Goal: Information Seeking & Learning: Learn about a topic

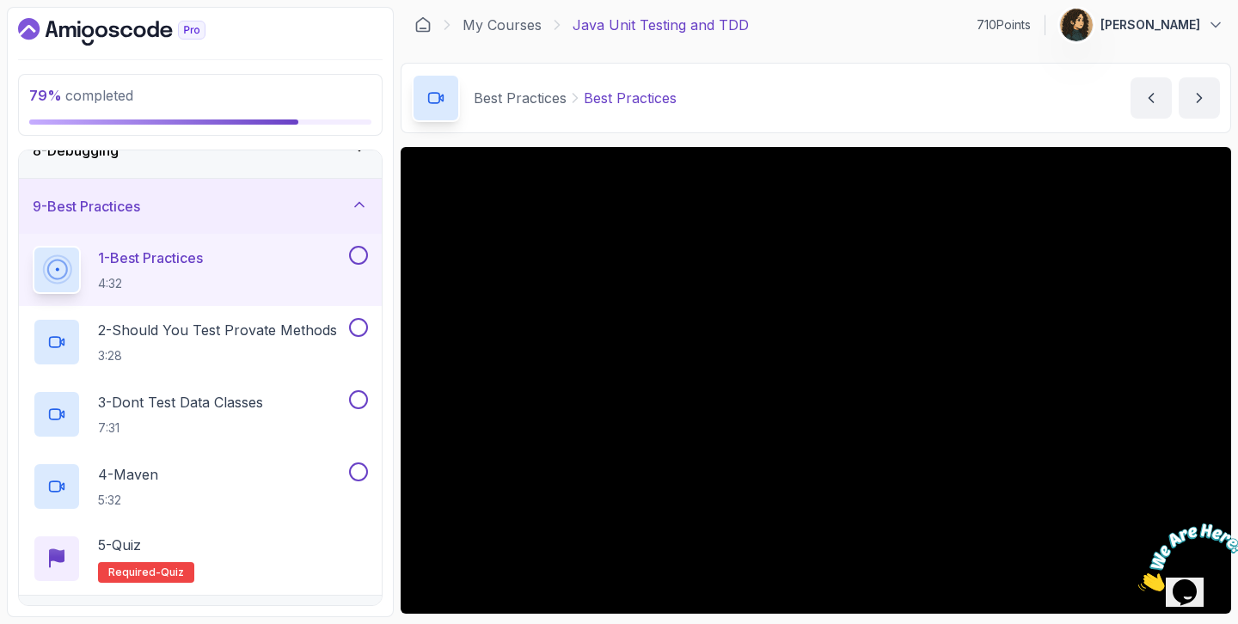
scroll to position [463, 0]
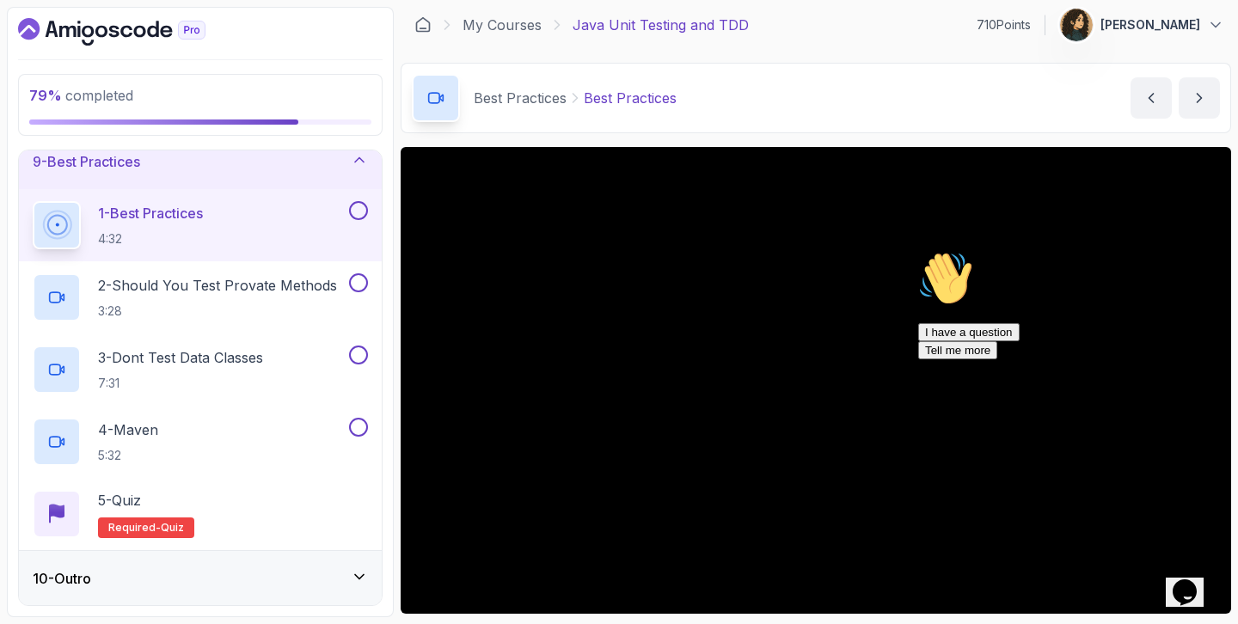
click at [952, 338] on div "Hi! How can we help? I have a question Tell me more" at bounding box center [1072, 305] width 309 height 108
click at [1214, 578] on div "1 Opens Chat This icon Opens the chat window." at bounding box center [1192, 569] width 41 height 15
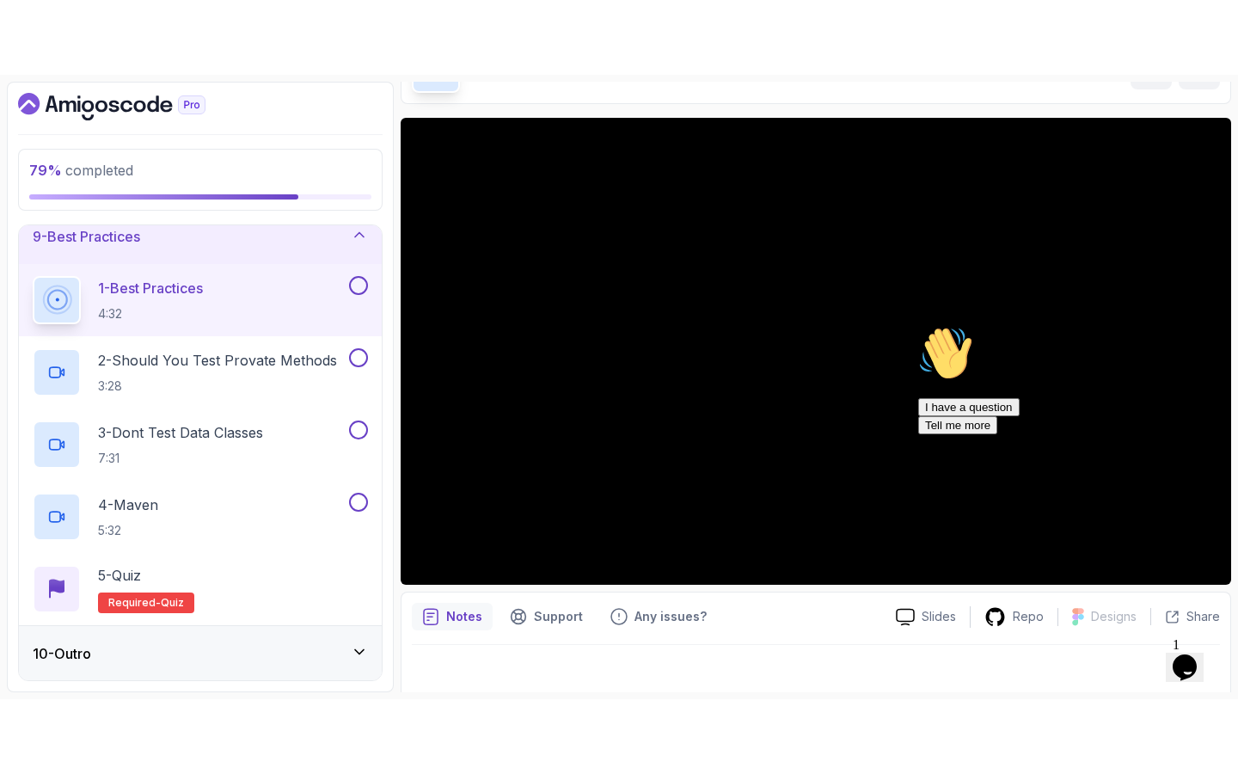
scroll to position [122, 0]
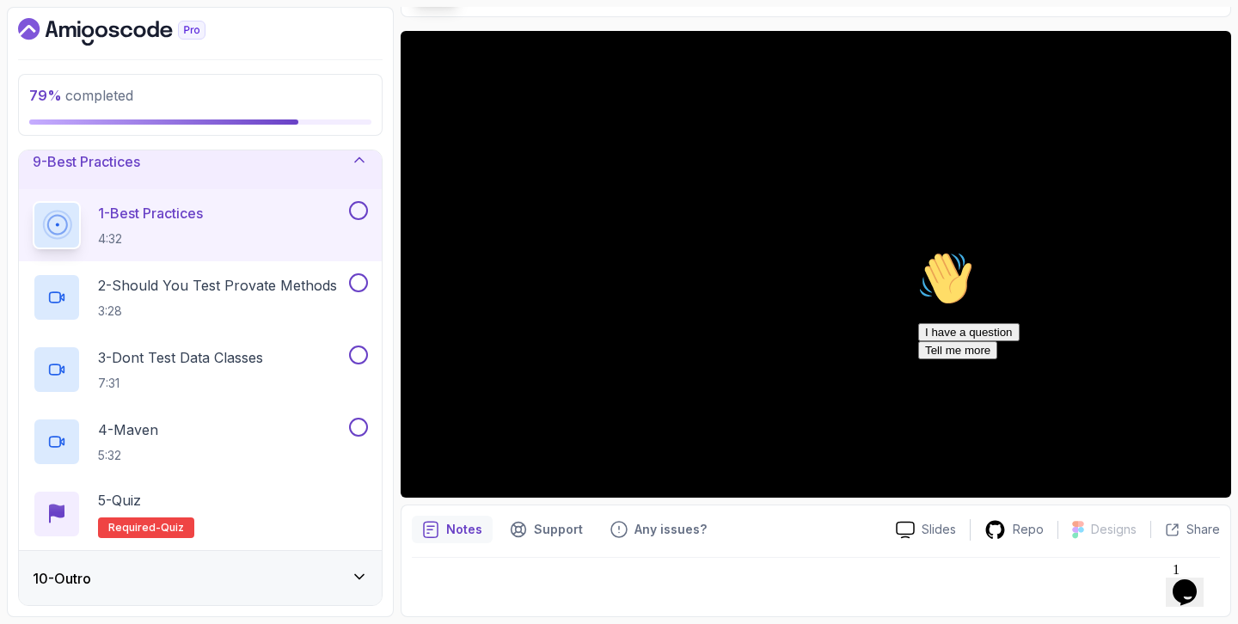
click at [1202, 251] on div "Chat attention grabber" at bounding box center [1072, 251] width 309 height 0
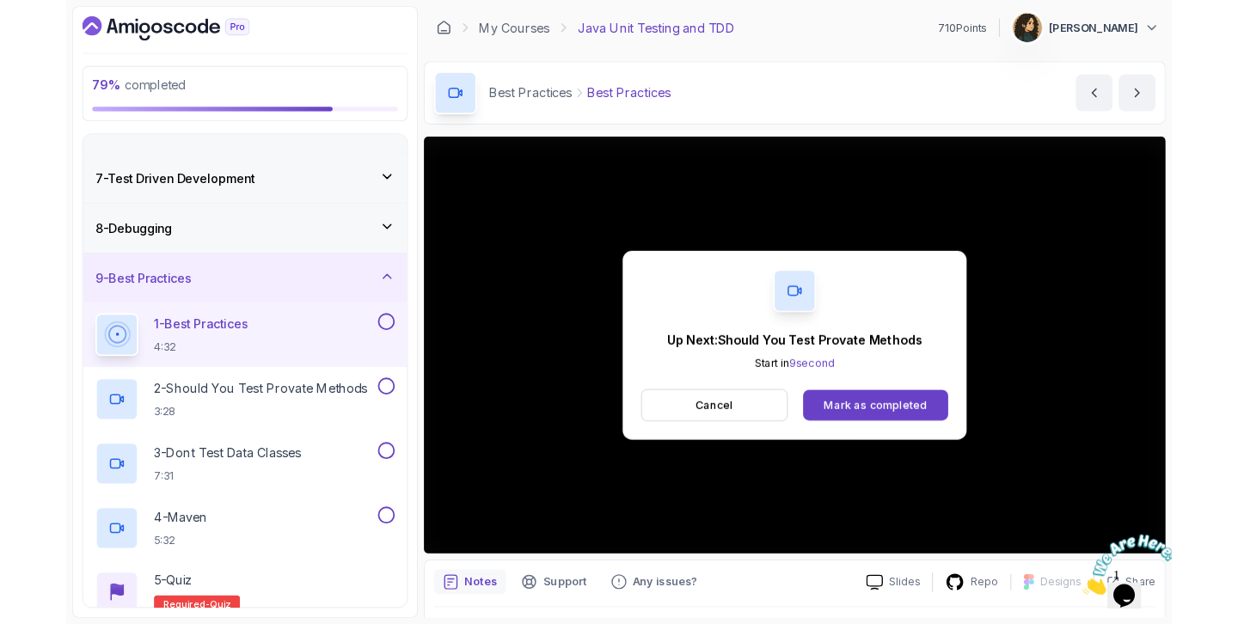
scroll to position [463, 0]
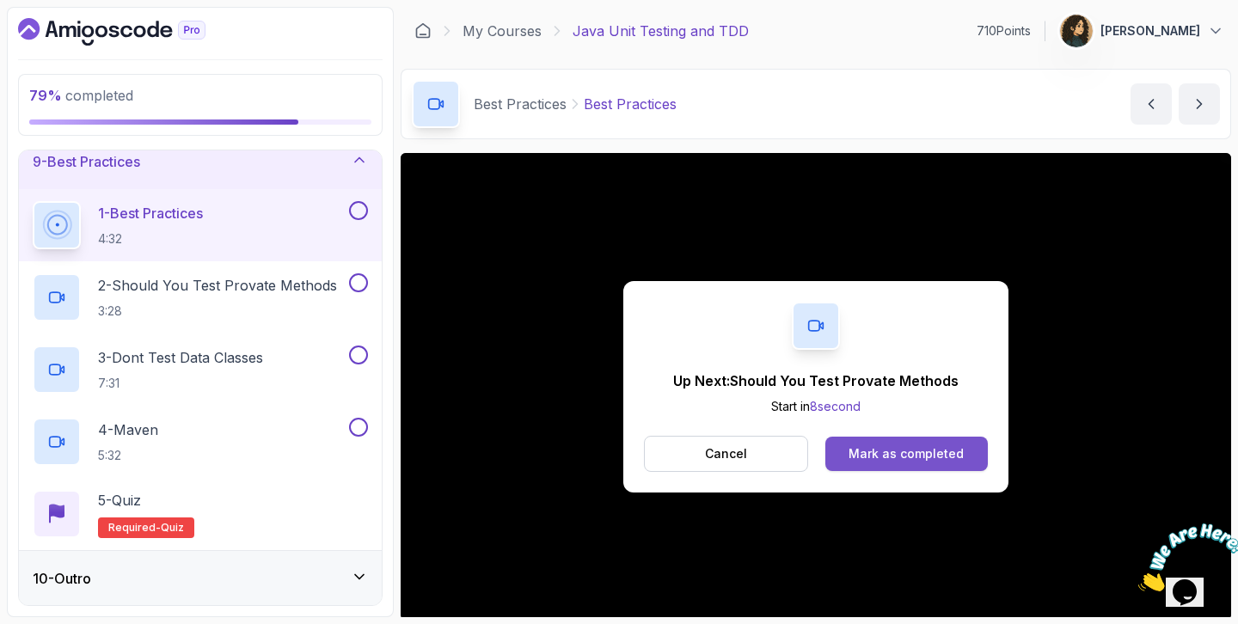
click at [963, 462] on button "Mark as completed" at bounding box center [906, 454] width 162 height 34
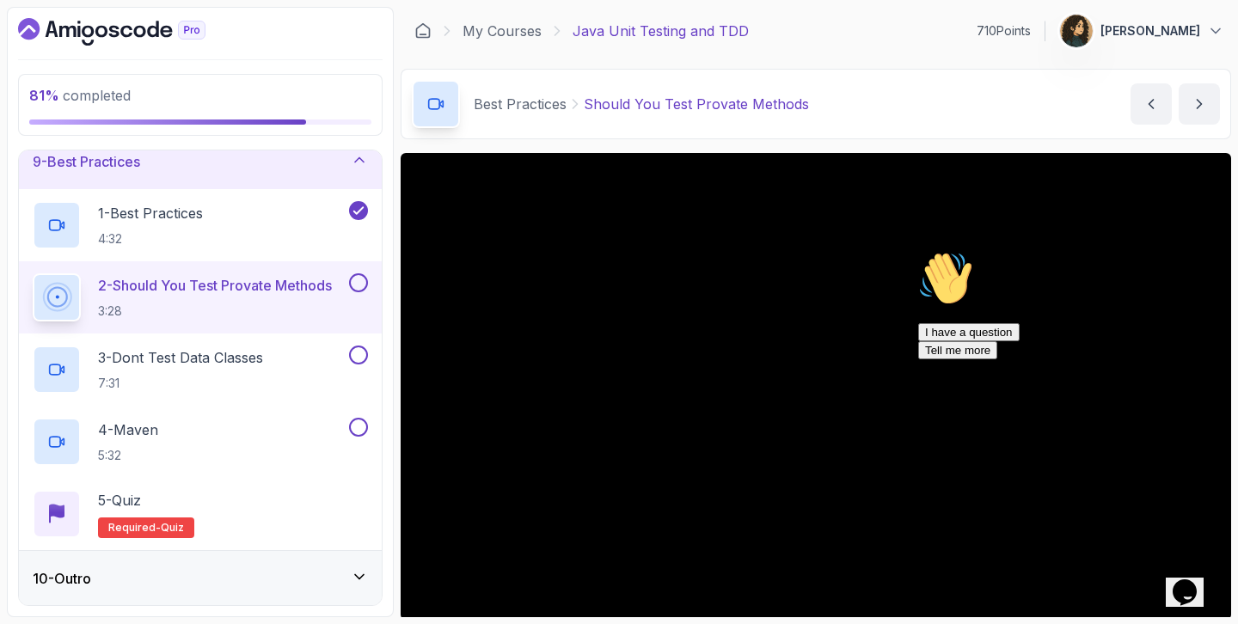
click at [918, 251] on icon "Chat attention grabber" at bounding box center [918, 251] width 0 height 0
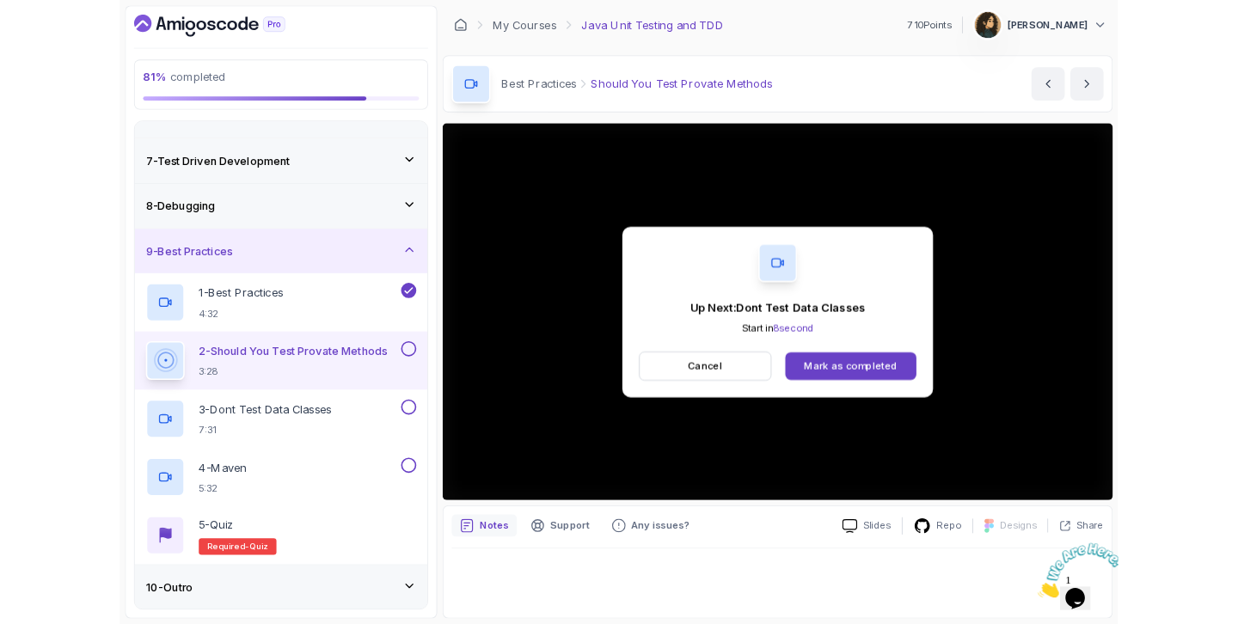
scroll to position [463, 0]
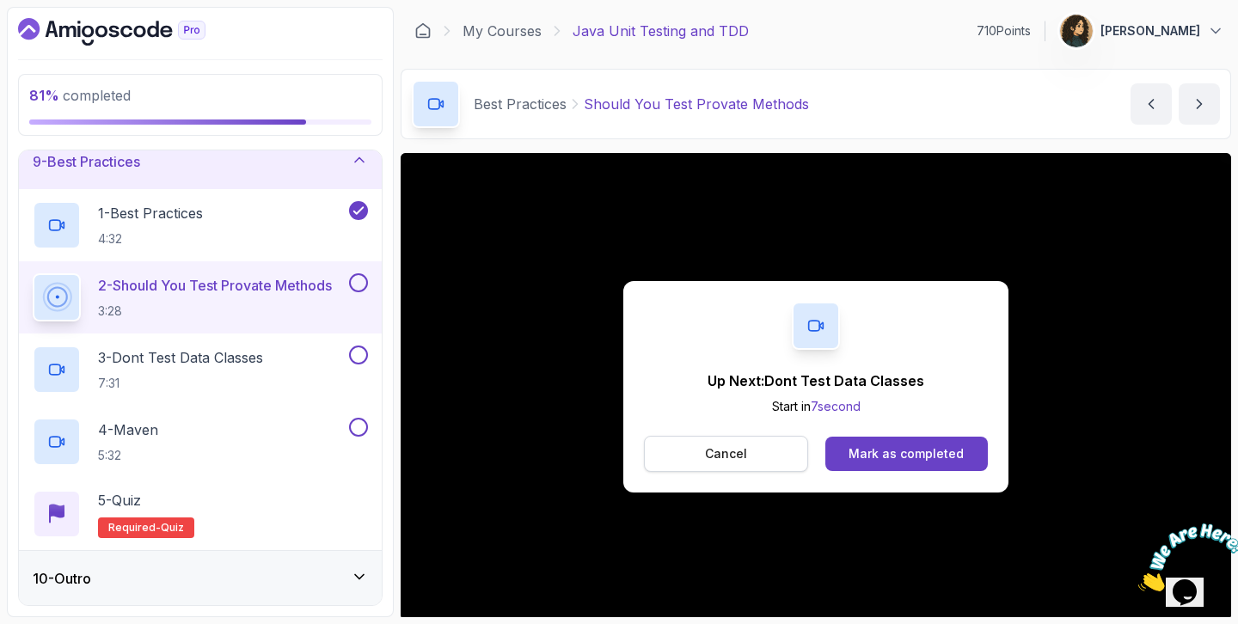
click at [782, 463] on button "Cancel" at bounding box center [726, 454] width 164 height 36
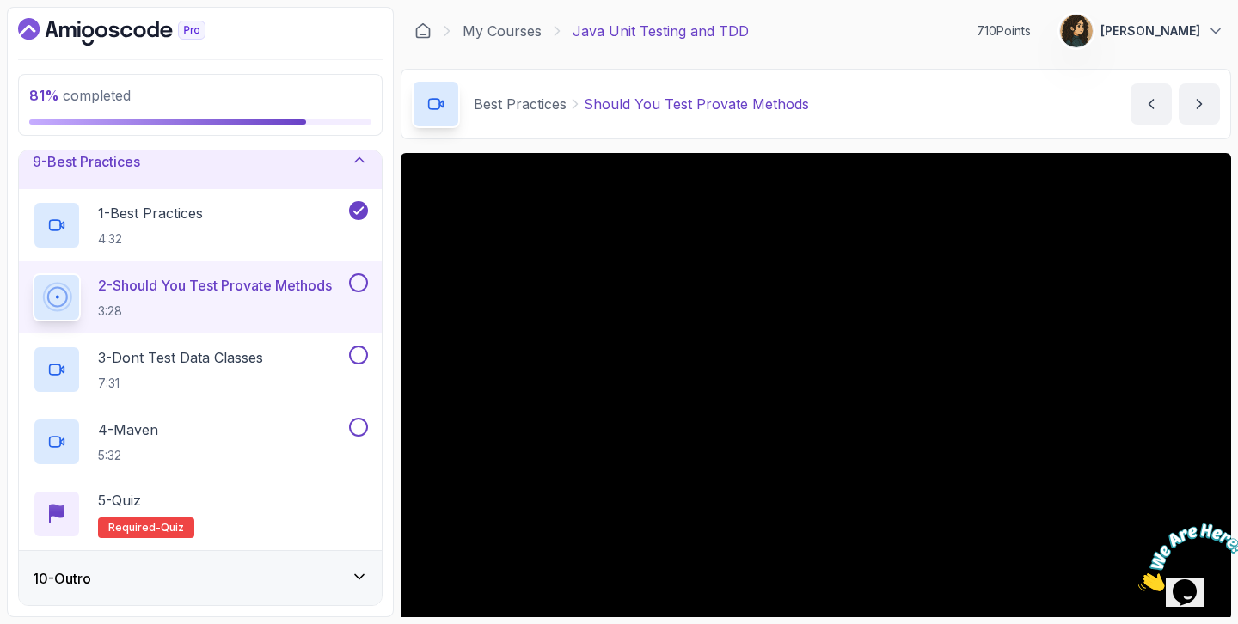
click at [280, 296] on h2 "2 - Should You Test Provate Methods 3:28" at bounding box center [215, 297] width 234 height 45
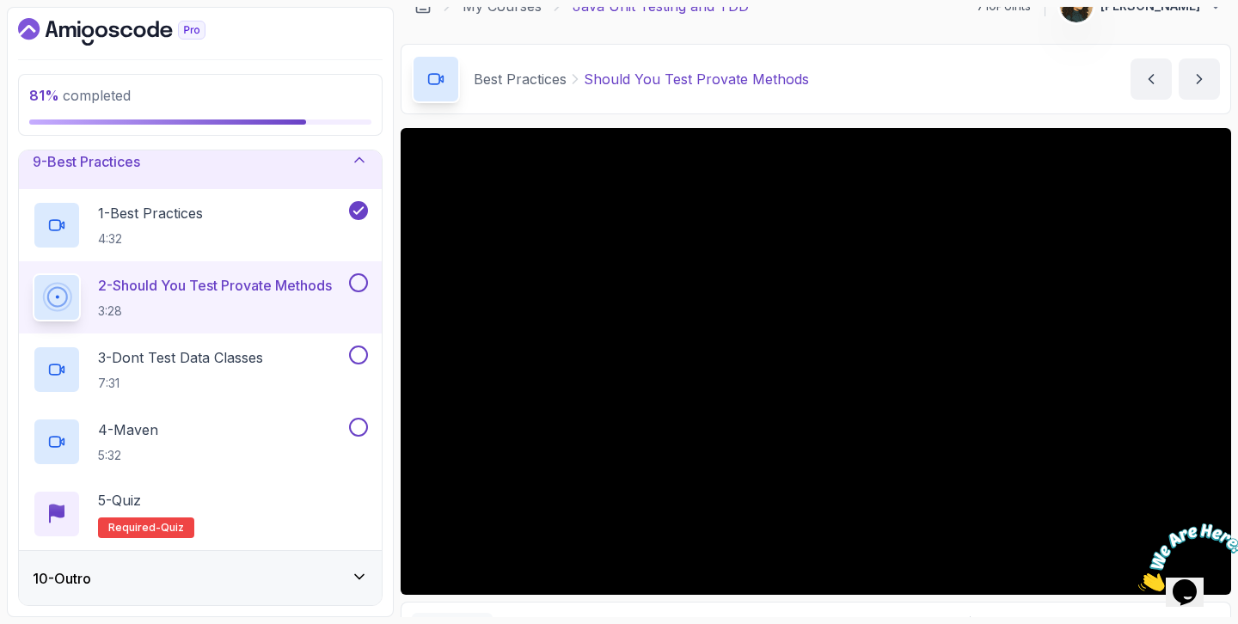
scroll to position [29, 0]
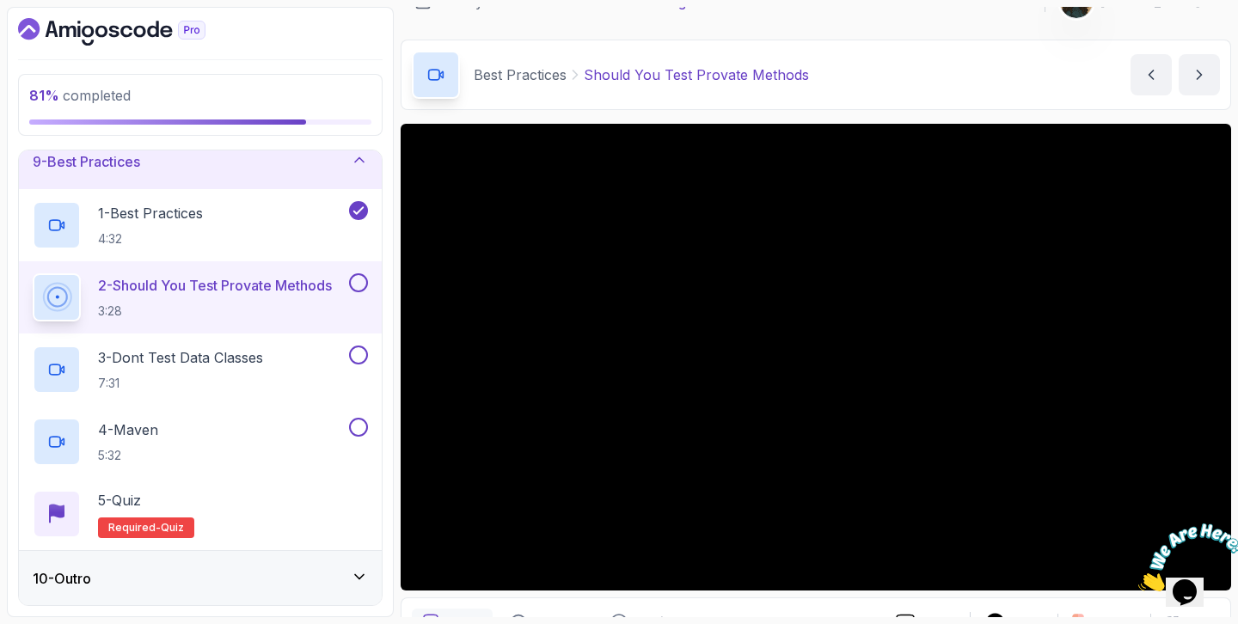
click at [327, 283] on p "2 - Should You Test Provate Methods" at bounding box center [215, 285] width 234 height 21
click at [1209, 566] on img at bounding box center [1191, 557] width 107 height 68
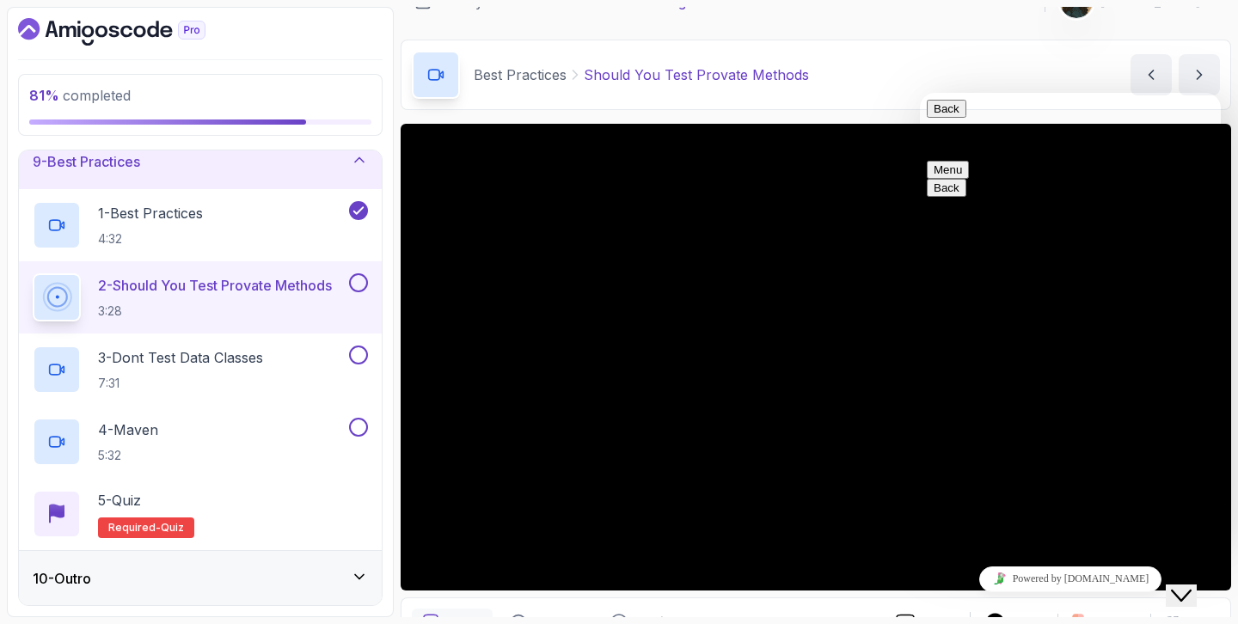
click at [969, 161] on button "Menu" at bounding box center [948, 170] width 42 height 18
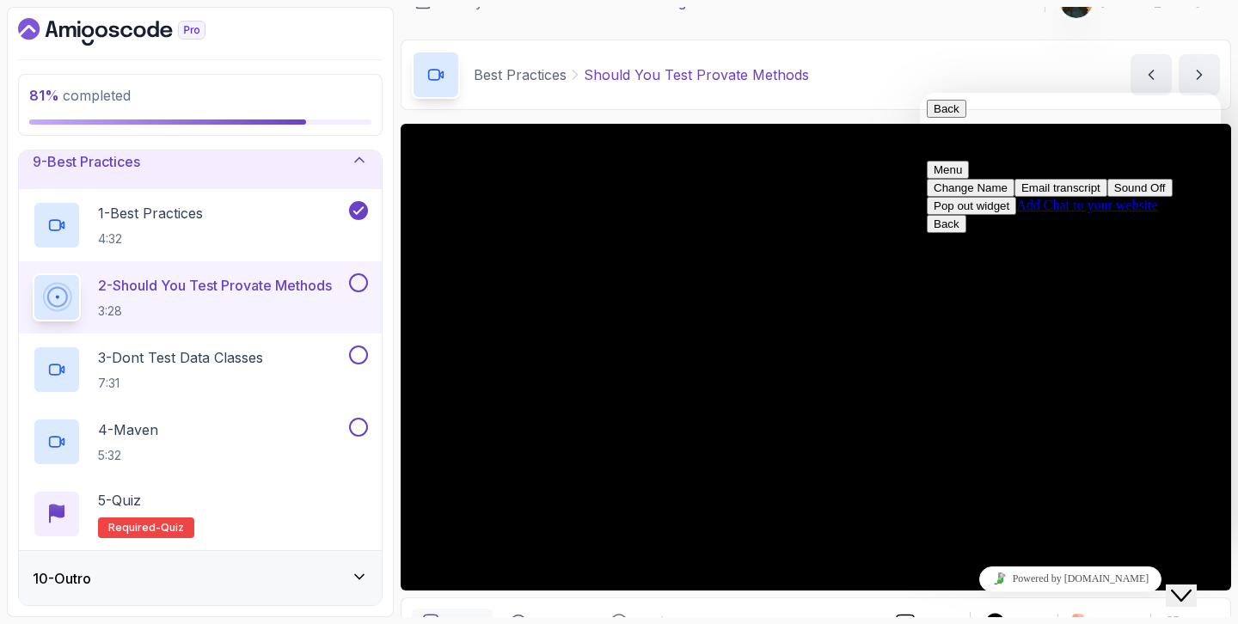
click at [1181, 587] on icon "Close Chat This icon closes the chat window." at bounding box center [1181, 595] width 21 height 21
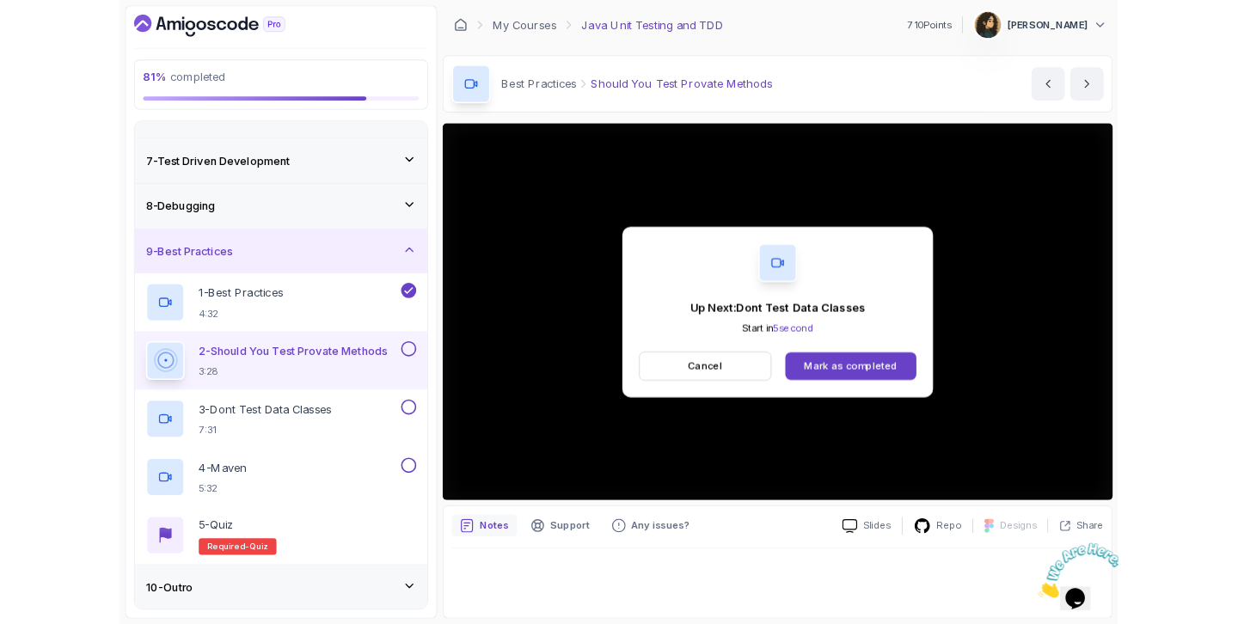
scroll to position [463, 0]
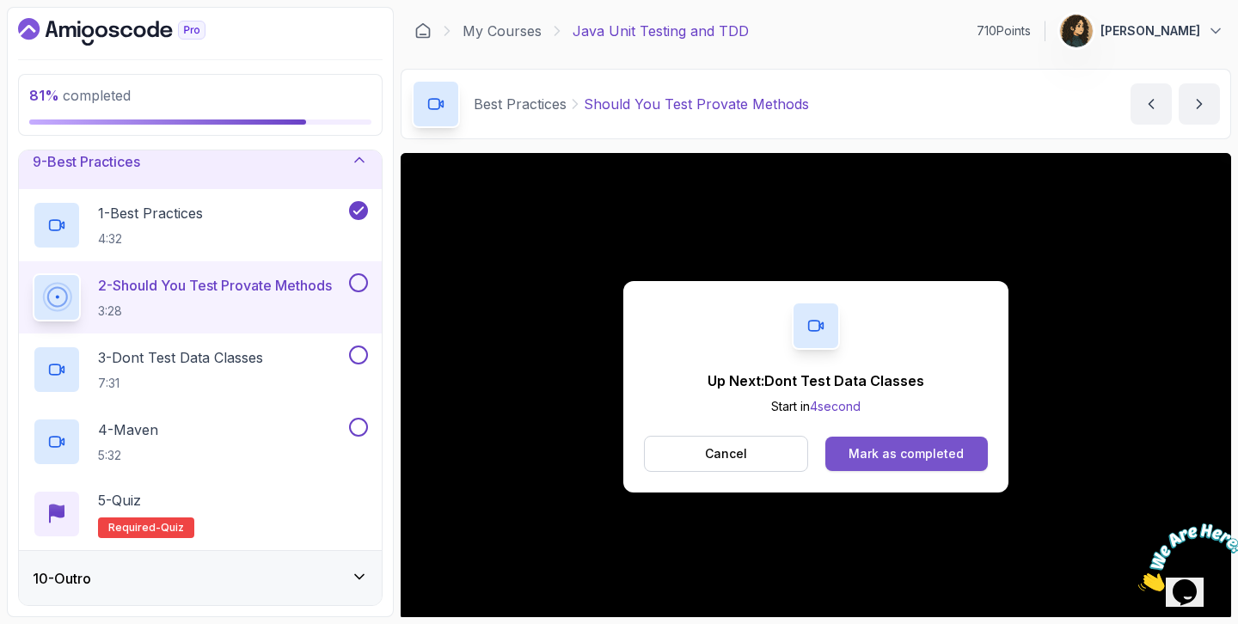
click at [954, 462] on div "Mark as completed" at bounding box center [905, 453] width 115 height 17
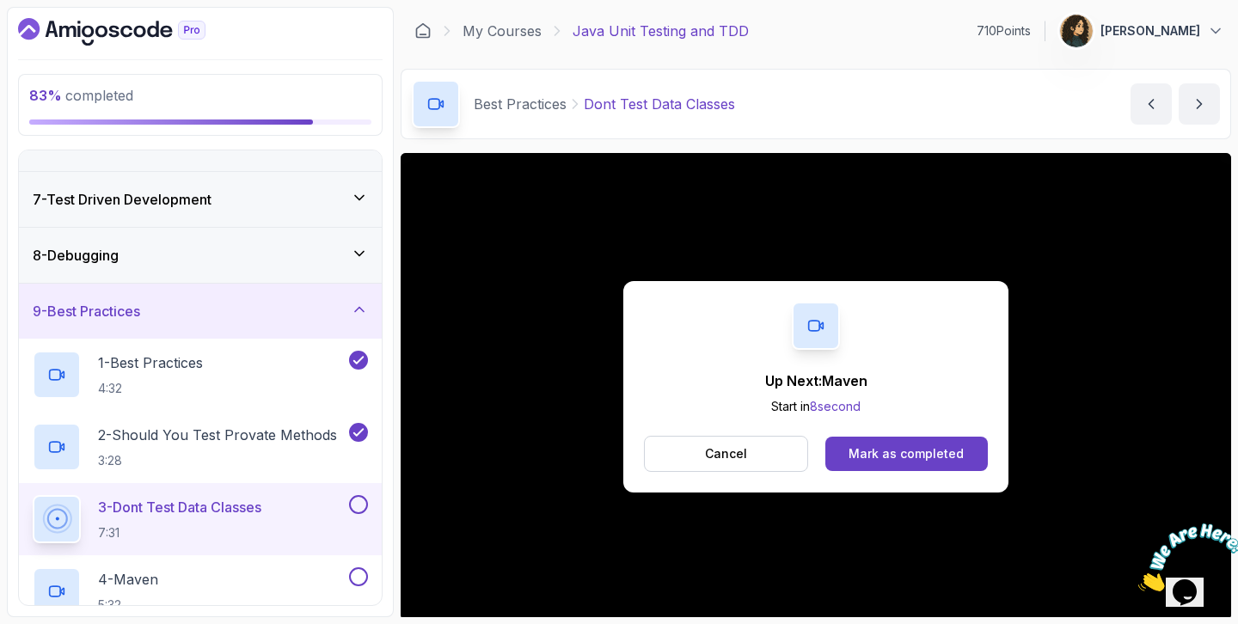
scroll to position [463, 0]
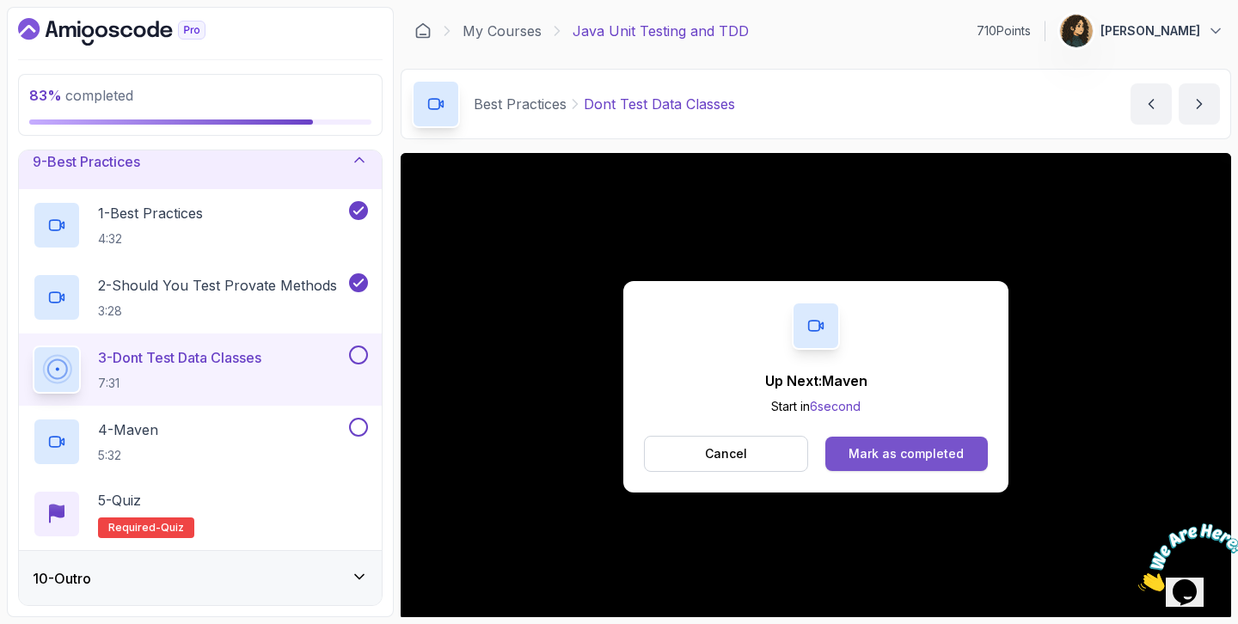
click at [968, 462] on button "Mark as completed" at bounding box center [906, 454] width 162 height 34
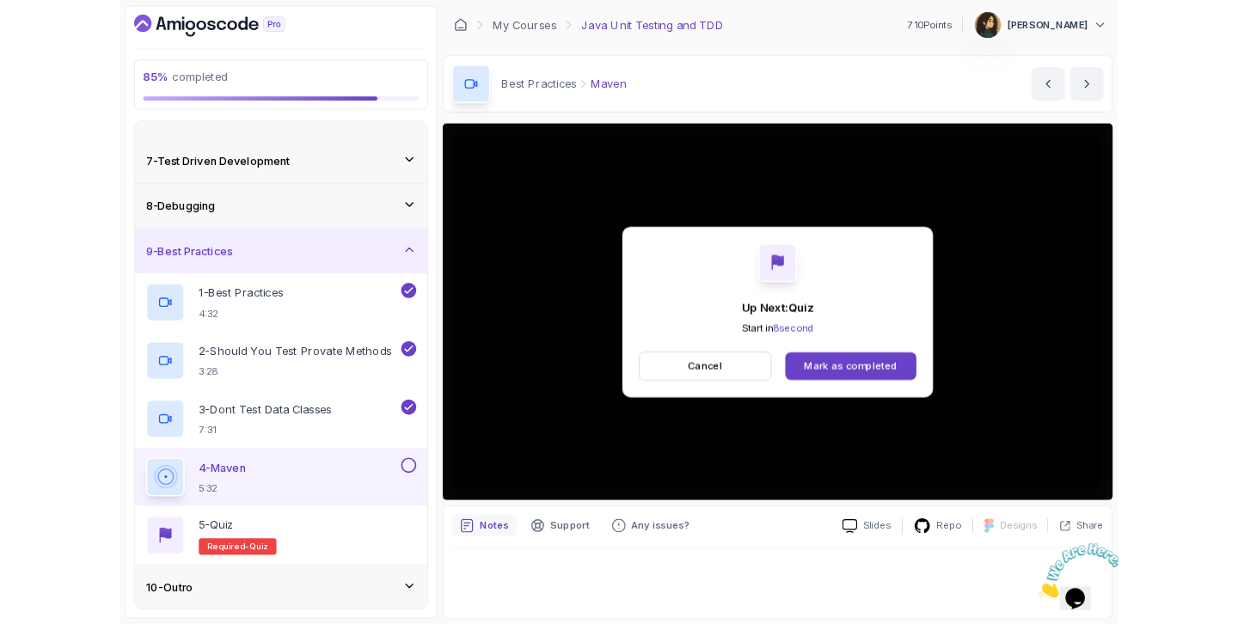
scroll to position [463, 0]
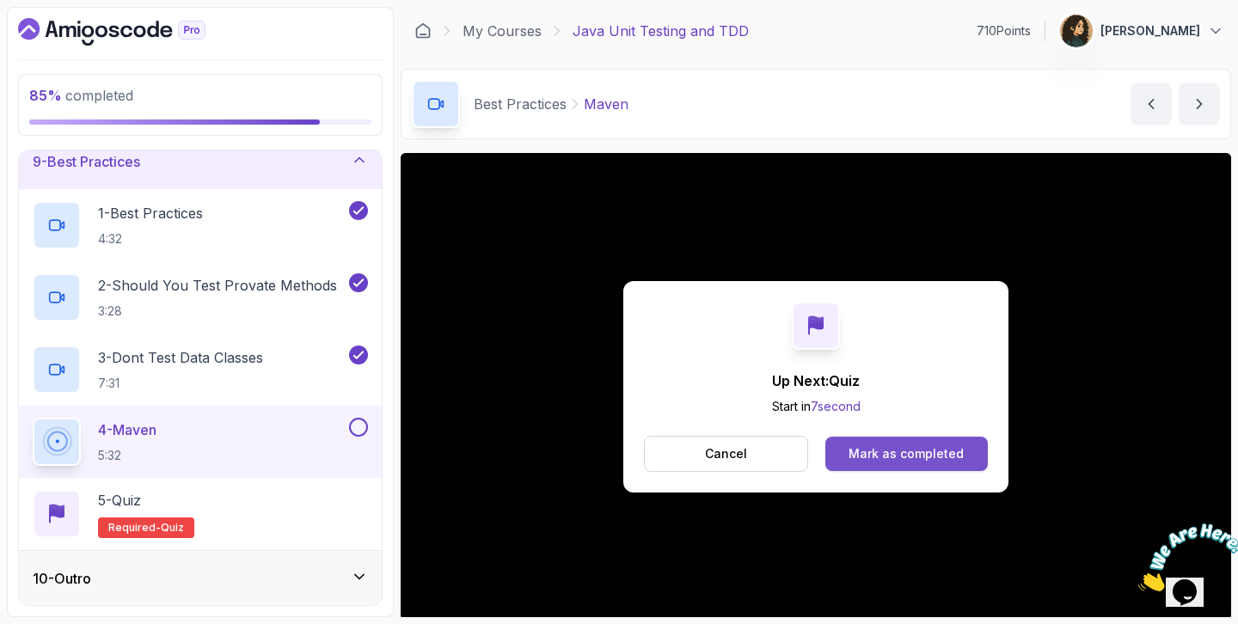
click at [936, 439] on button "Mark as completed" at bounding box center [906, 454] width 162 height 34
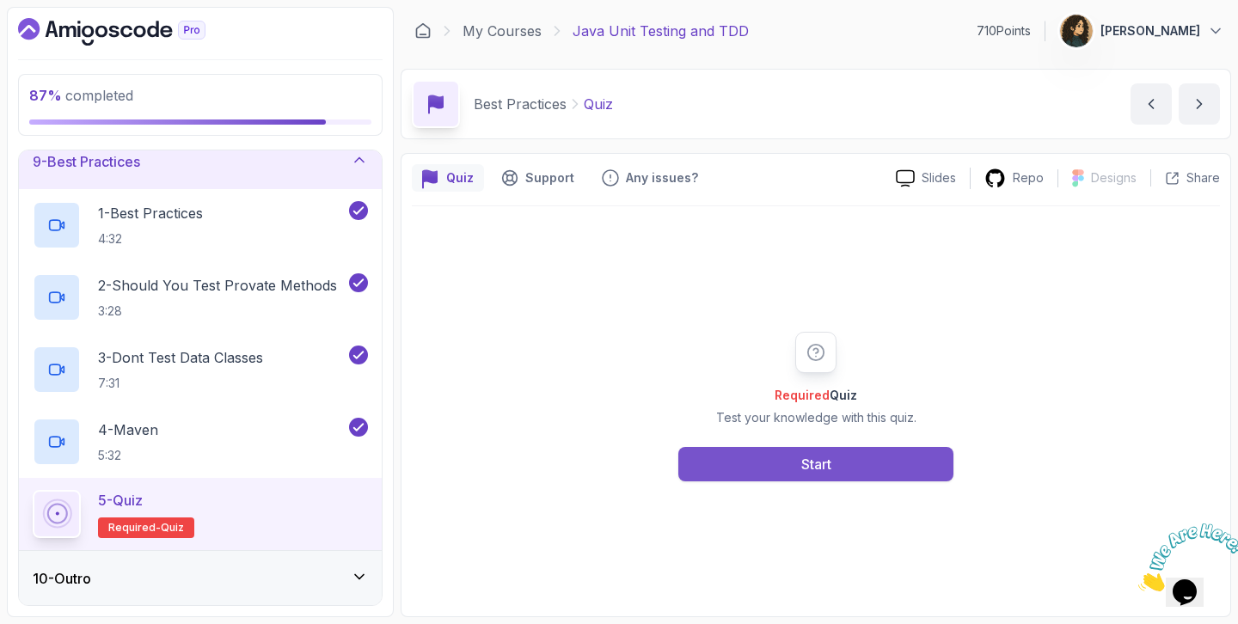
click at [879, 464] on button "Start" at bounding box center [815, 464] width 275 height 34
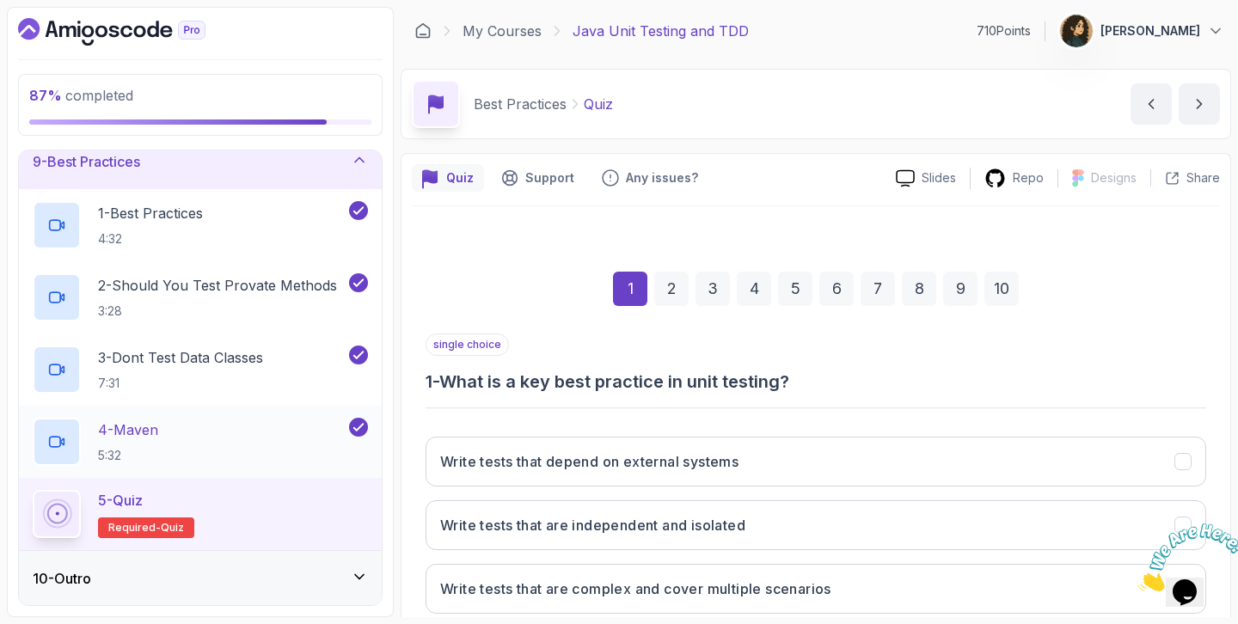
click at [291, 445] on div "4 - Maven 5:32" at bounding box center [189, 442] width 313 height 48
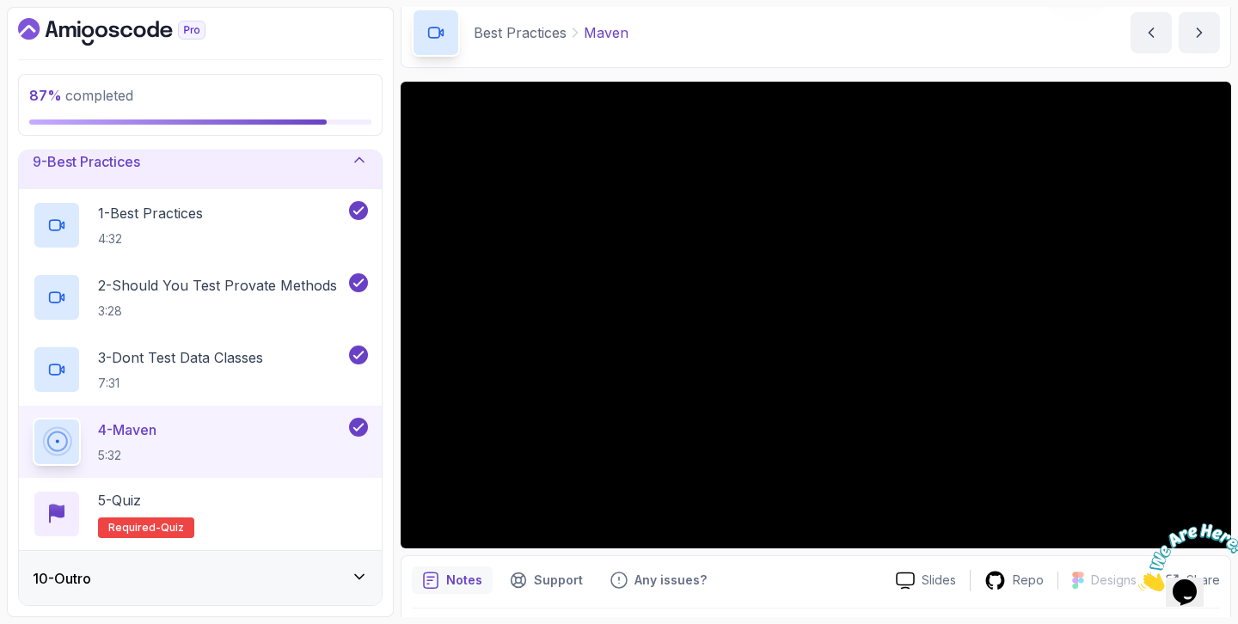
scroll to position [74, 0]
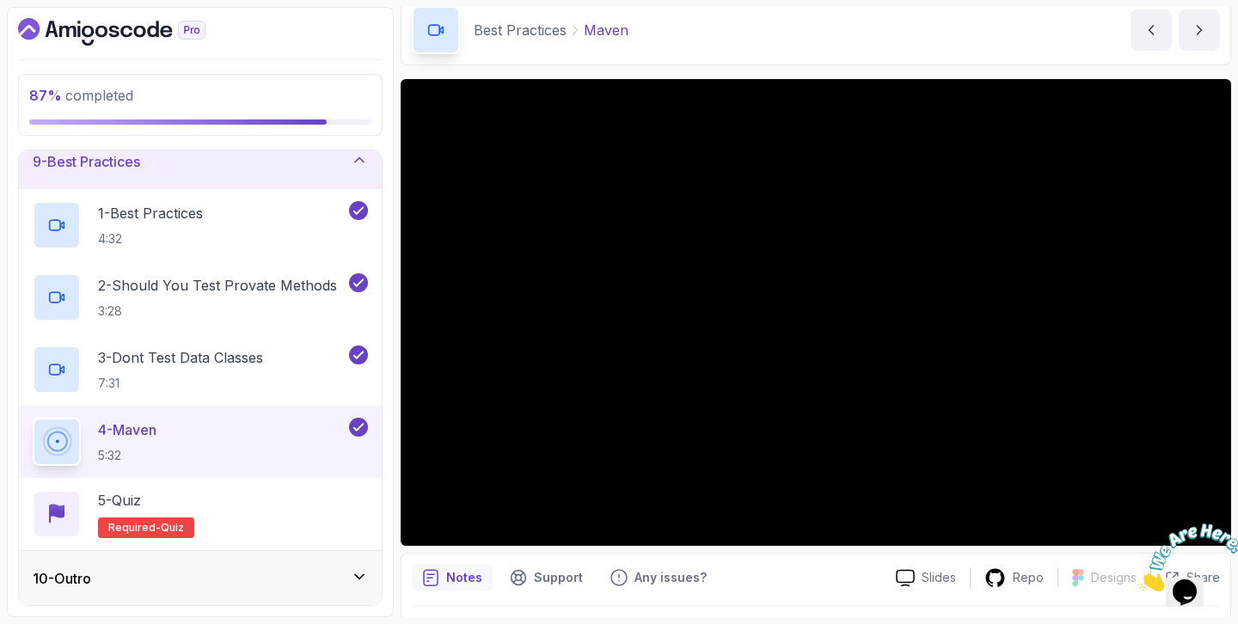
click at [1218, 526] on div at bounding box center [1184, 557] width 93 height 68
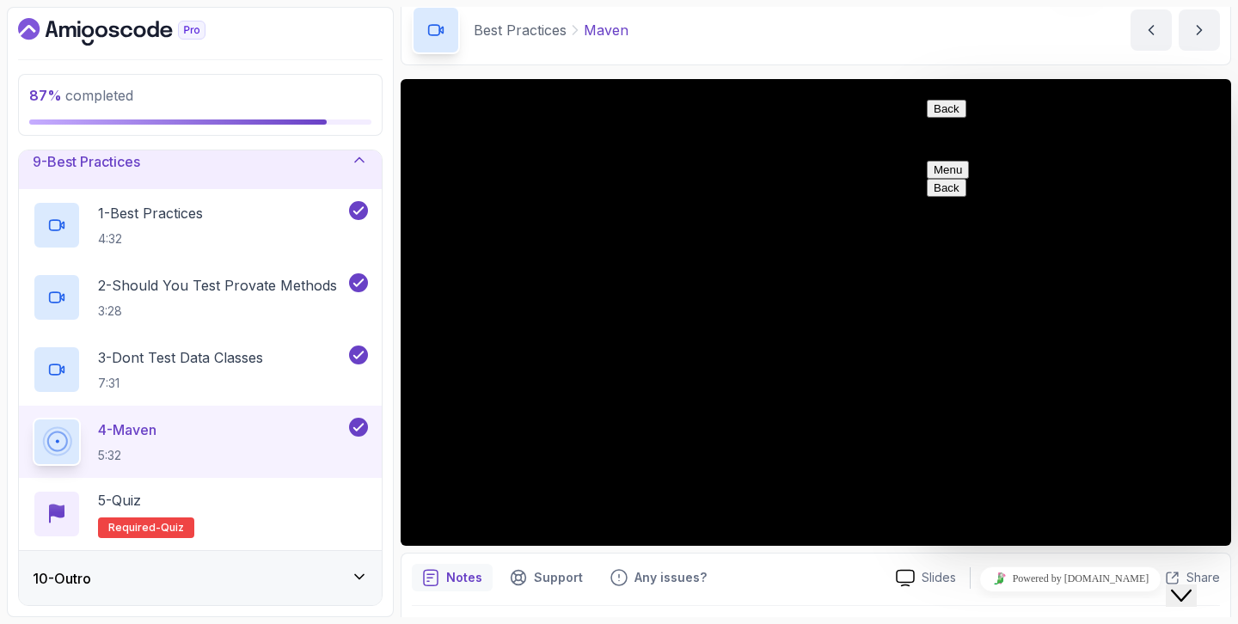
click at [962, 163] on span "secondary" at bounding box center [962, 169] width 0 height 13
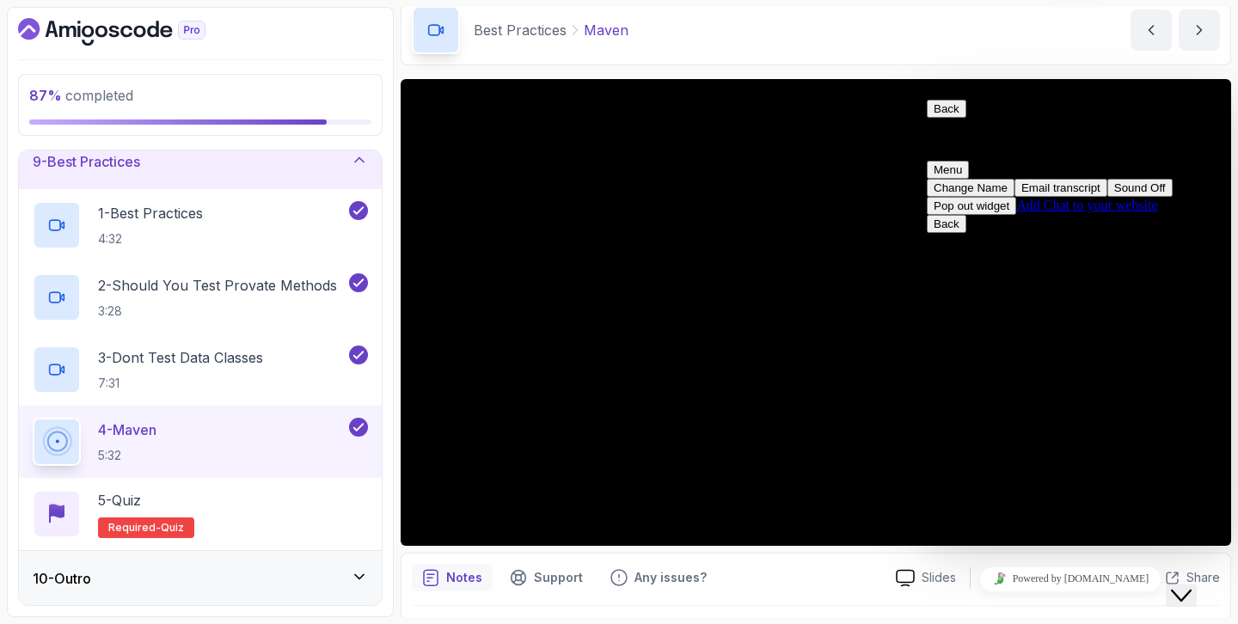
click at [1186, 585] on icon "Close Chat This icon closes the chat window." at bounding box center [1181, 595] width 21 height 21
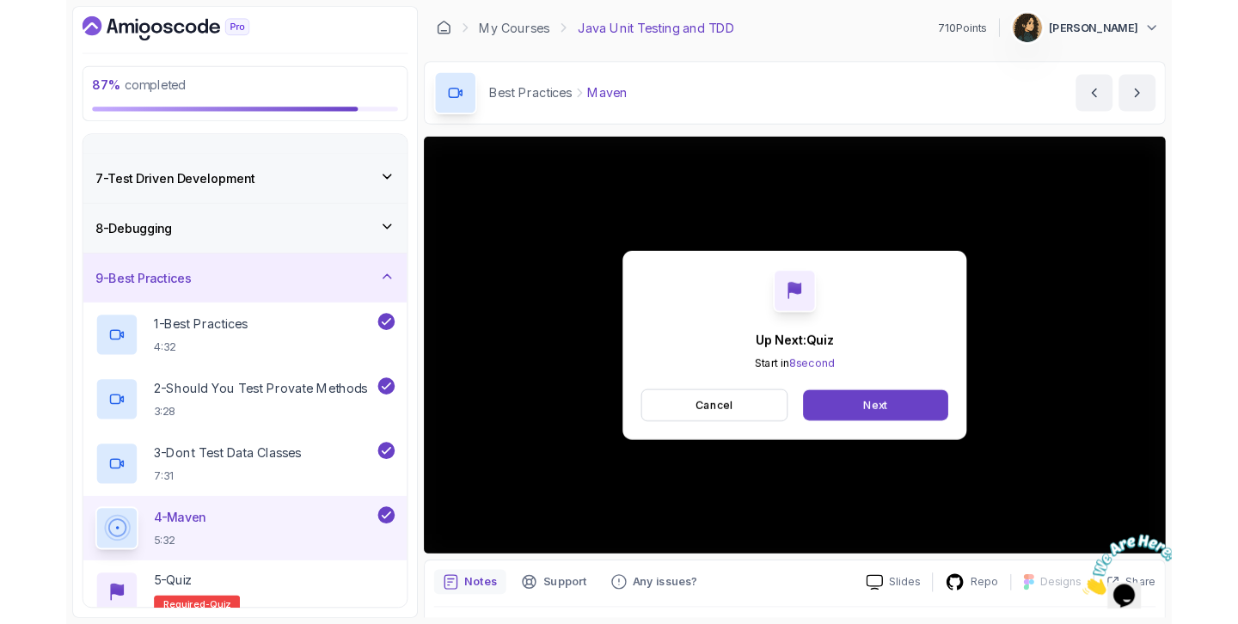
scroll to position [463, 0]
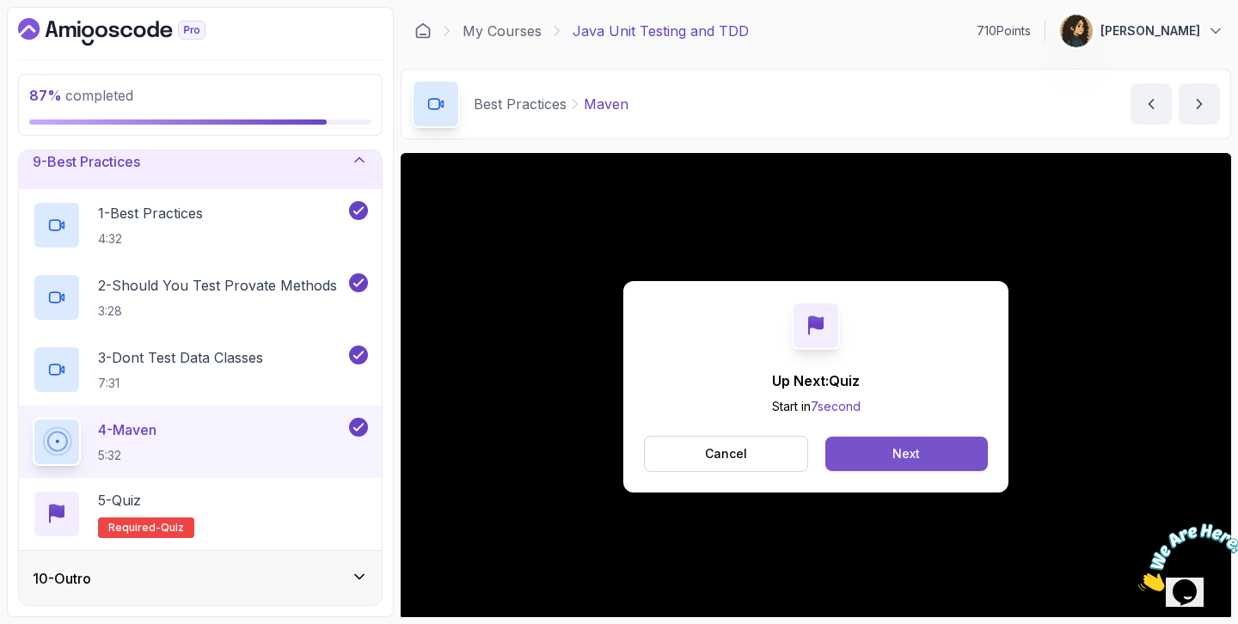
click at [902, 446] on div "Next" at bounding box center [906, 453] width 28 height 17
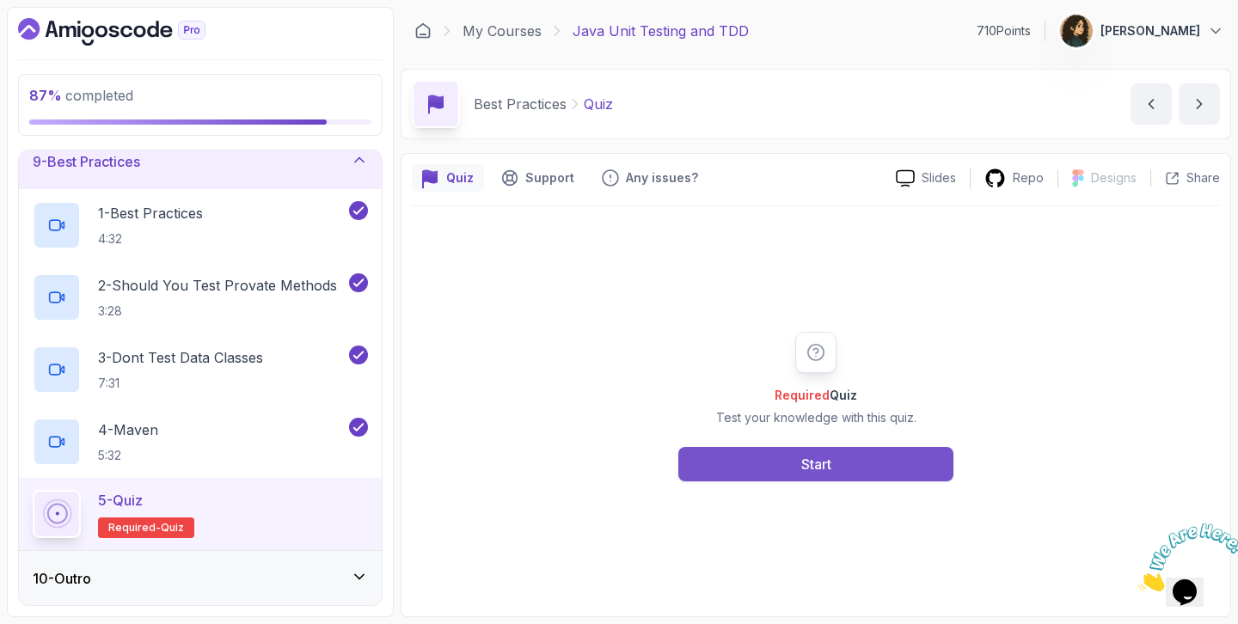
click at [803, 454] on div "Start" at bounding box center [816, 464] width 30 height 21
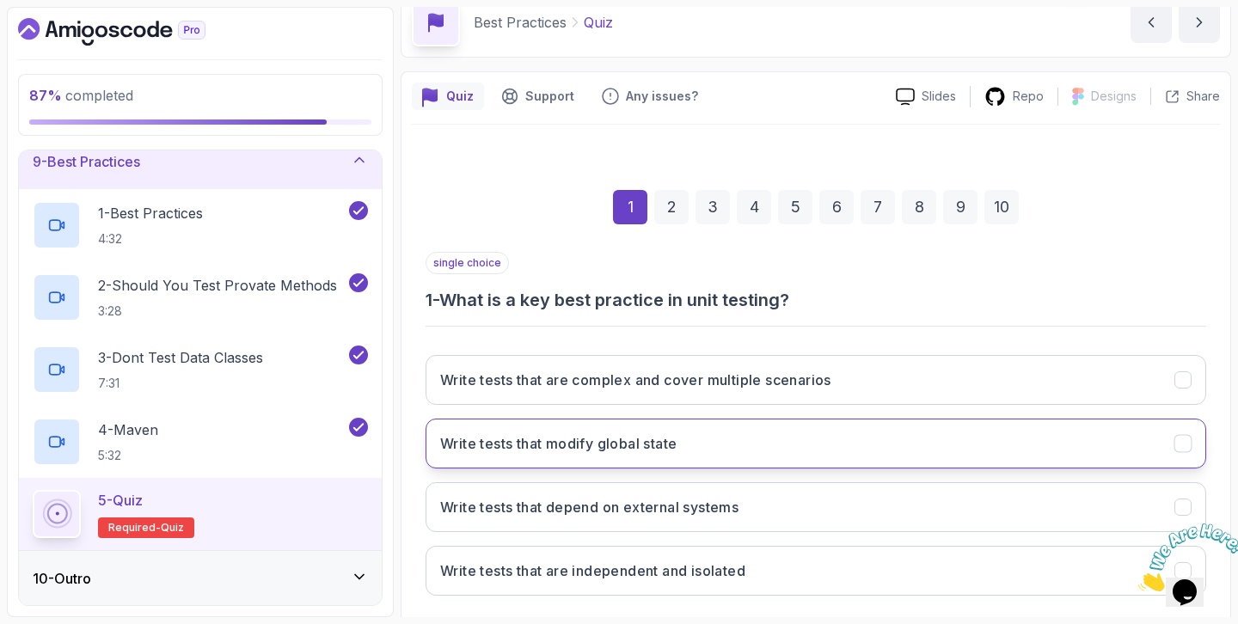
scroll to position [171, 0]
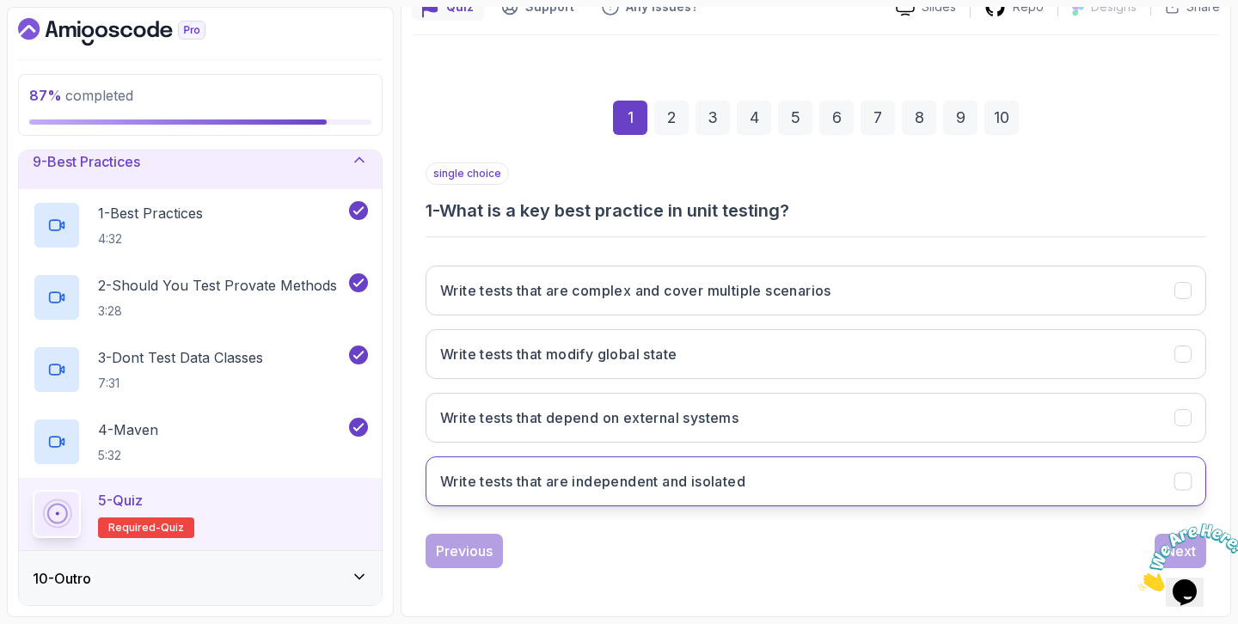
click at [804, 470] on button "Write tests that are independent and isolated" at bounding box center [815, 481] width 780 height 50
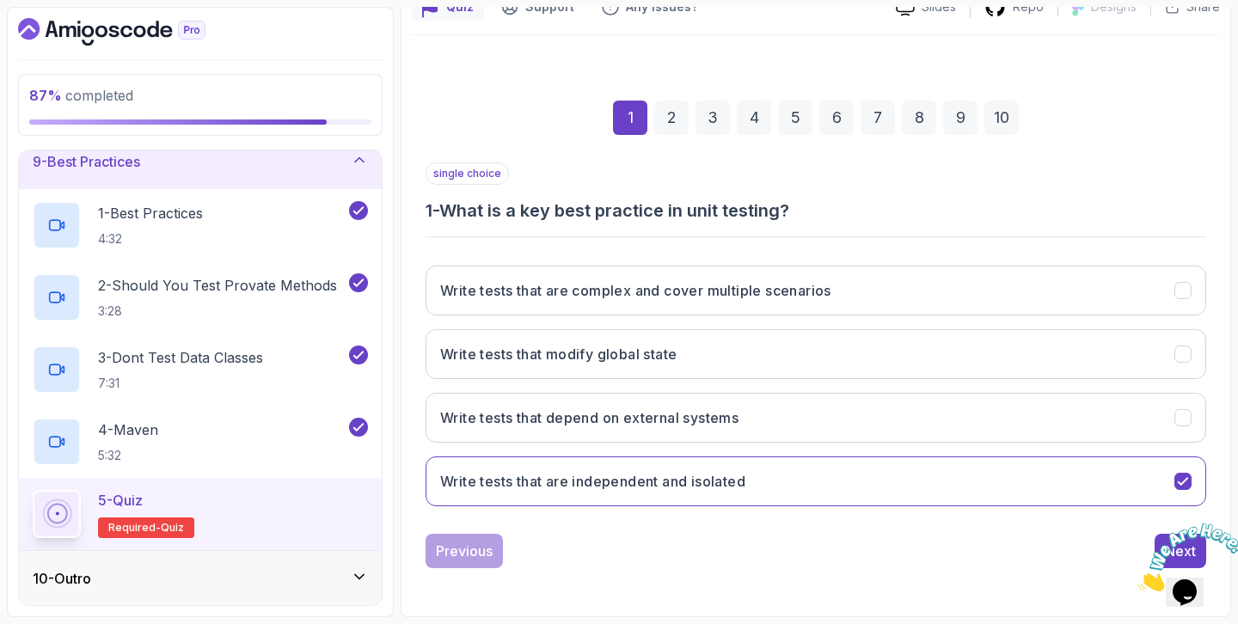
click at [1138, 579] on icon "Close" at bounding box center [1138, 586] width 0 height 15
click at [1167, 547] on div "Next" at bounding box center [1180, 551] width 31 height 21
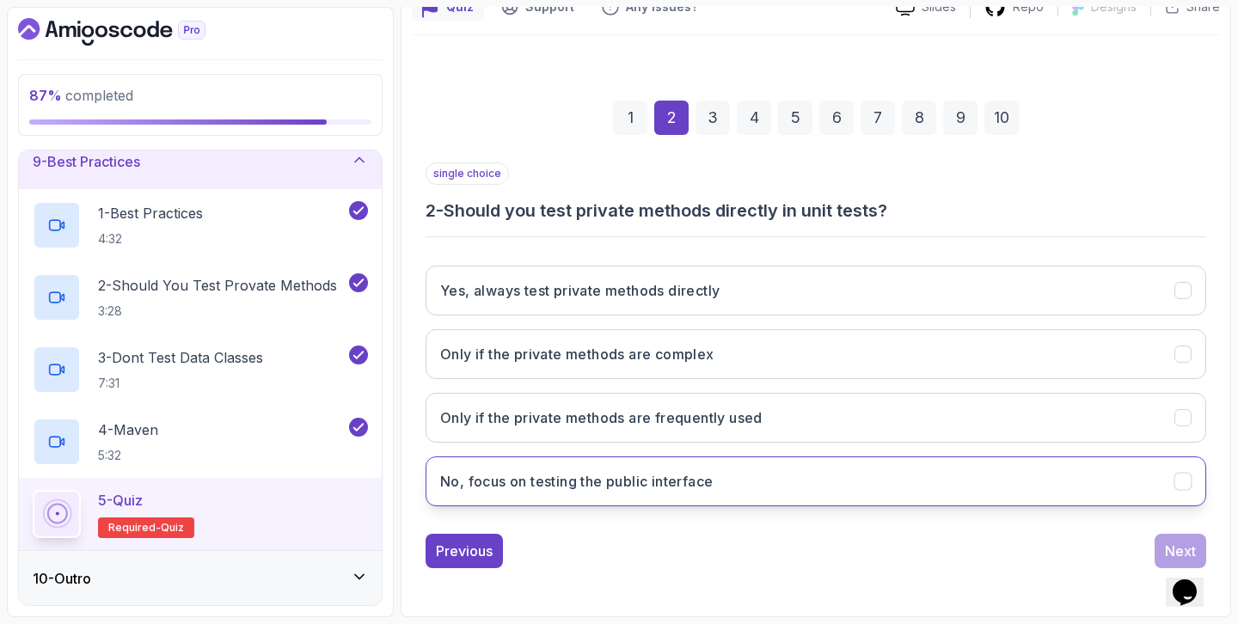
click at [774, 473] on button "No, focus on testing the public interface" at bounding box center [815, 481] width 780 height 50
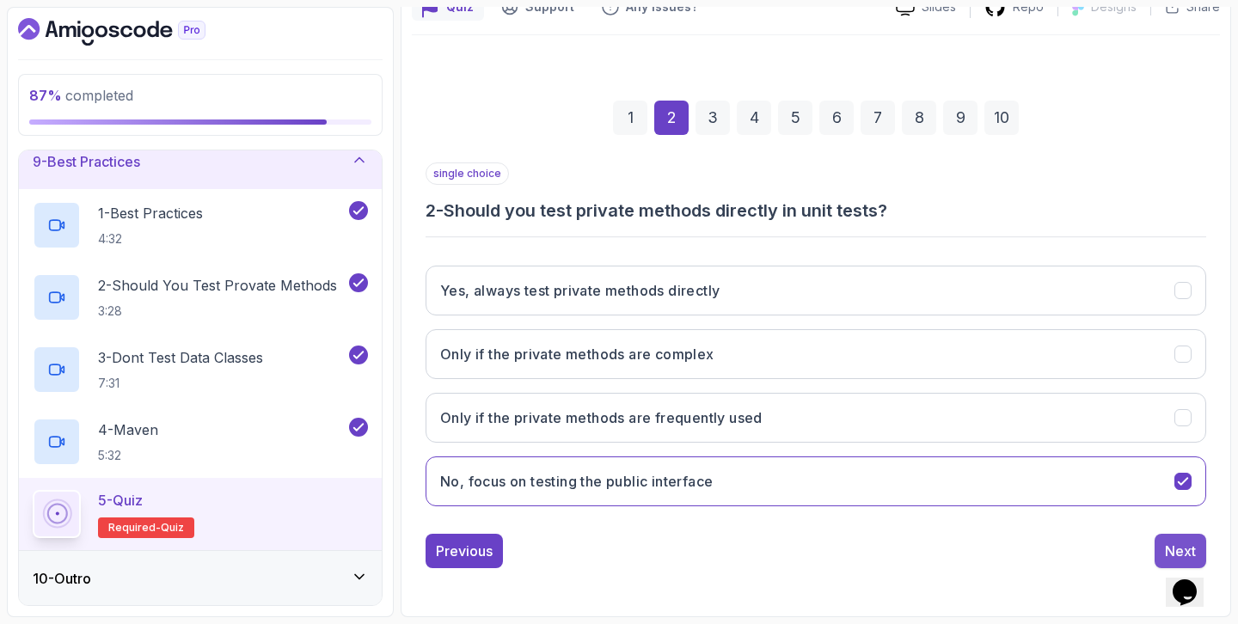
click at [1176, 543] on div "Next" at bounding box center [1180, 551] width 31 height 21
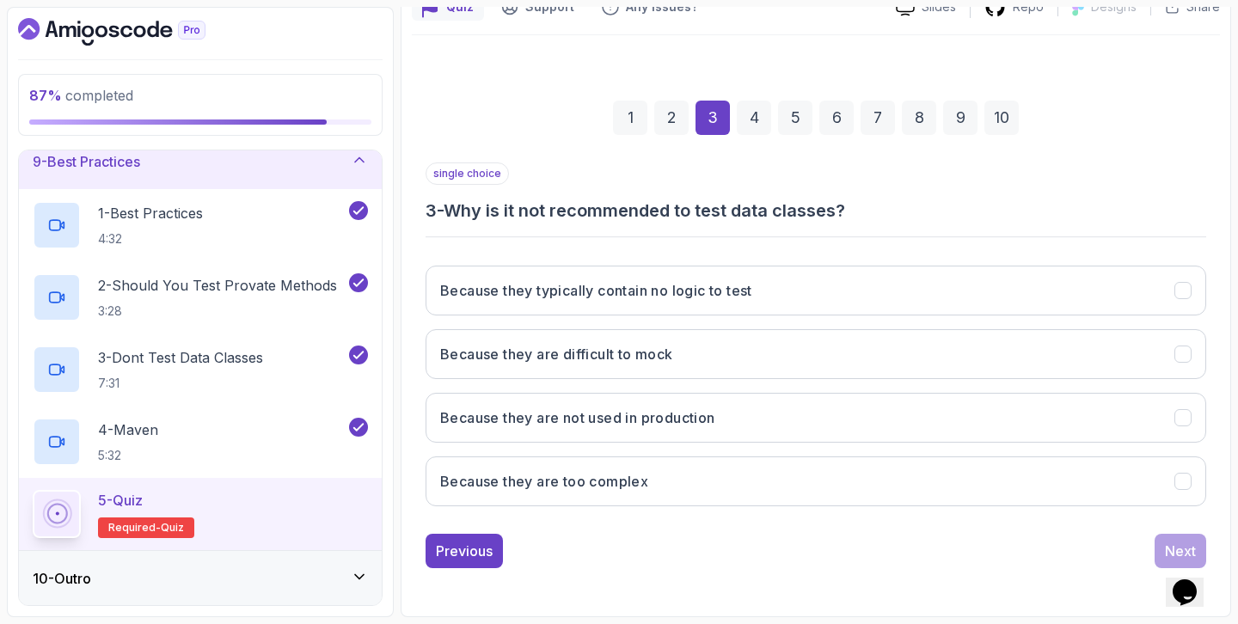
click at [670, 128] on div "2" at bounding box center [671, 118] width 34 height 34
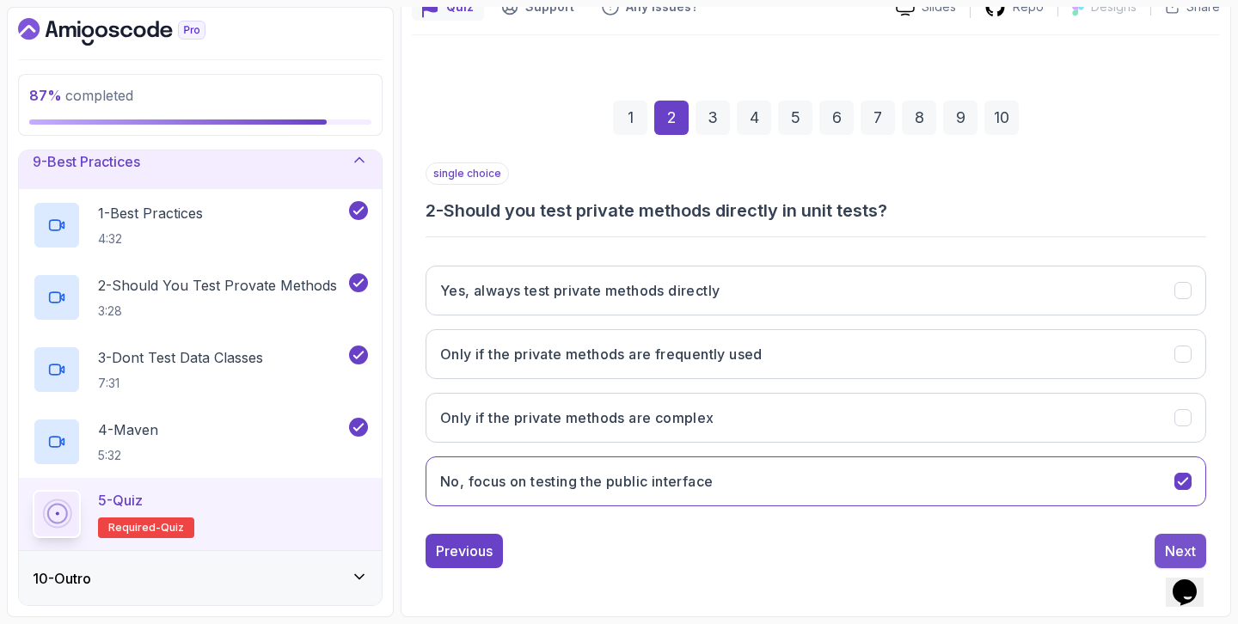
click at [1167, 535] on button "Next" at bounding box center [1180, 551] width 52 height 34
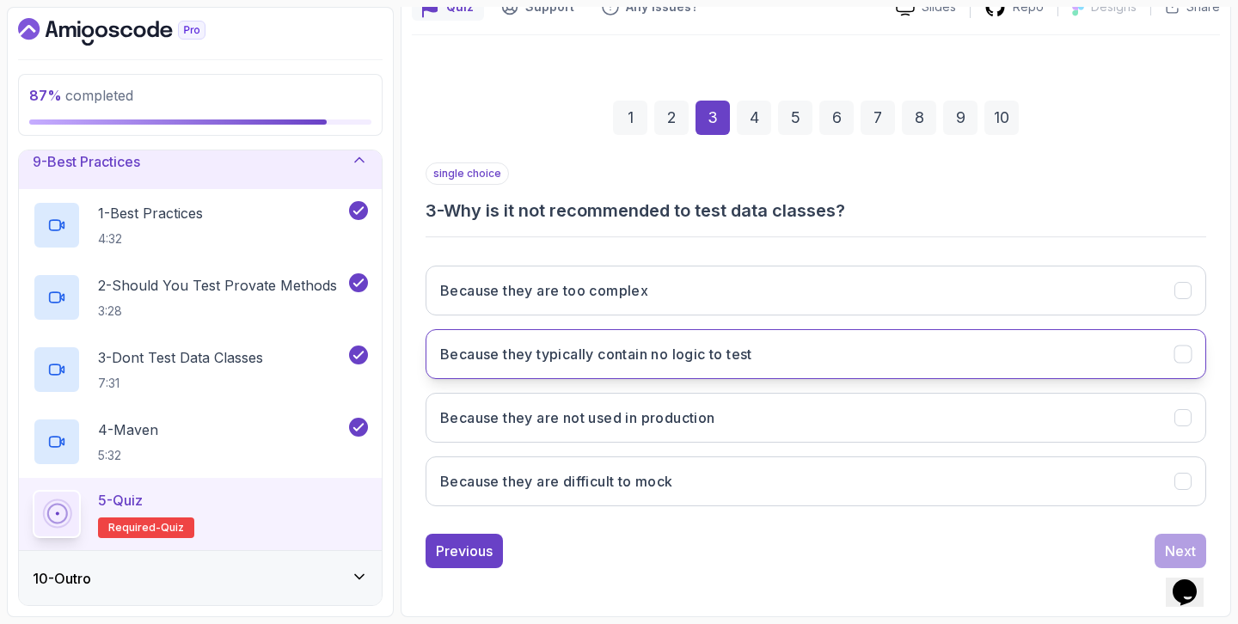
click at [823, 363] on button "Because they typically contain no logic to test" at bounding box center [815, 354] width 780 height 50
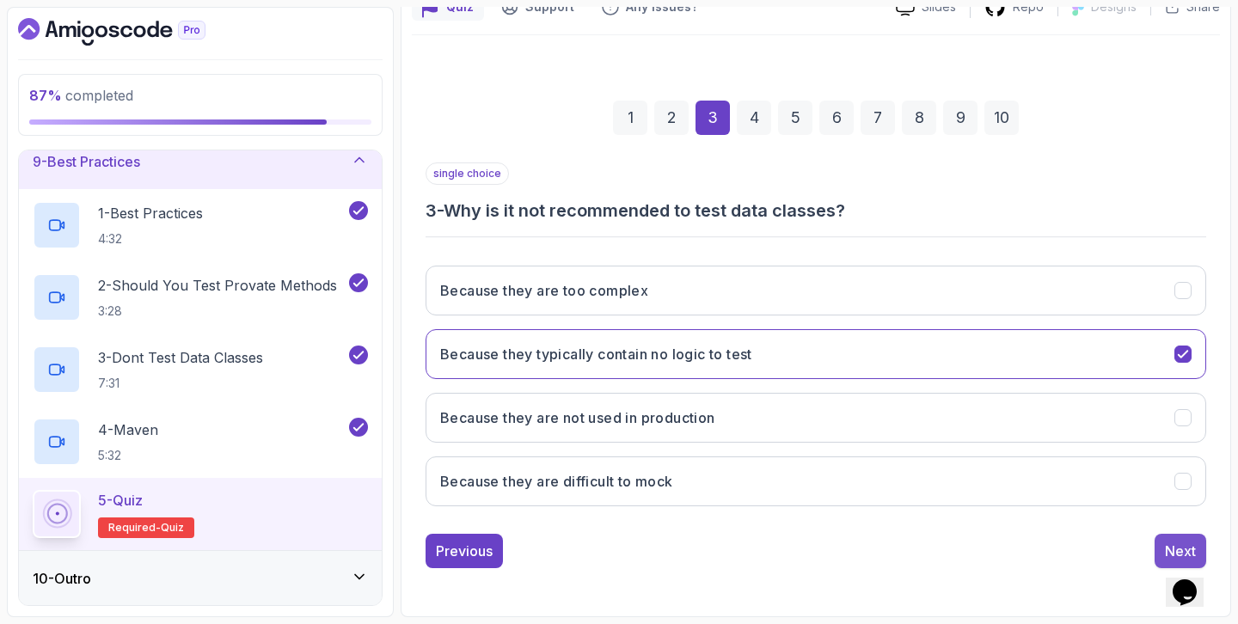
click at [1172, 539] on button "Next" at bounding box center [1180, 551] width 52 height 34
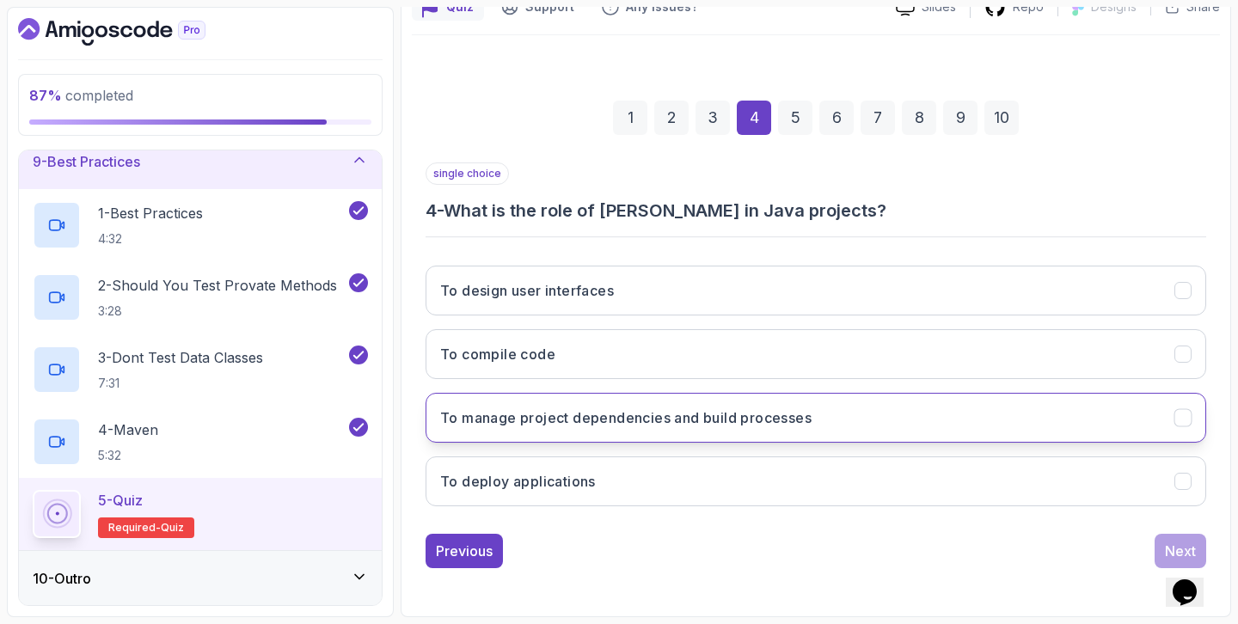
click at [917, 424] on button "To manage project dependencies and build processes" at bounding box center [815, 418] width 780 height 50
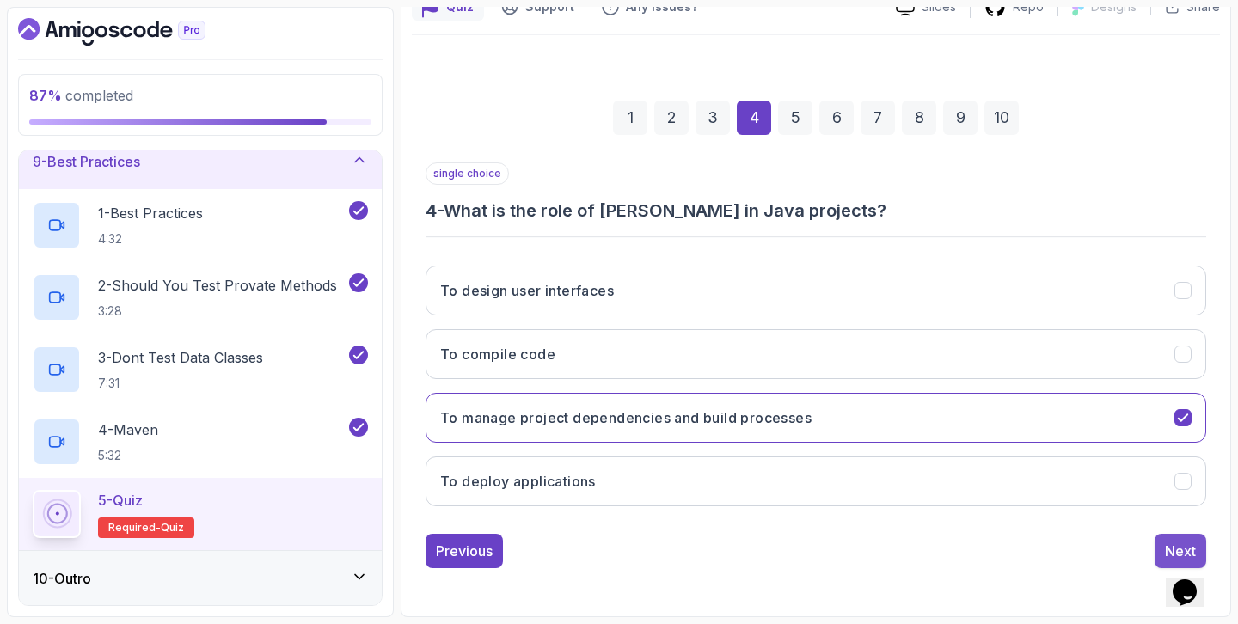
click at [1172, 544] on div "Next" at bounding box center [1180, 551] width 31 height 21
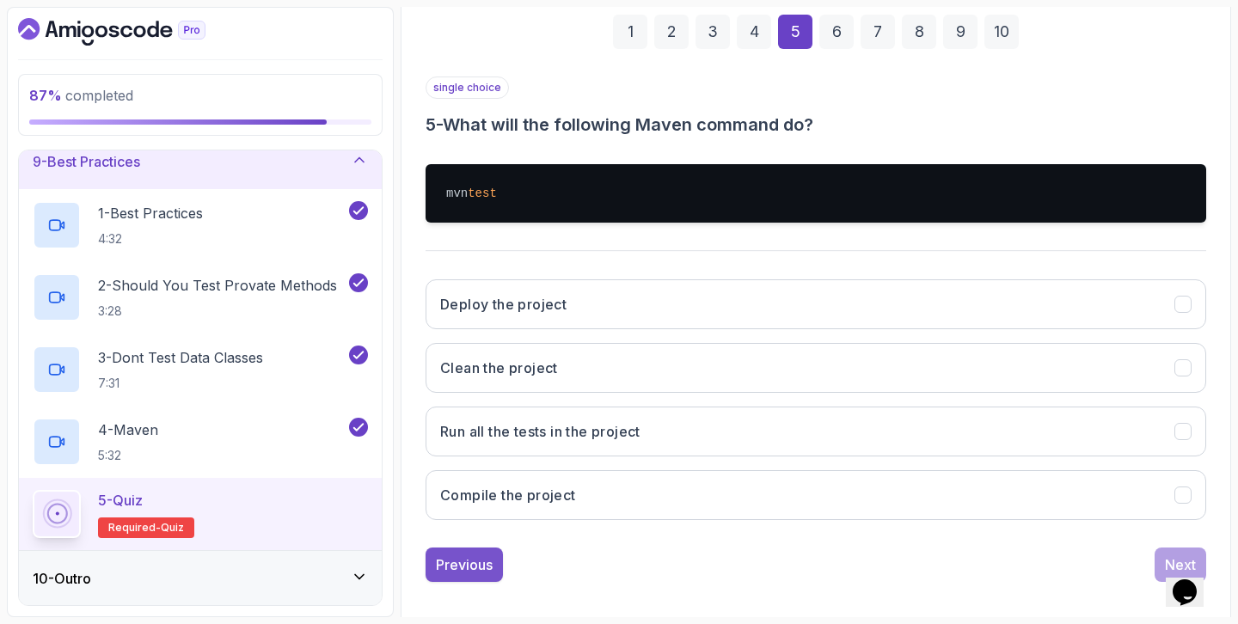
click at [453, 548] on button "Previous" at bounding box center [463, 565] width 77 height 34
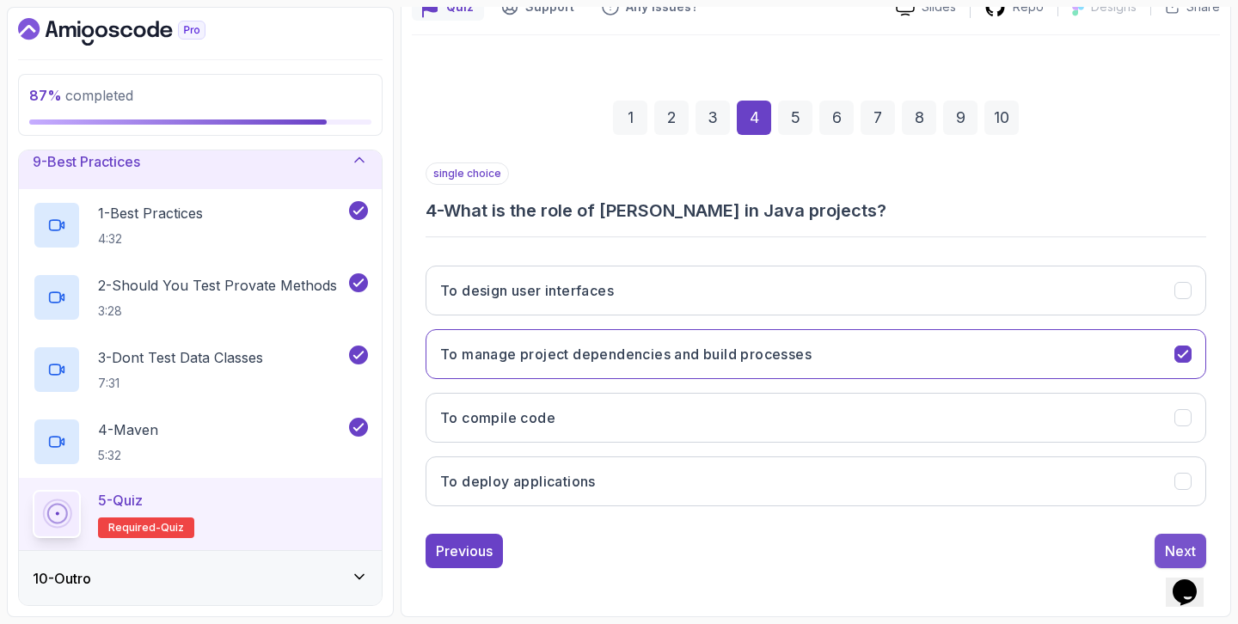
click at [1168, 544] on div "Next" at bounding box center [1180, 551] width 31 height 21
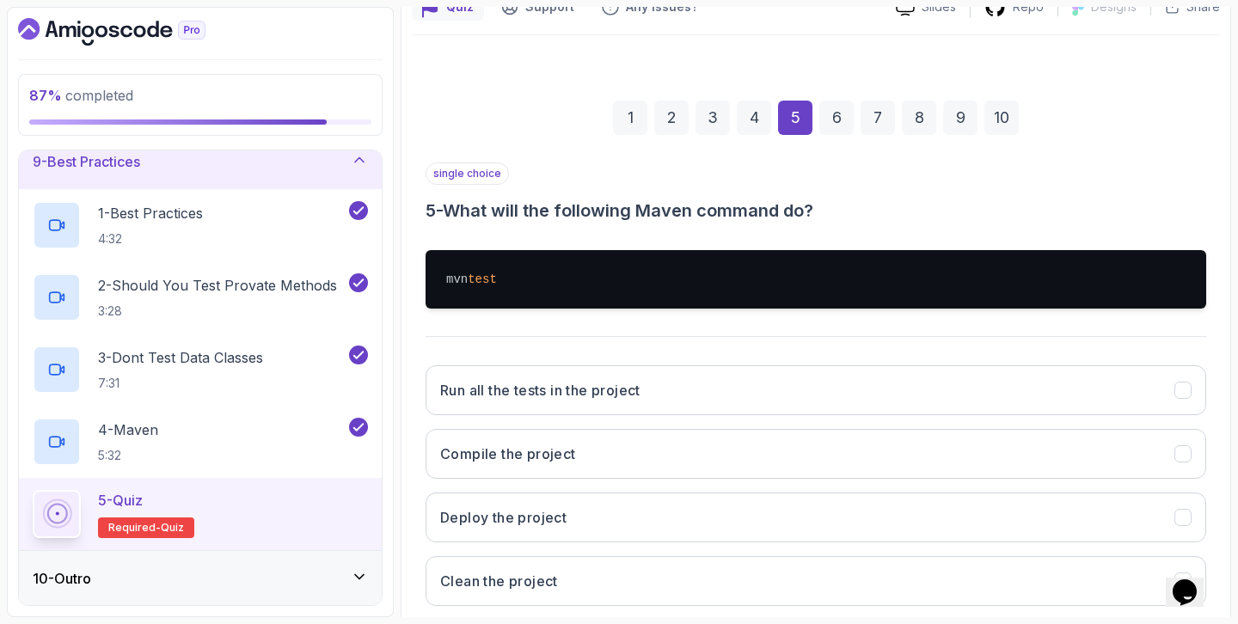
scroll to position [205, 0]
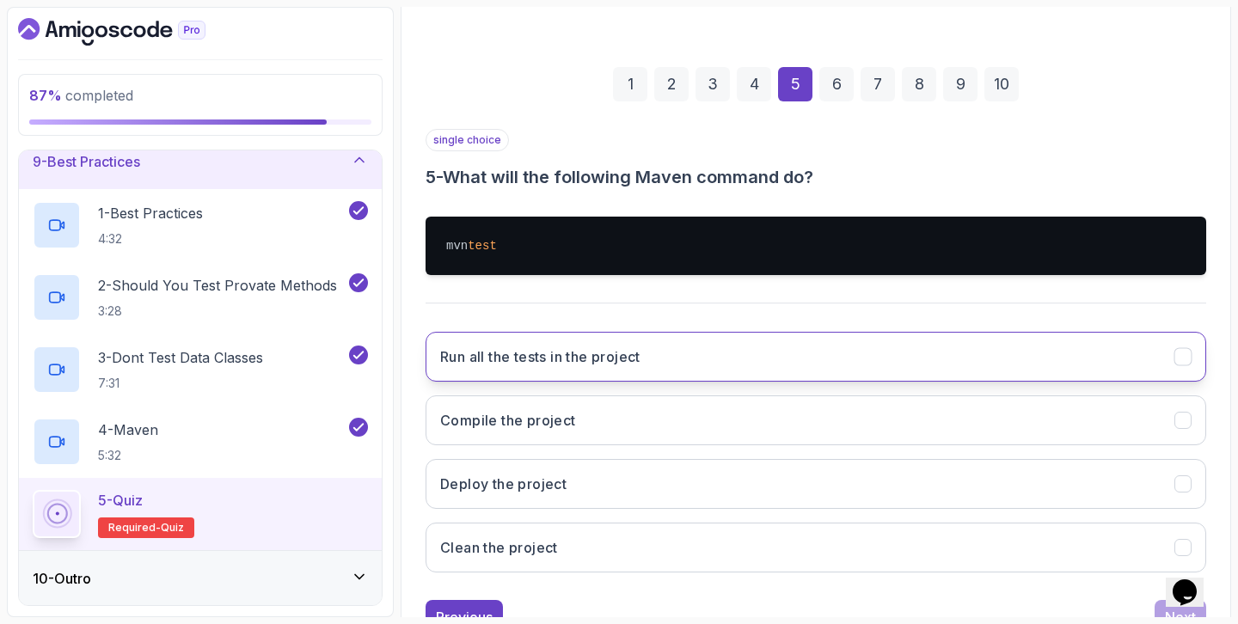
click at [1016, 358] on button "Run all the tests in the project" at bounding box center [815, 357] width 780 height 50
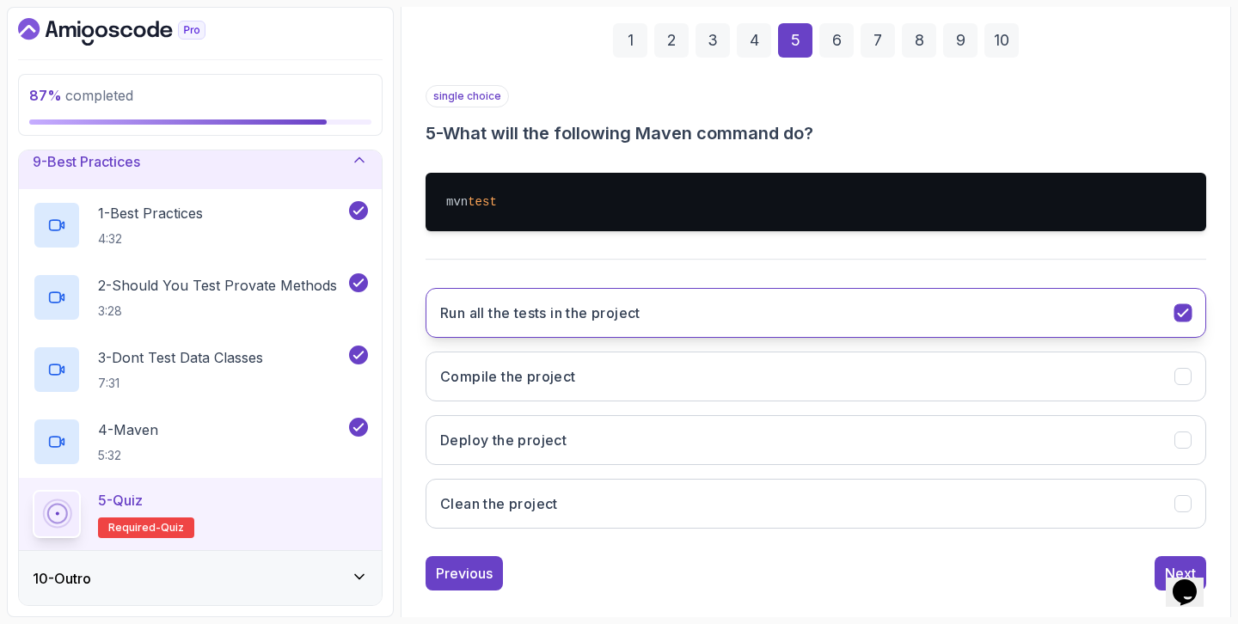
scroll to position [271, 0]
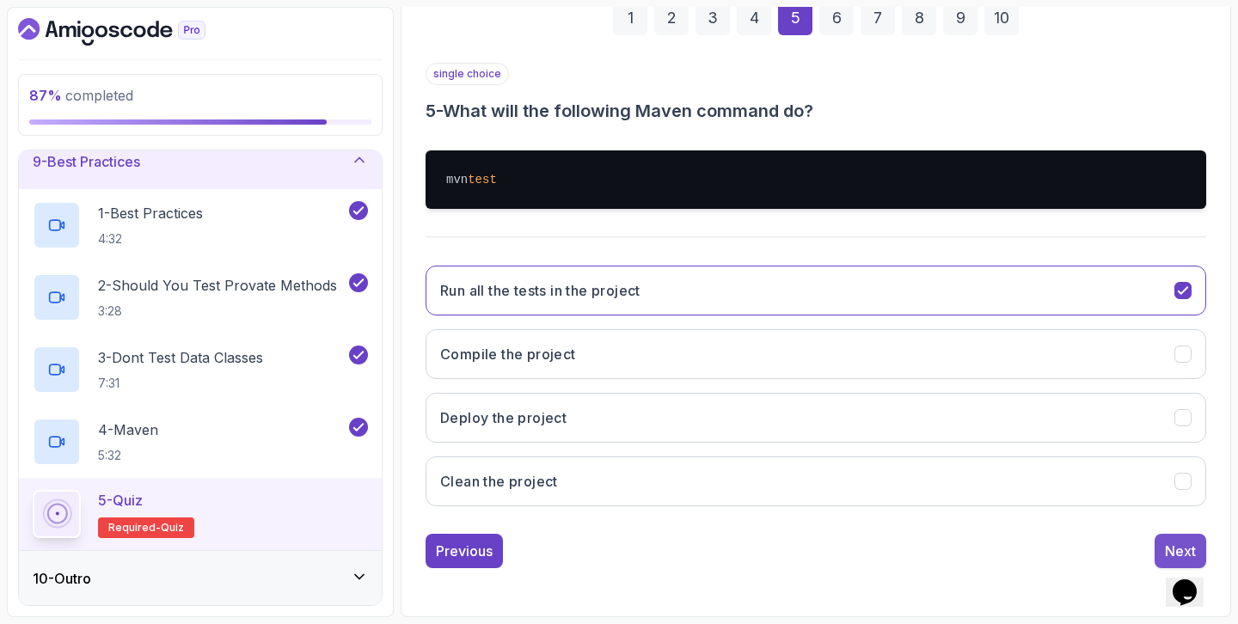
click at [1179, 551] on div "Next" at bounding box center [1180, 551] width 31 height 21
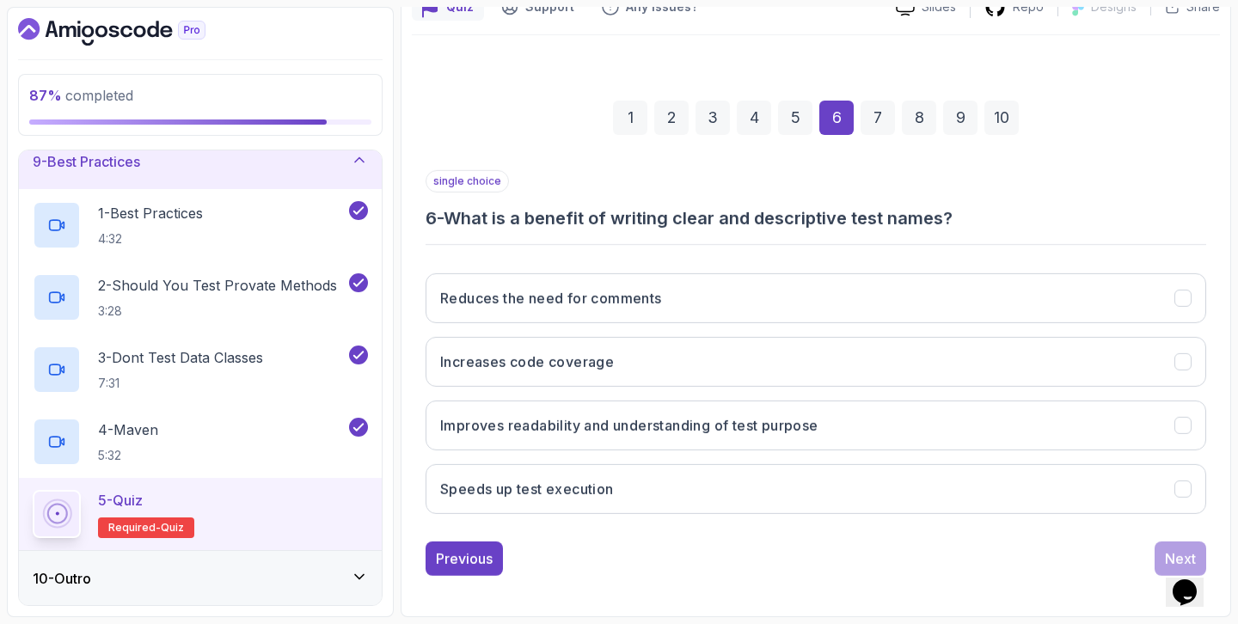
scroll to position [171, 0]
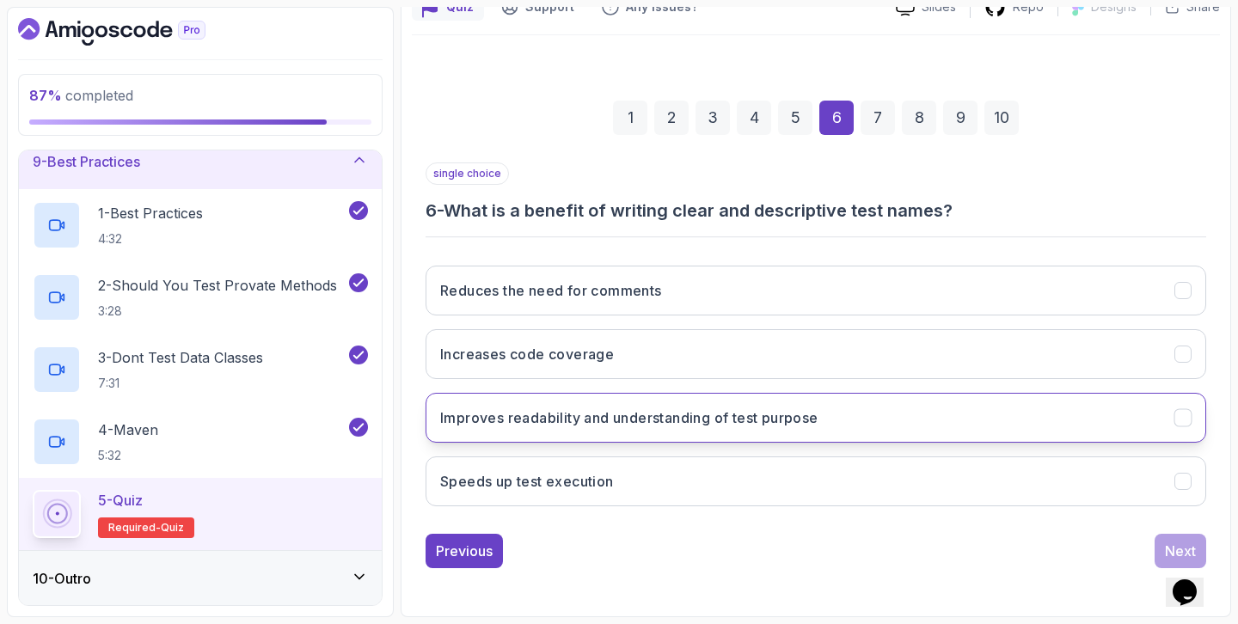
click at [1025, 431] on button "Improves readability and understanding of test purpose" at bounding box center [815, 418] width 780 height 50
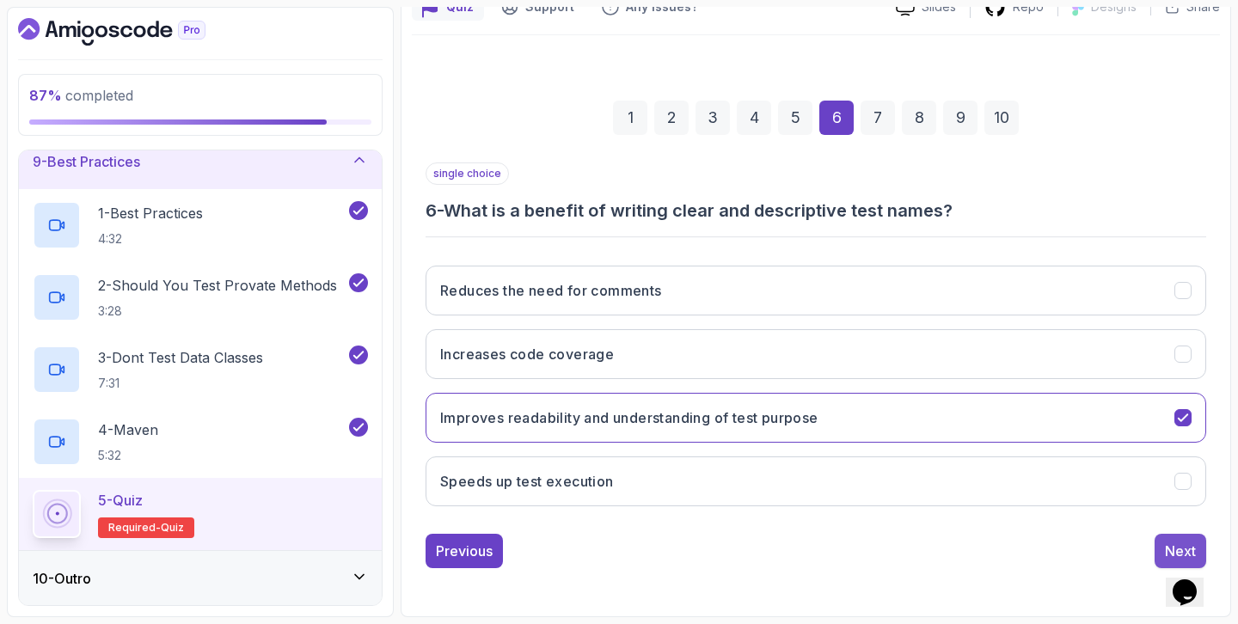
click at [1170, 542] on div "Next" at bounding box center [1180, 551] width 31 height 21
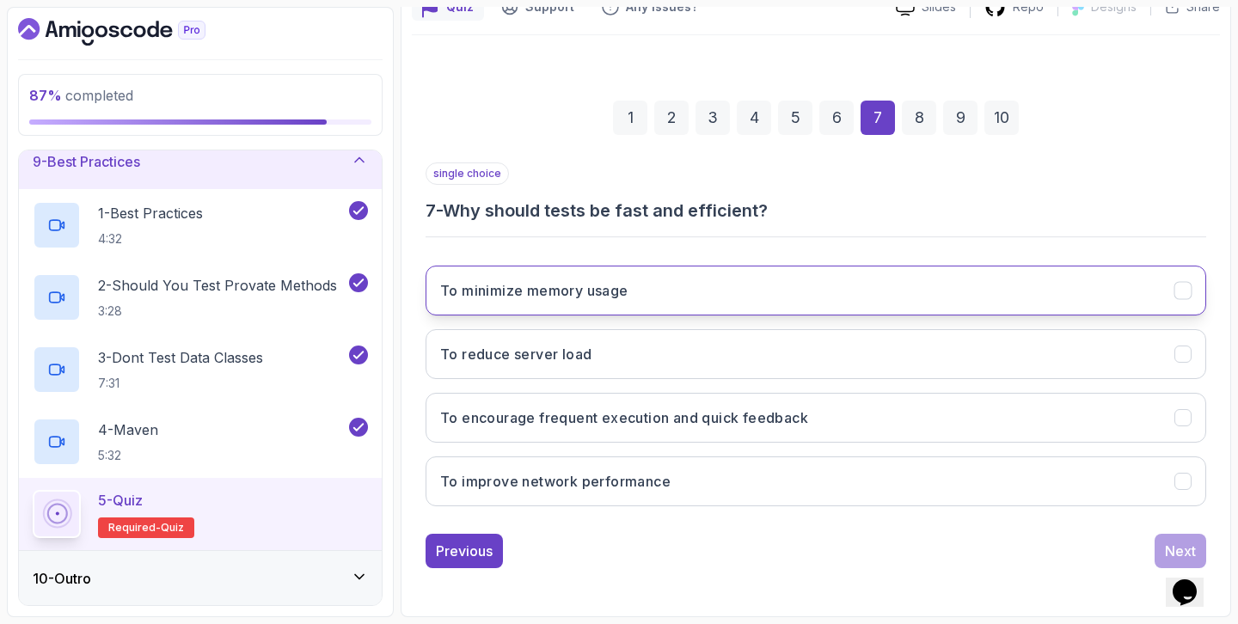
click at [1041, 293] on button "To minimize memory usage" at bounding box center [815, 291] width 780 height 50
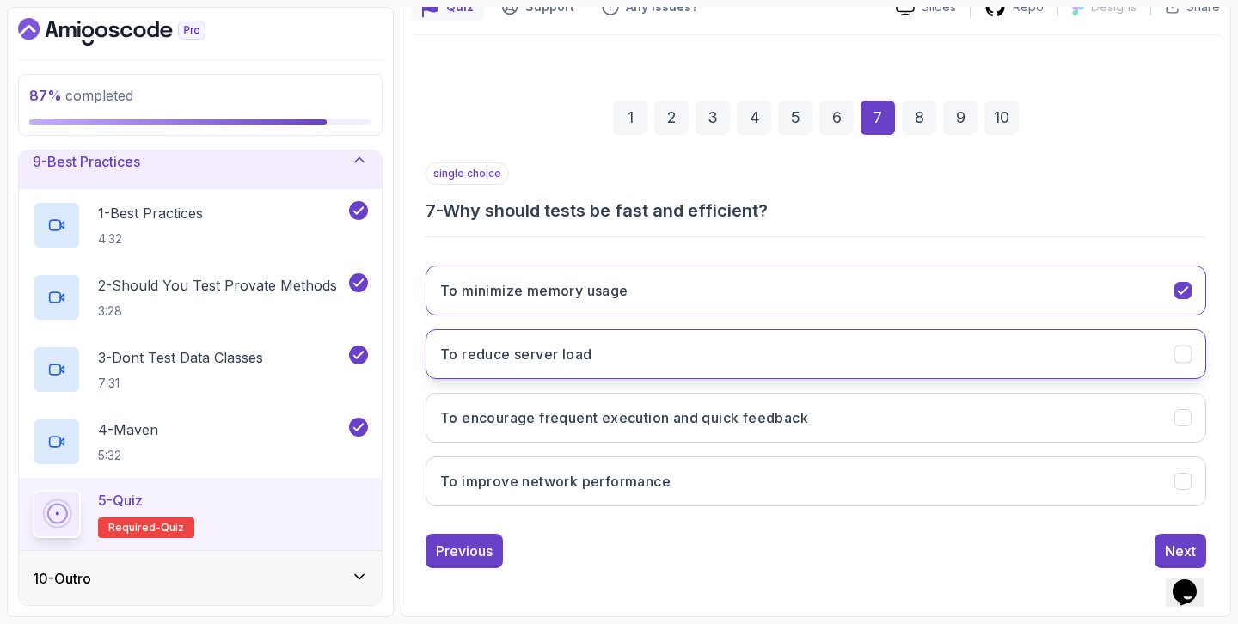
click at [1179, 367] on button "To reduce server load" at bounding box center [815, 354] width 780 height 50
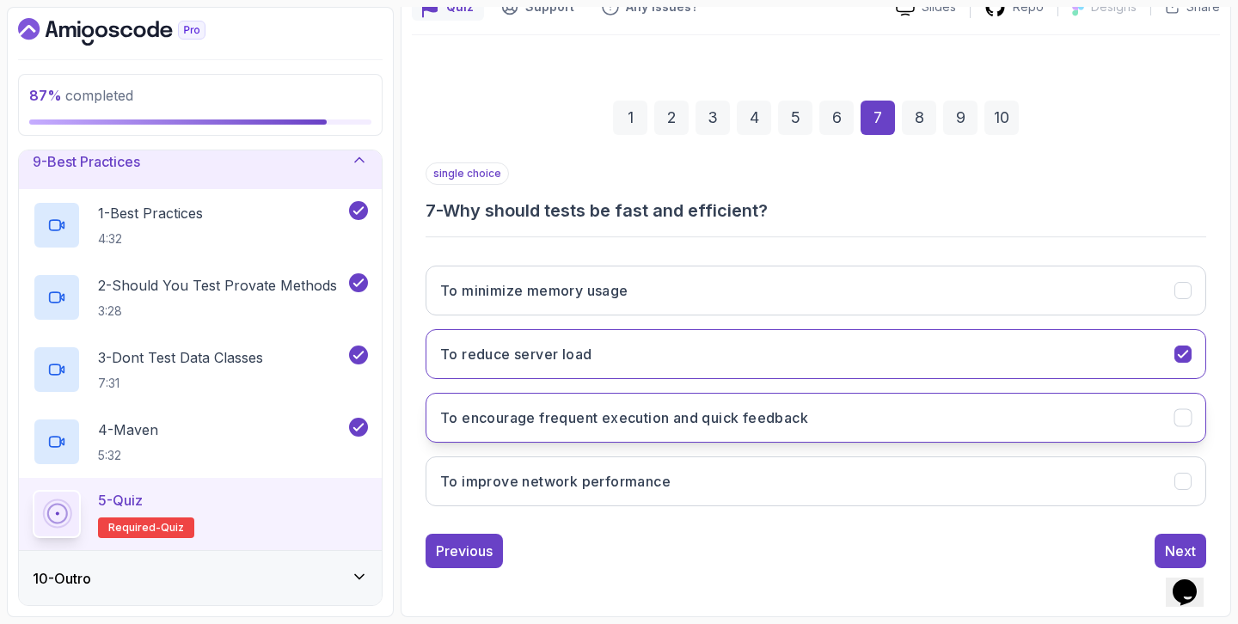
click at [1168, 401] on button "To encourage frequent execution and quick feedback" at bounding box center [815, 418] width 780 height 50
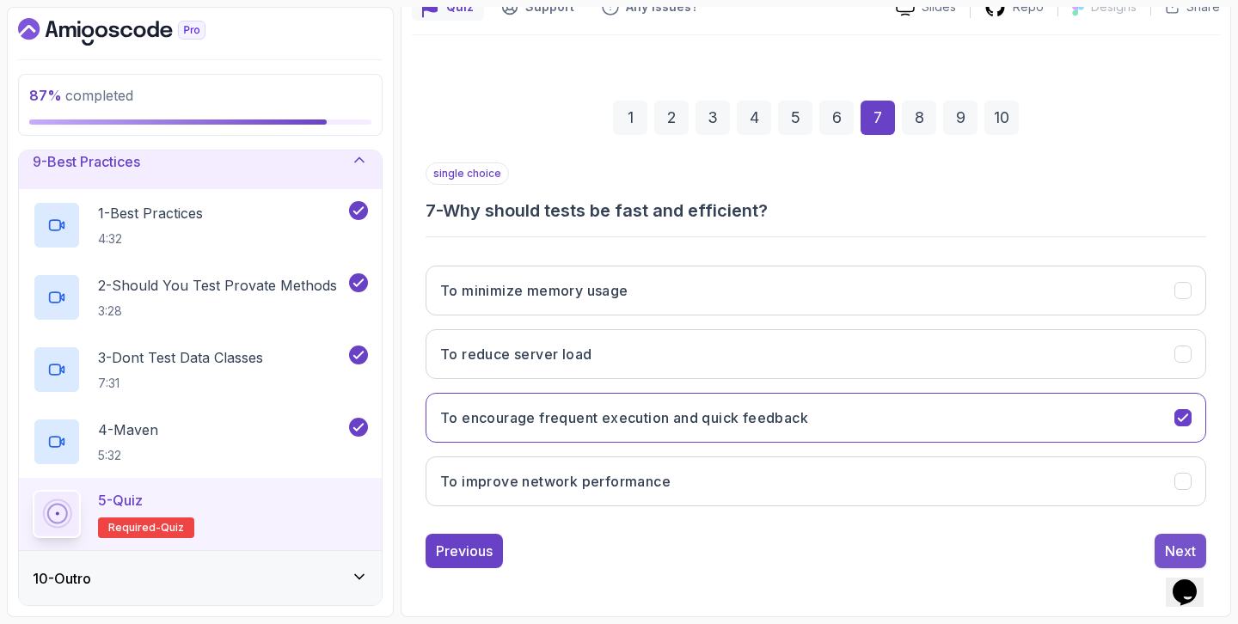
click at [1176, 541] on div "Next" at bounding box center [1180, 551] width 31 height 21
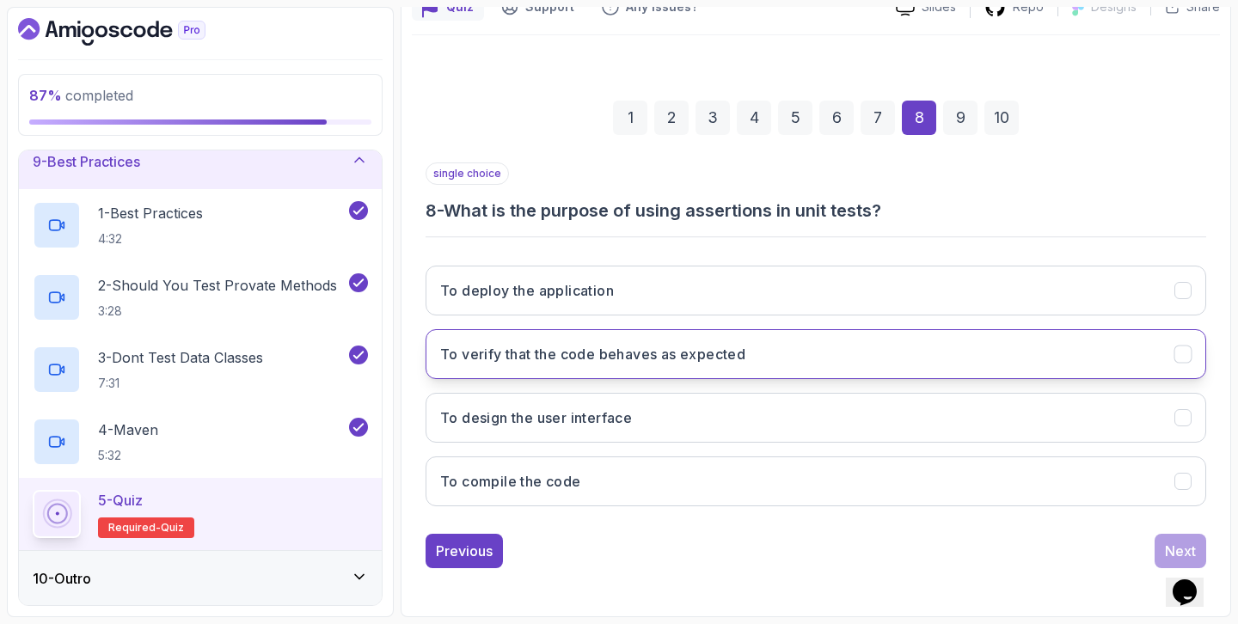
click at [1145, 359] on button "To verify that the code behaves as expected" at bounding box center [815, 354] width 780 height 50
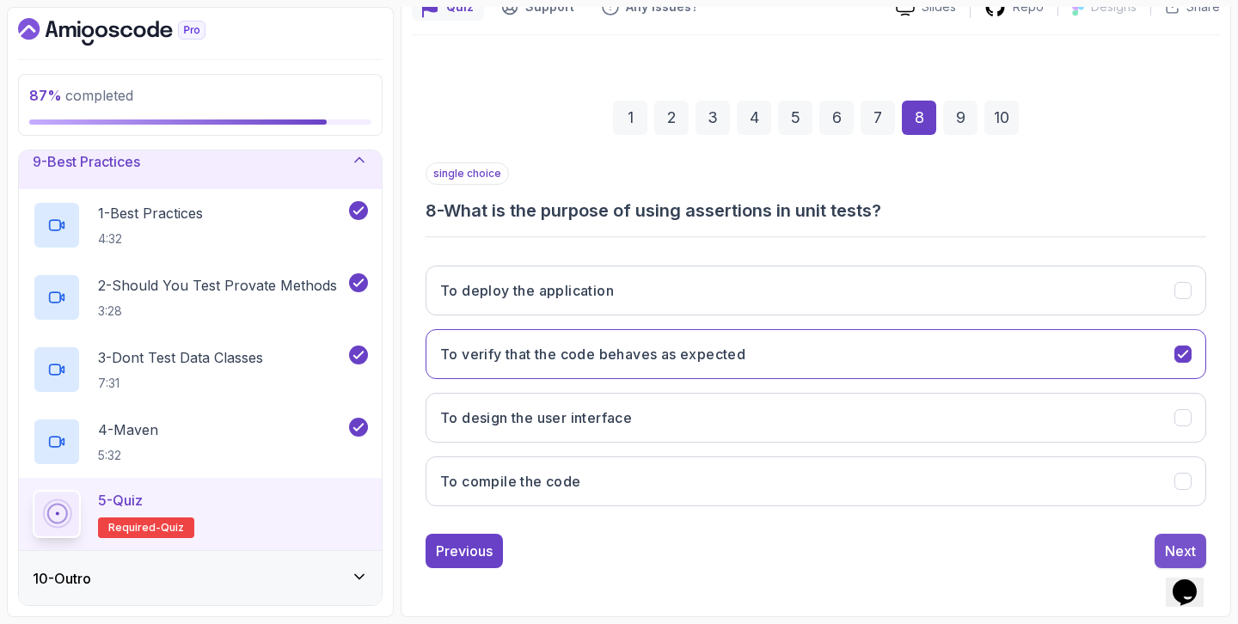
click at [1188, 544] on div "Next" at bounding box center [1180, 551] width 31 height 21
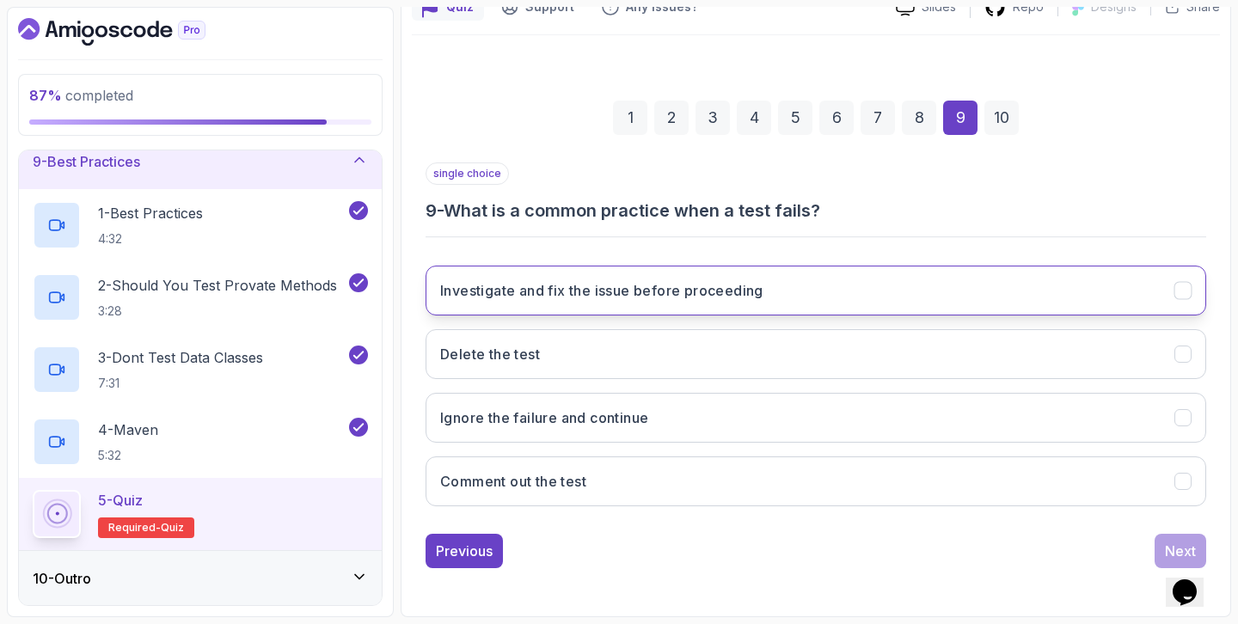
click at [1165, 301] on button "Investigate and fix the issue before proceeding" at bounding box center [815, 291] width 780 height 50
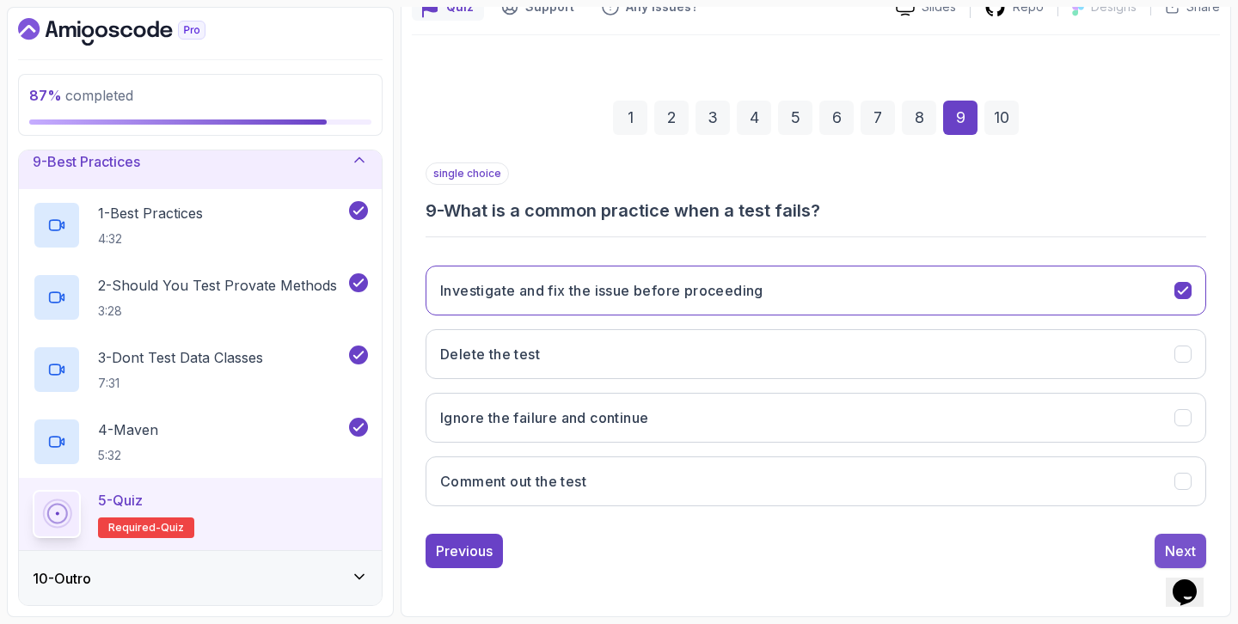
click at [1178, 549] on div "Next" at bounding box center [1180, 551] width 31 height 21
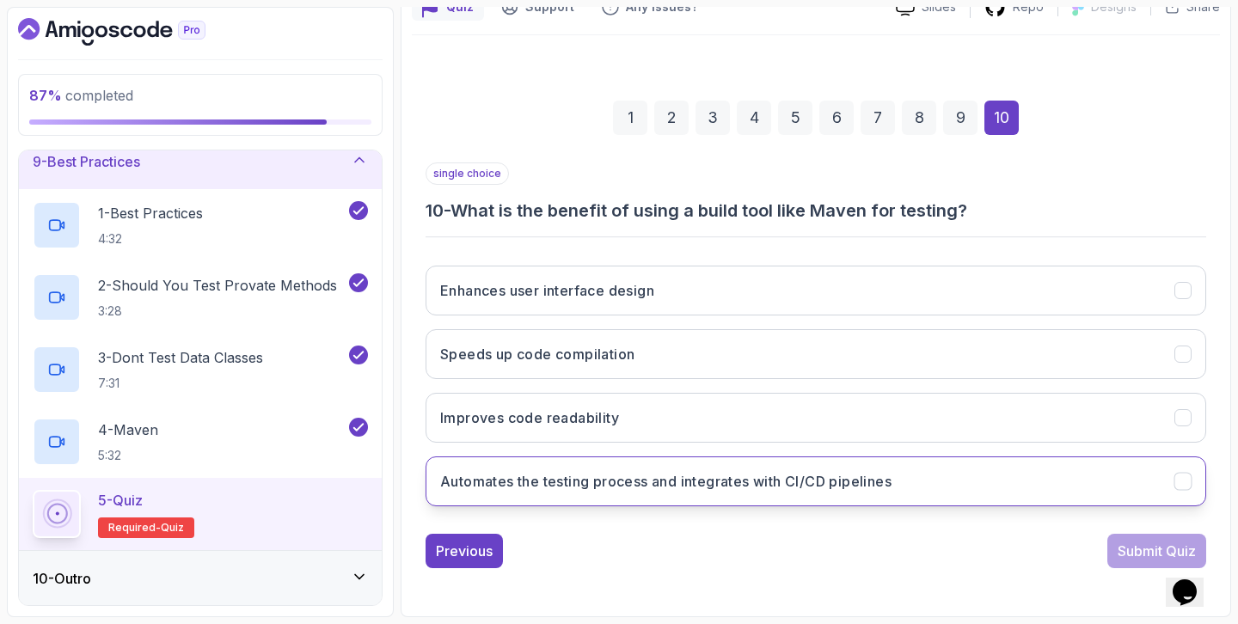
click at [1037, 474] on button "Automates the testing process and integrates with CI/CD pipelines" at bounding box center [815, 481] width 780 height 50
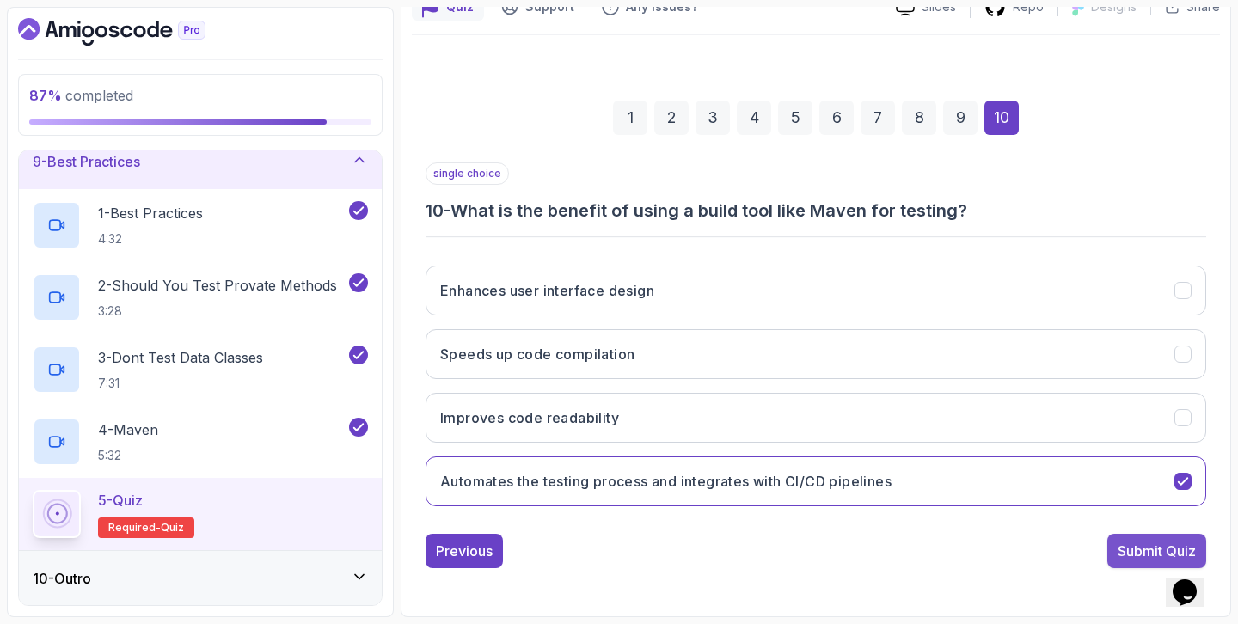
click at [1158, 546] on div "Submit Quiz" at bounding box center [1156, 551] width 78 height 21
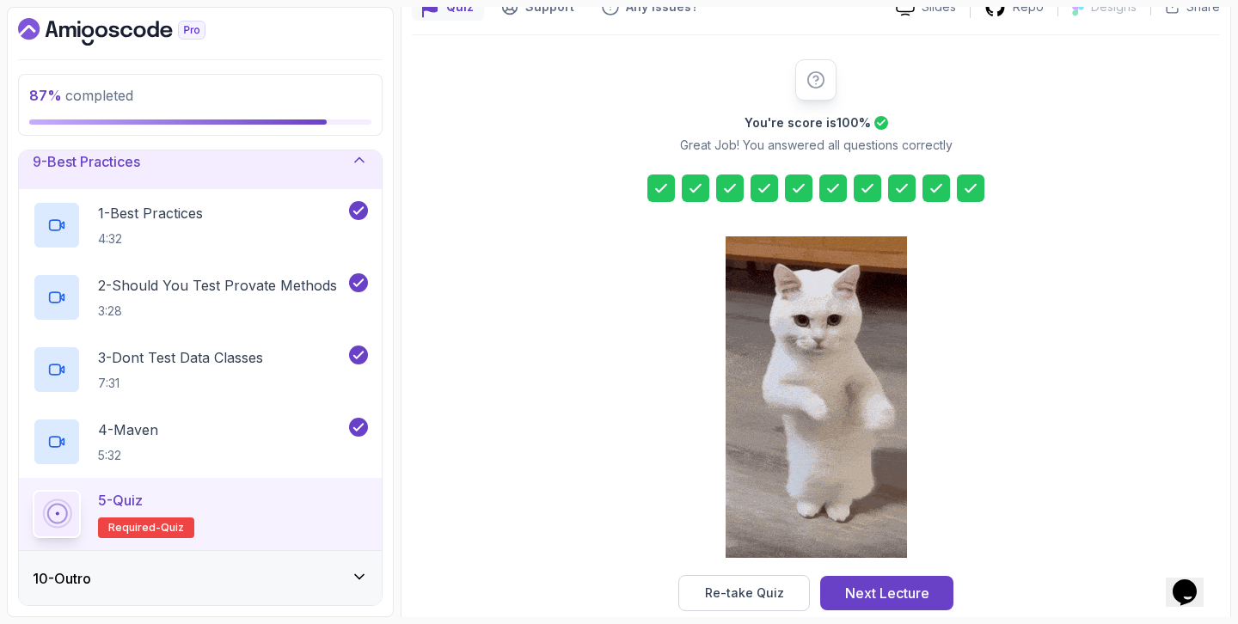
scroll to position [200, 0]
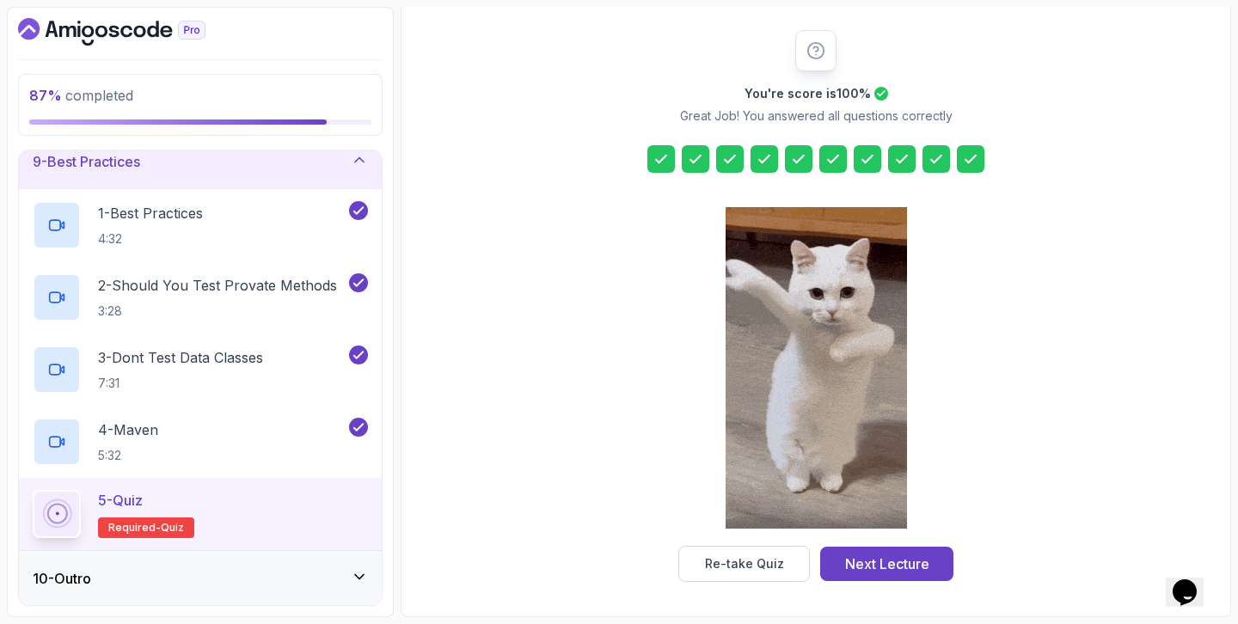
click at [870, 165] on icon at bounding box center [867, 158] width 17 height 17
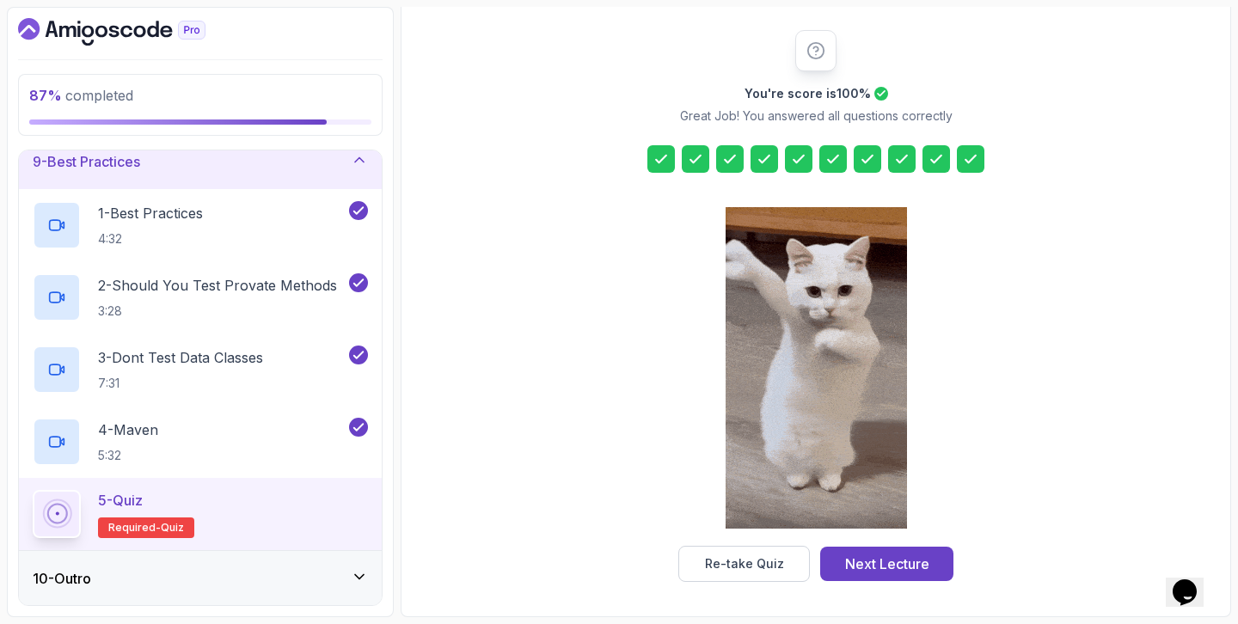
click at [870, 165] on icon at bounding box center [867, 158] width 17 height 17
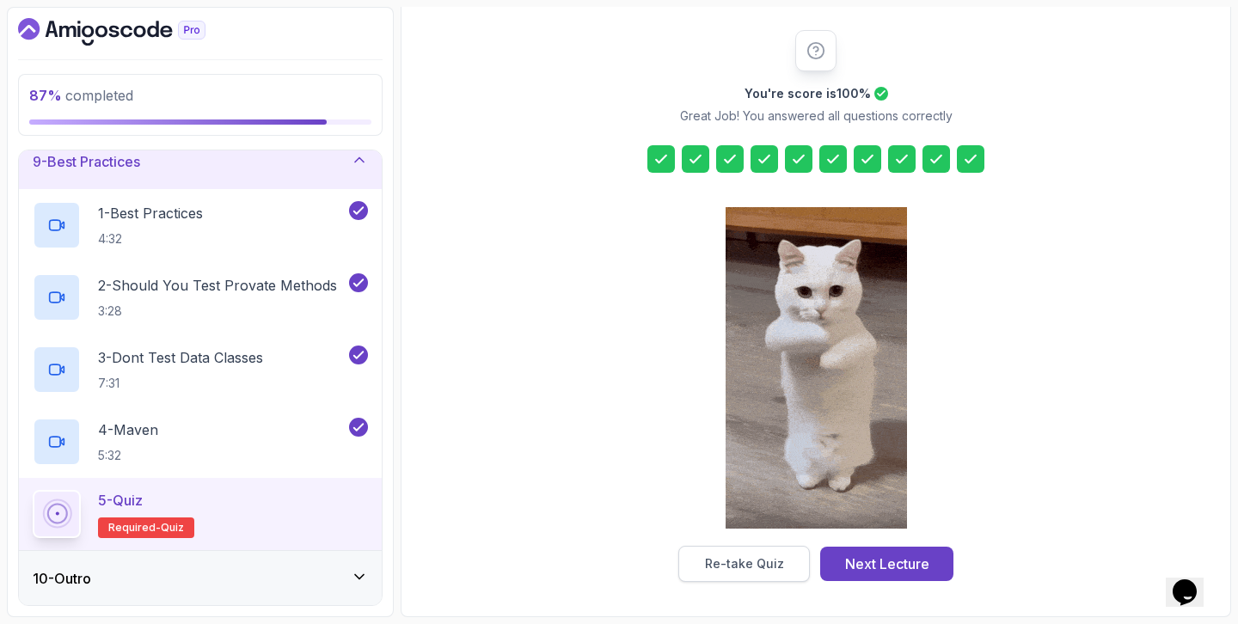
click at [763, 562] on div "Re-take Quiz" at bounding box center [744, 563] width 79 height 17
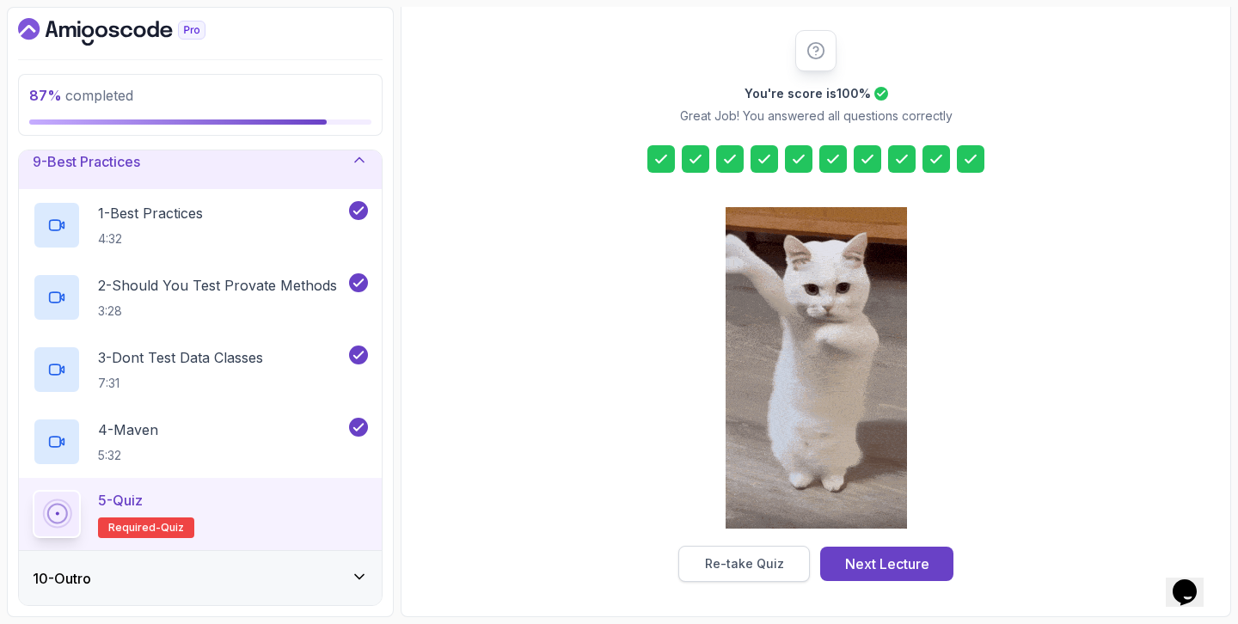
scroll to position [171, 0]
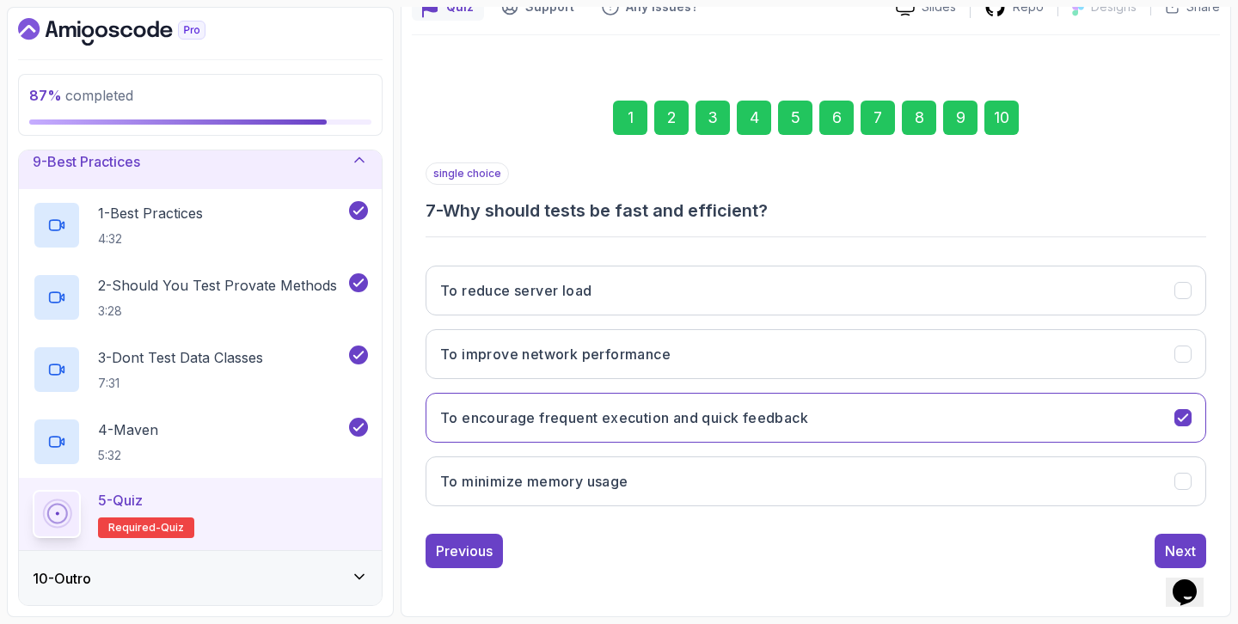
click at [830, 120] on div "6" at bounding box center [836, 118] width 34 height 34
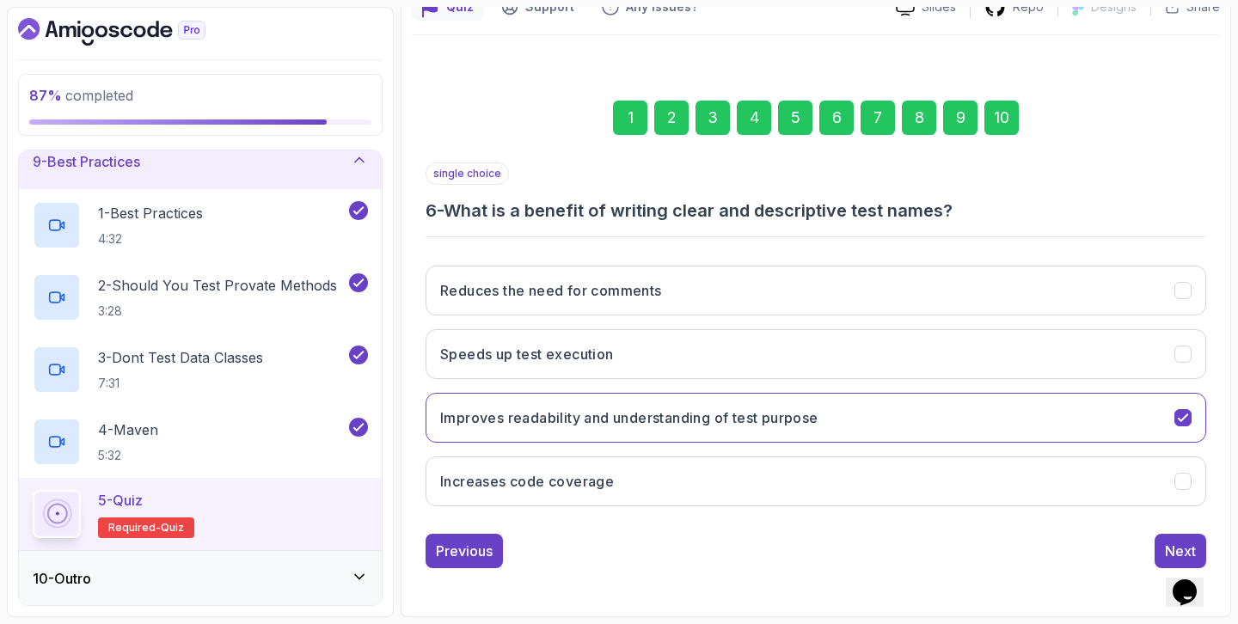
click at [872, 117] on div "7" at bounding box center [877, 118] width 34 height 34
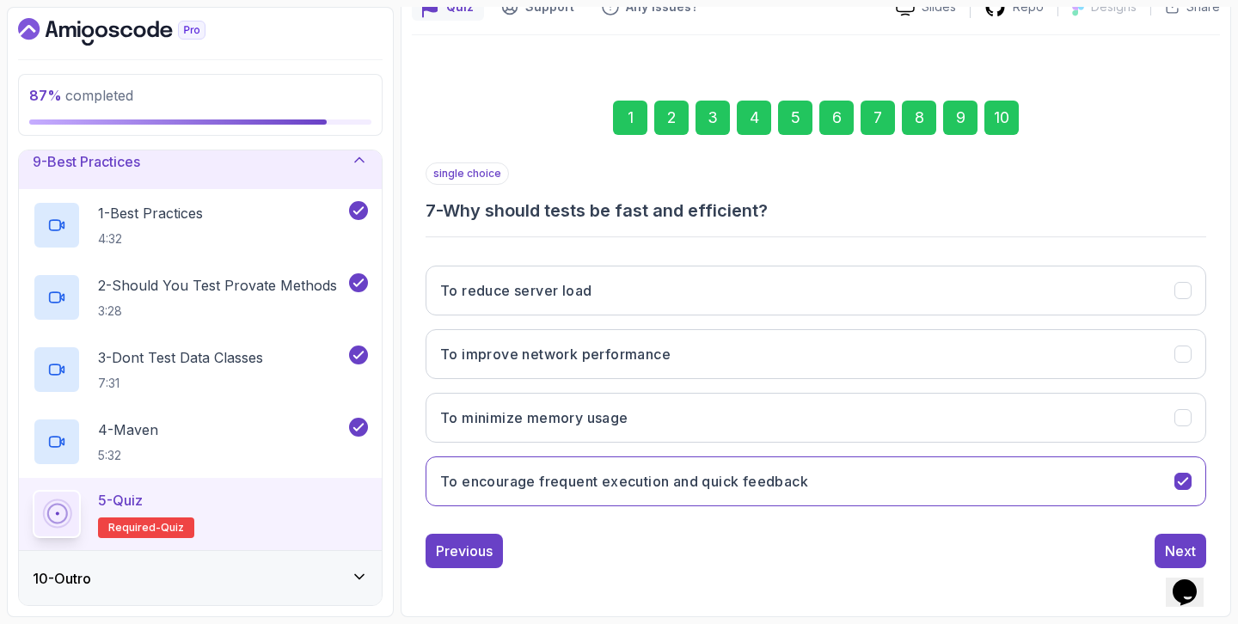
click at [916, 116] on div "8" at bounding box center [919, 118] width 34 height 34
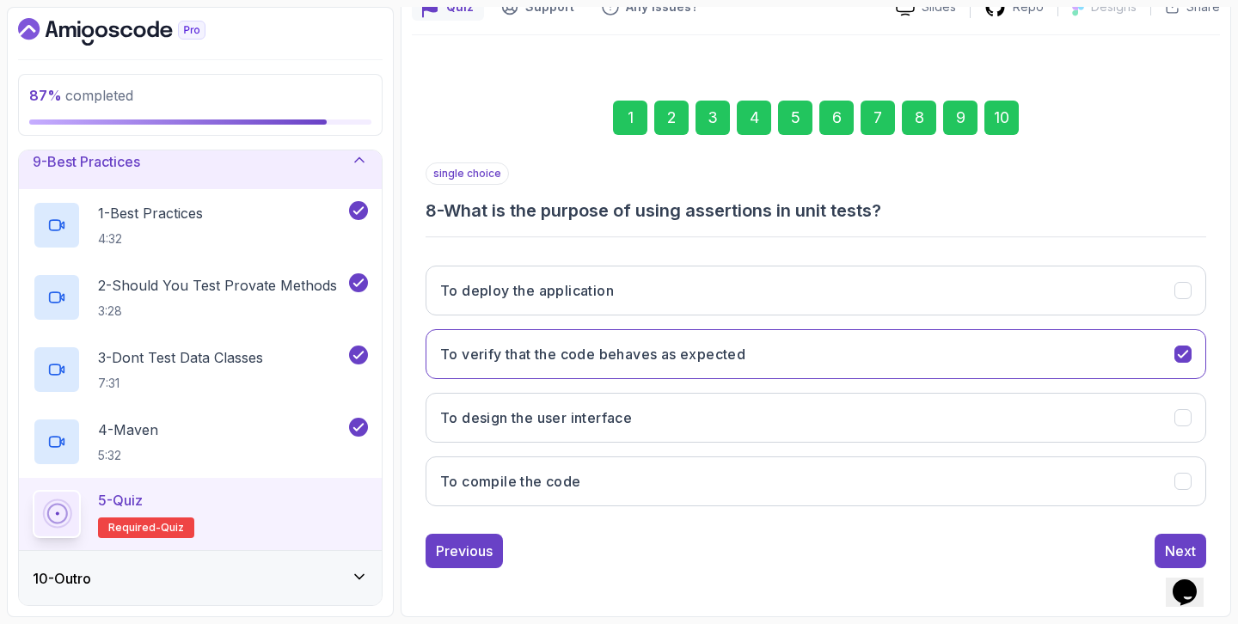
click at [965, 108] on div "9" at bounding box center [960, 118] width 34 height 34
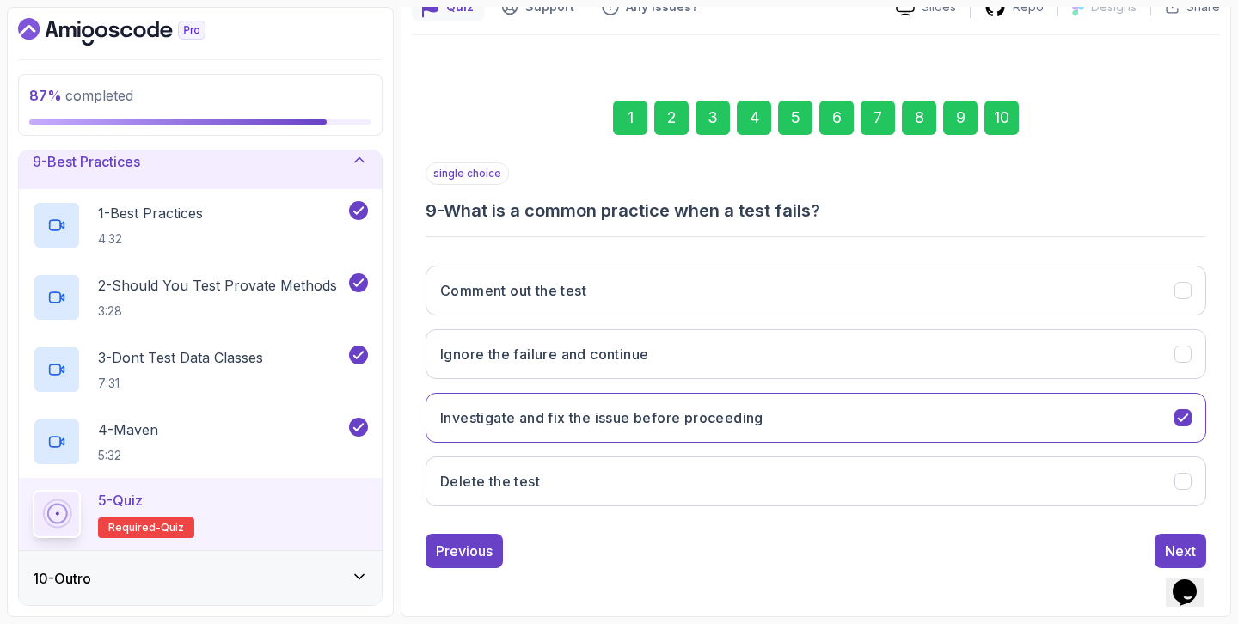
click at [997, 114] on div "10" at bounding box center [1001, 118] width 34 height 34
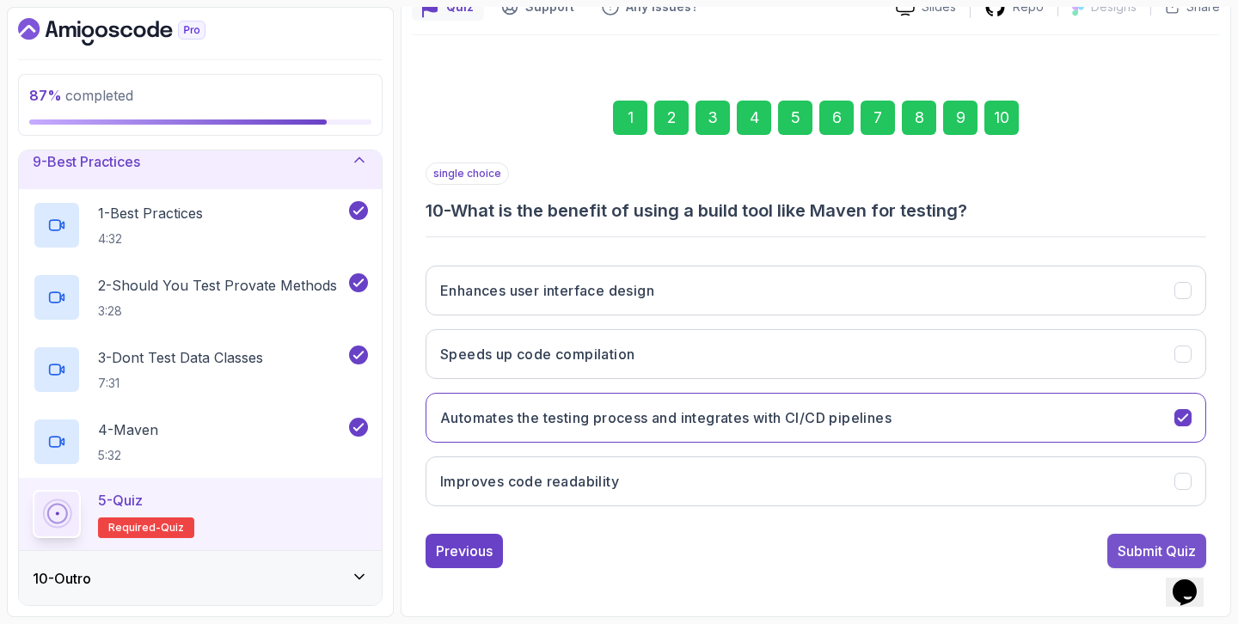
click at [1122, 558] on div "Submit Quiz" at bounding box center [1156, 551] width 78 height 21
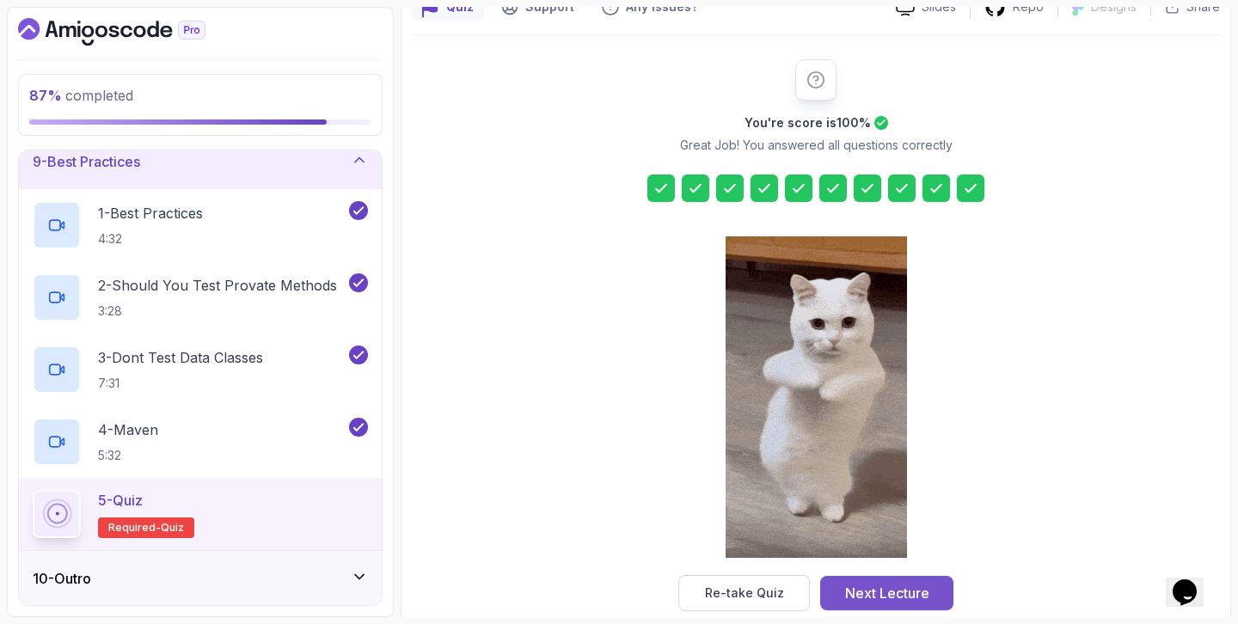
click at [933, 592] on button "Next Lecture" at bounding box center [886, 593] width 133 height 34
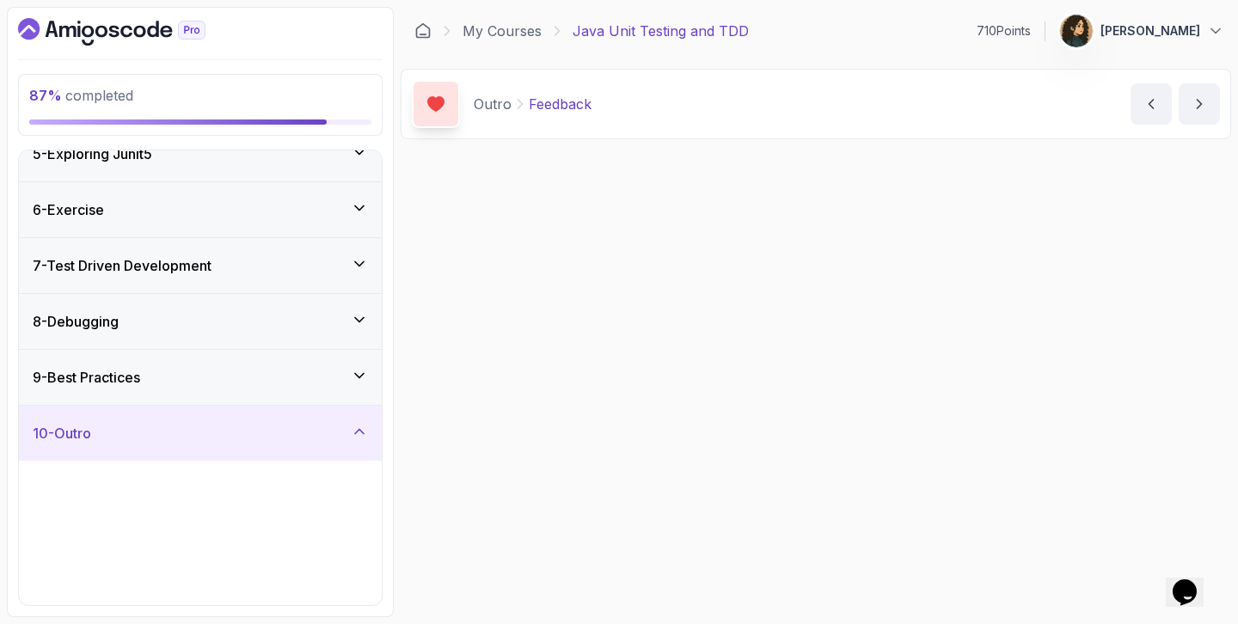
scroll to position [247, 0]
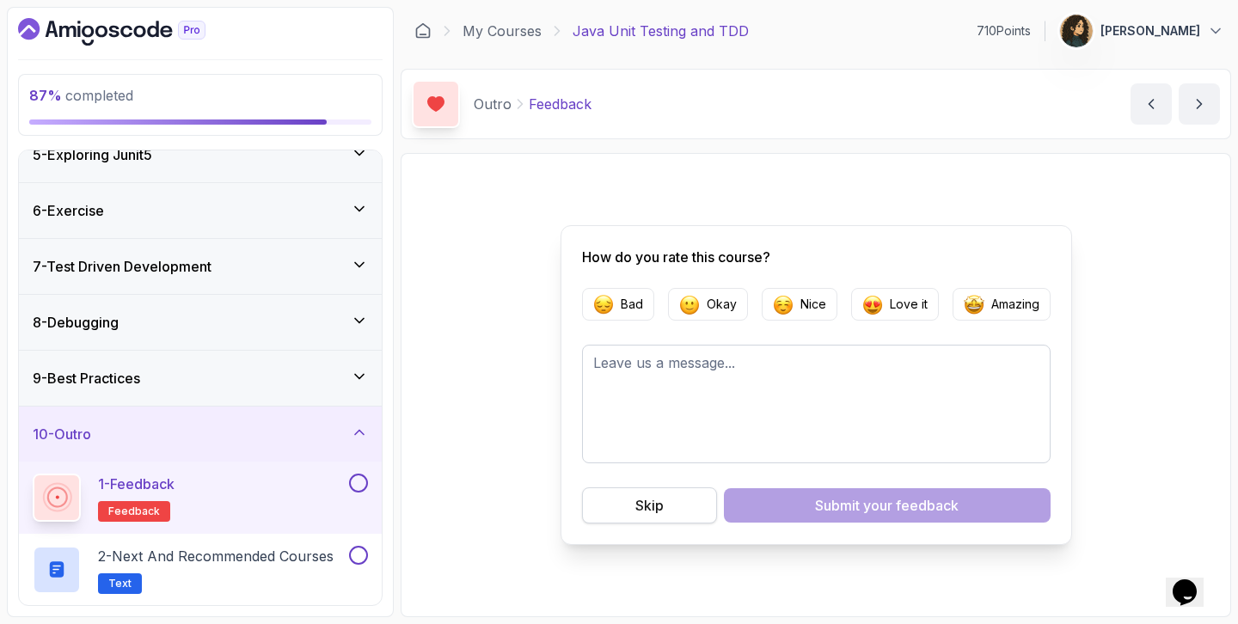
click at [617, 502] on button "Skip" at bounding box center [649, 505] width 135 height 36
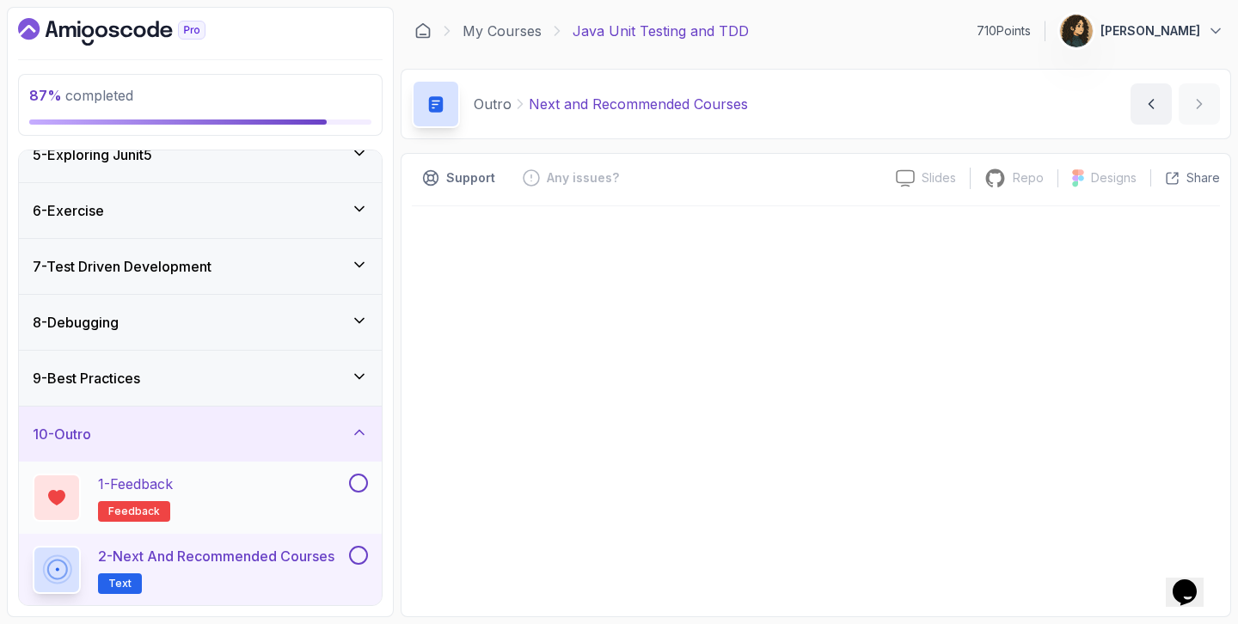
click at [358, 482] on button at bounding box center [358, 483] width 19 height 19
click at [285, 490] on div "1 - Feedback feedback" at bounding box center [189, 498] width 313 height 48
click at [125, 517] on span "feedback" at bounding box center [134, 512] width 52 height 14
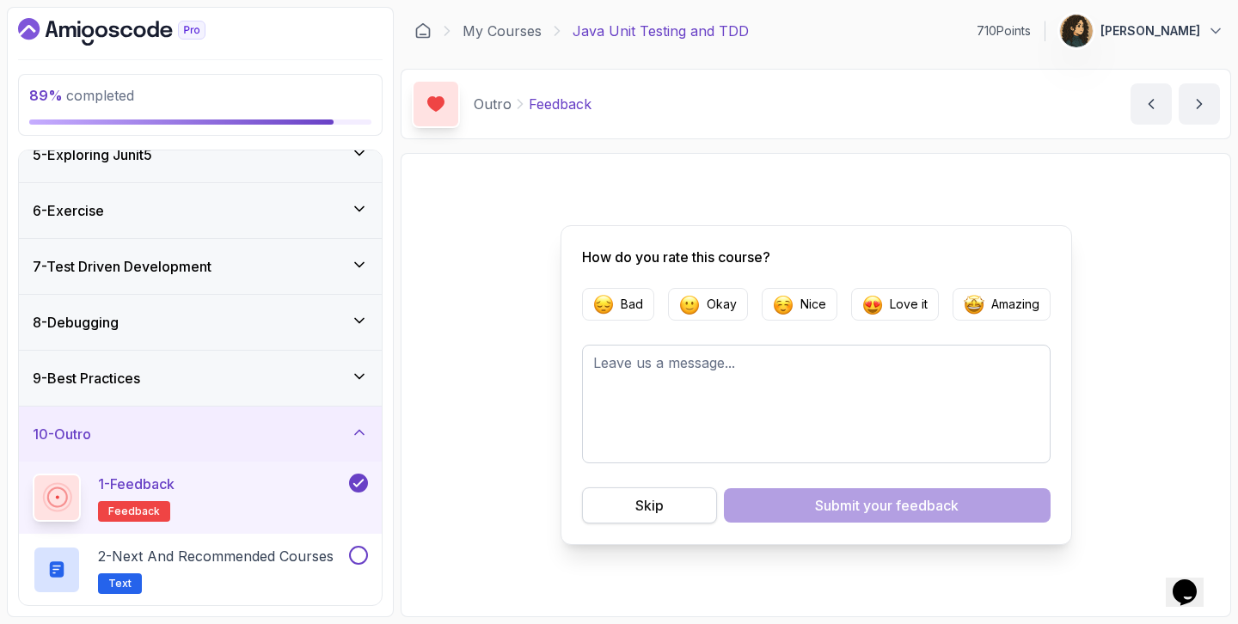
click at [636, 510] on div "Skip" at bounding box center [649, 505] width 28 height 21
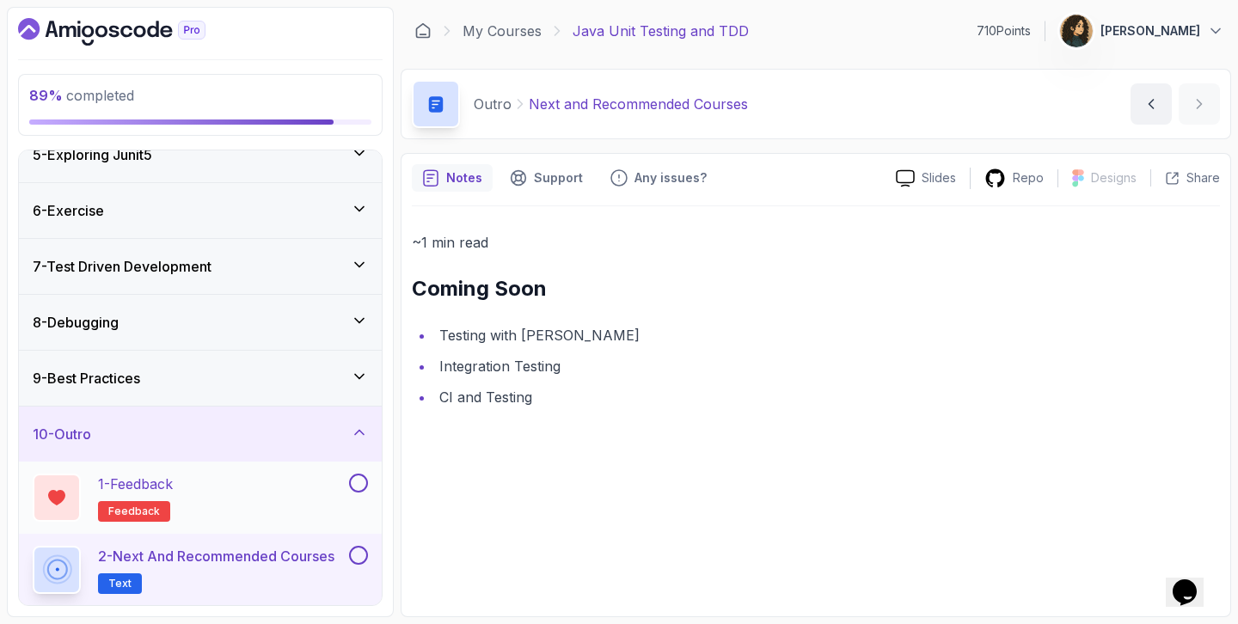
click at [353, 482] on button at bounding box center [358, 483] width 19 height 19
click at [522, 341] on li "Testing with [PERSON_NAME]" at bounding box center [827, 335] width 786 height 24
click at [484, 340] on li "Testing with [PERSON_NAME]" at bounding box center [827, 335] width 786 height 24
click at [515, 370] on li "Integration Testing" at bounding box center [827, 366] width 786 height 24
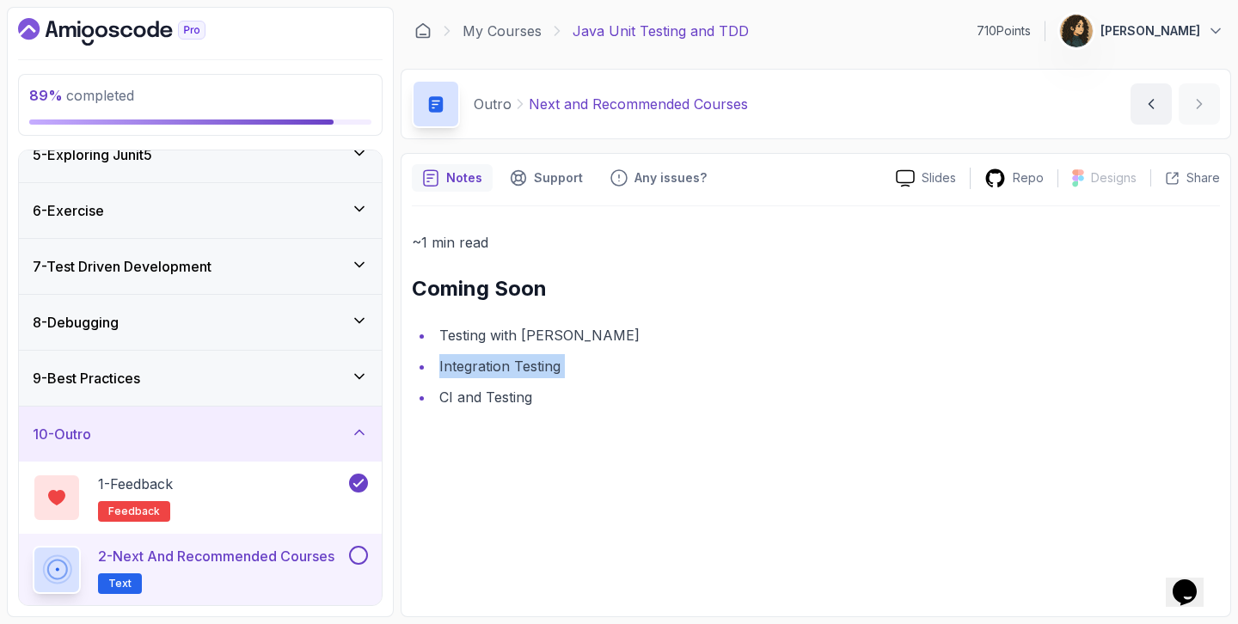
click at [515, 370] on li "Integration Testing" at bounding box center [827, 366] width 786 height 24
click at [493, 397] on li "CI and Testing" at bounding box center [827, 397] width 786 height 24
click at [487, 338] on li "Testing with [PERSON_NAME]" at bounding box center [827, 335] width 786 height 24
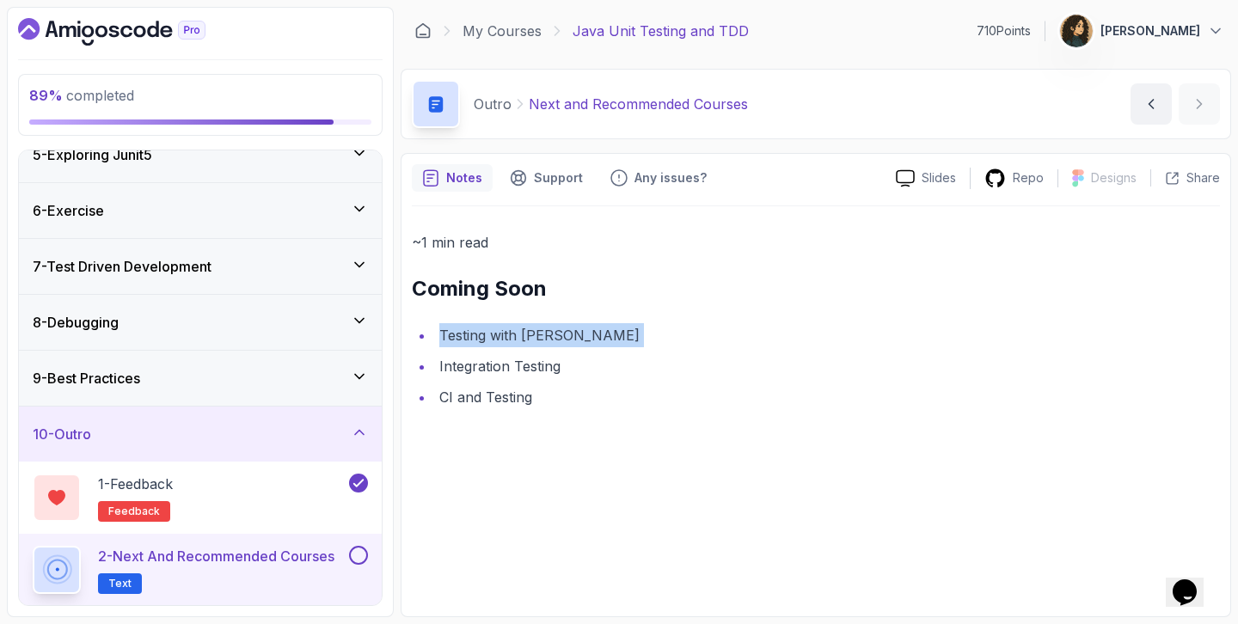
click at [487, 338] on li "Testing with [PERSON_NAME]" at bounding box center [827, 335] width 786 height 24
click at [481, 359] on li "Integration Testing" at bounding box center [827, 366] width 786 height 24
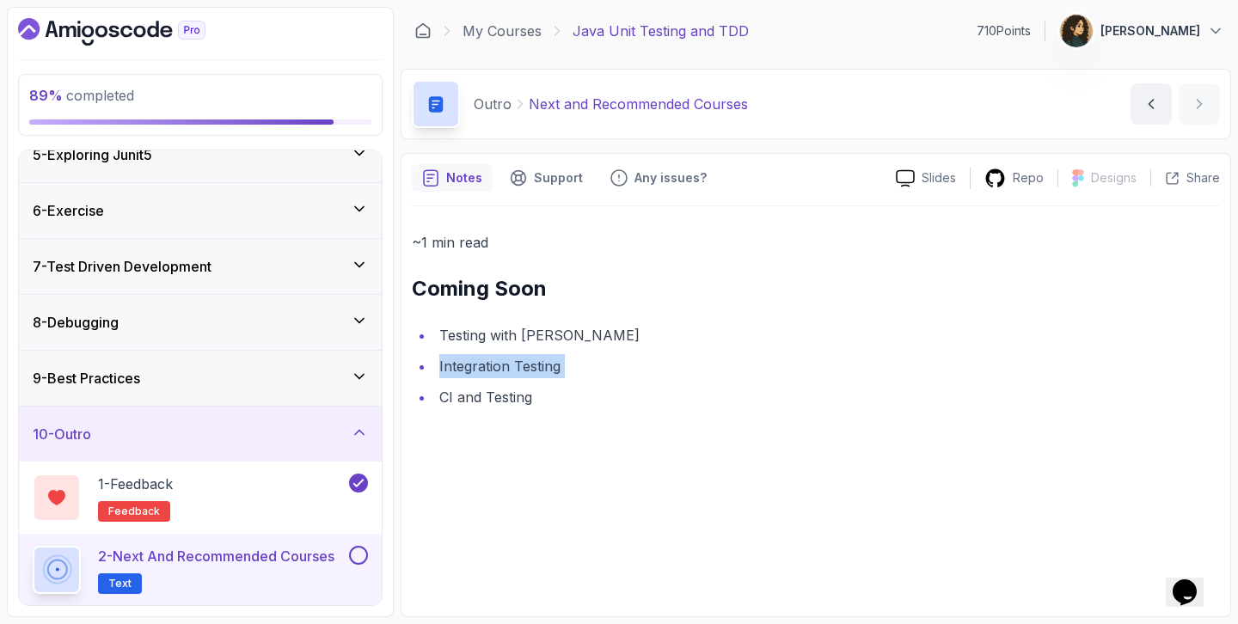
click at [481, 359] on li "Integration Testing" at bounding box center [827, 366] width 786 height 24
click at [465, 400] on li "CI and Testing" at bounding box center [827, 397] width 786 height 24
click at [358, 556] on button at bounding box center [358, 555] width 19 height 19
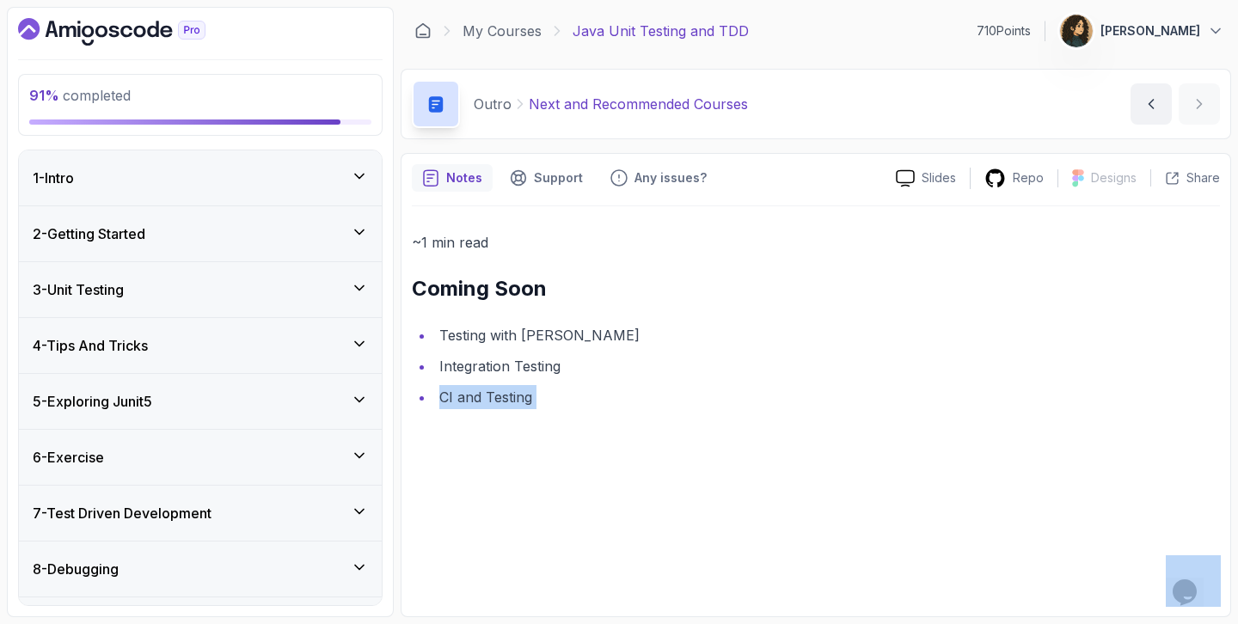
click at [363, 177] on icon at bounding box center [359, 176] width 17 height 17
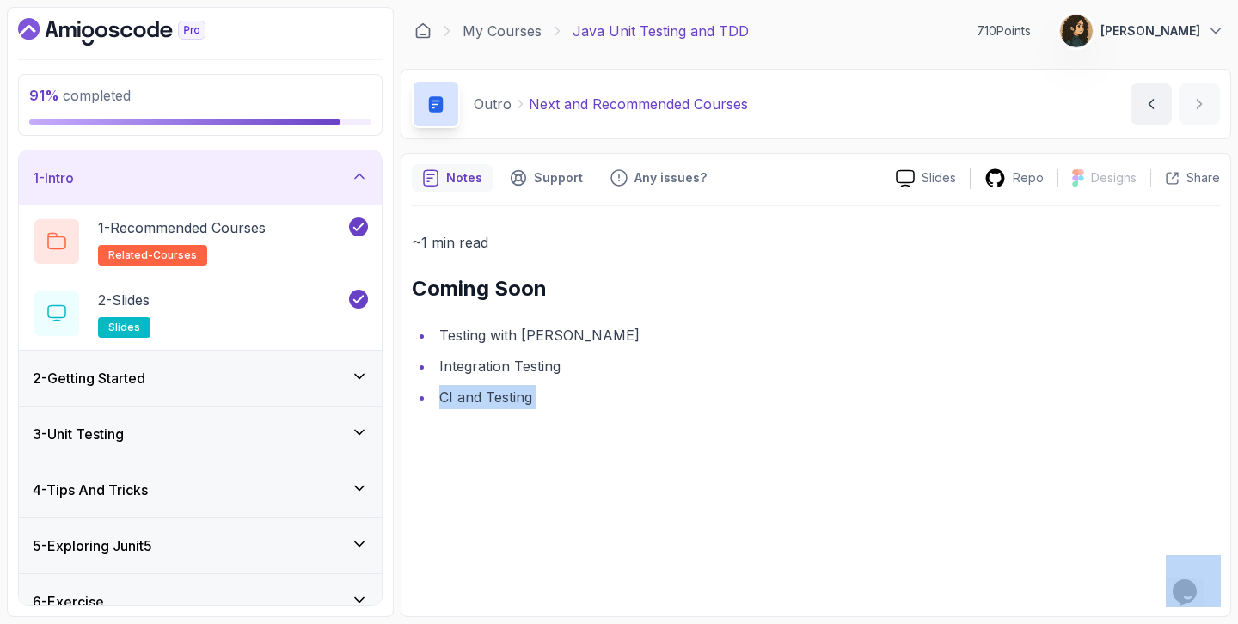
click at [363, 177] on icon at bounding box center [359, 176] width 9 height 4
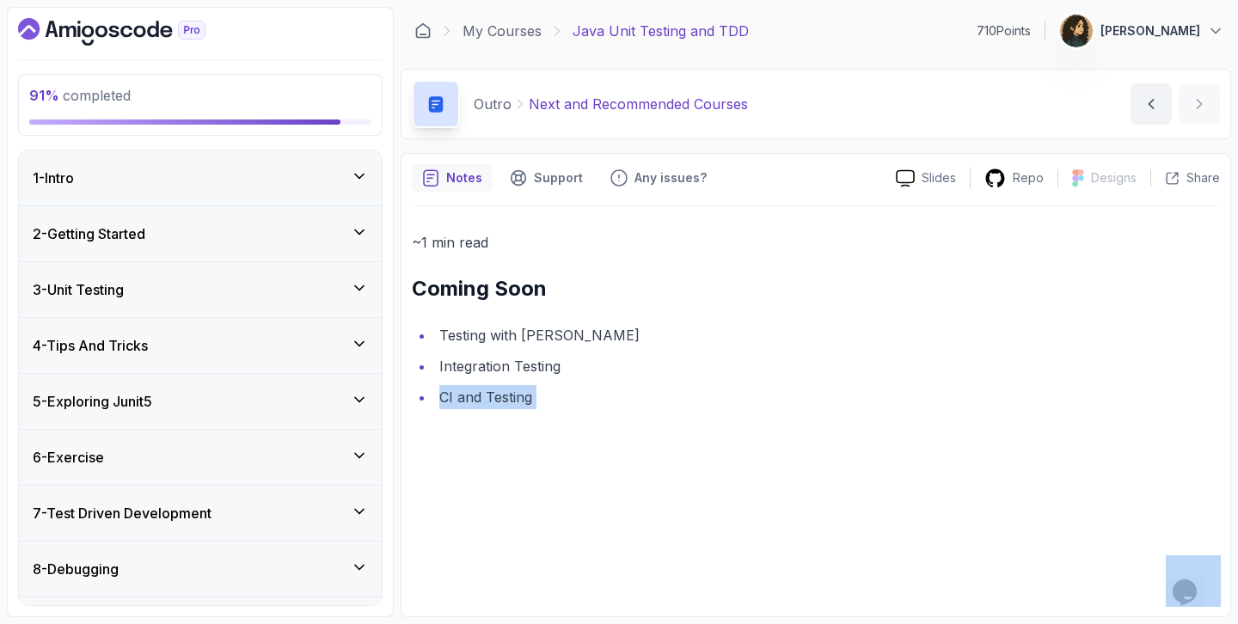
click at [310, 443] on div "6 - Exercise" at bounding box center [200, 457] width 363 height 55
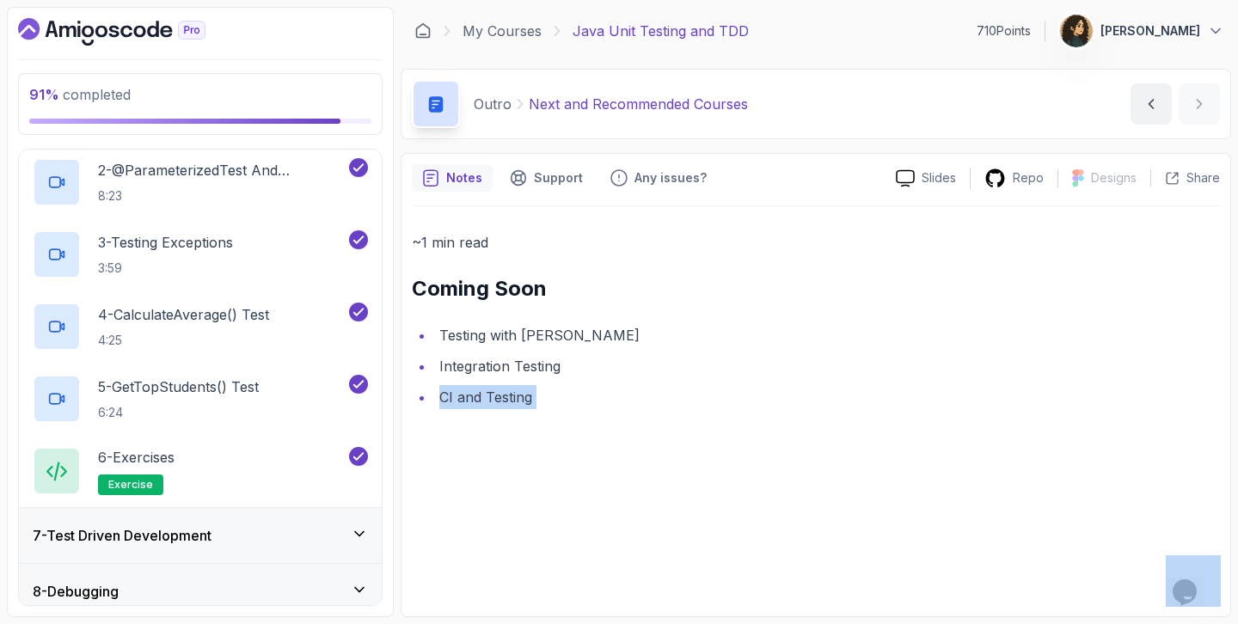
scroll to position [535, 0]
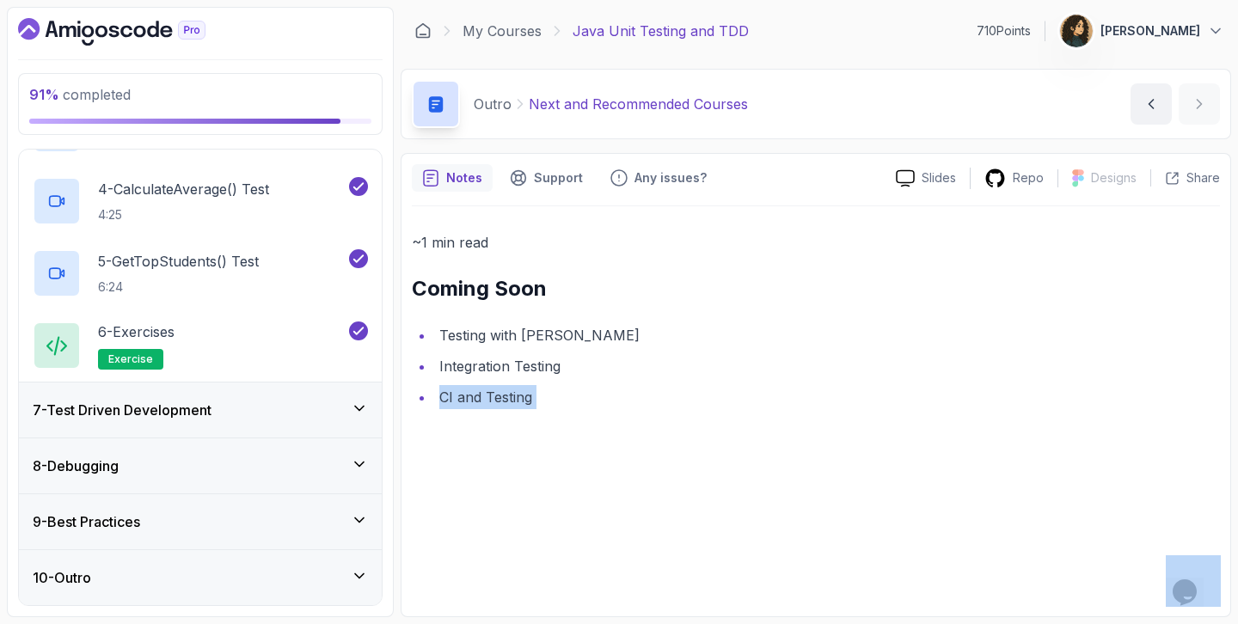
click at [288, 422] on div "7 - Test Driven Development" at bounding box center [200, 409] width 363 height 55
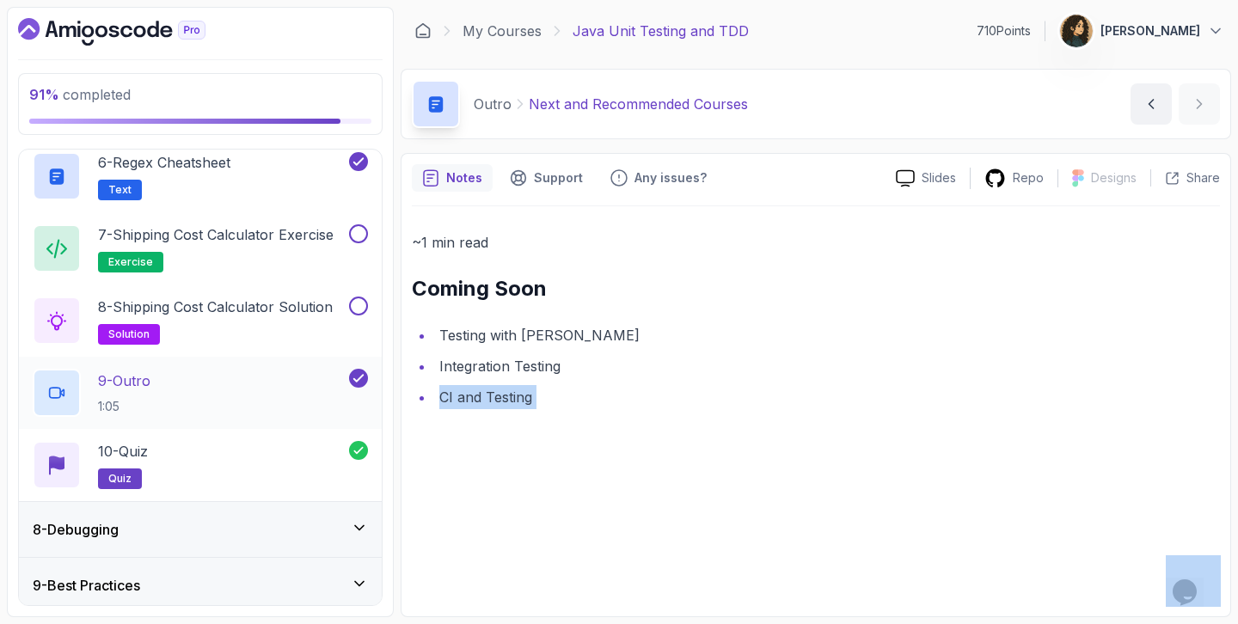
scroll to position [768, 0]
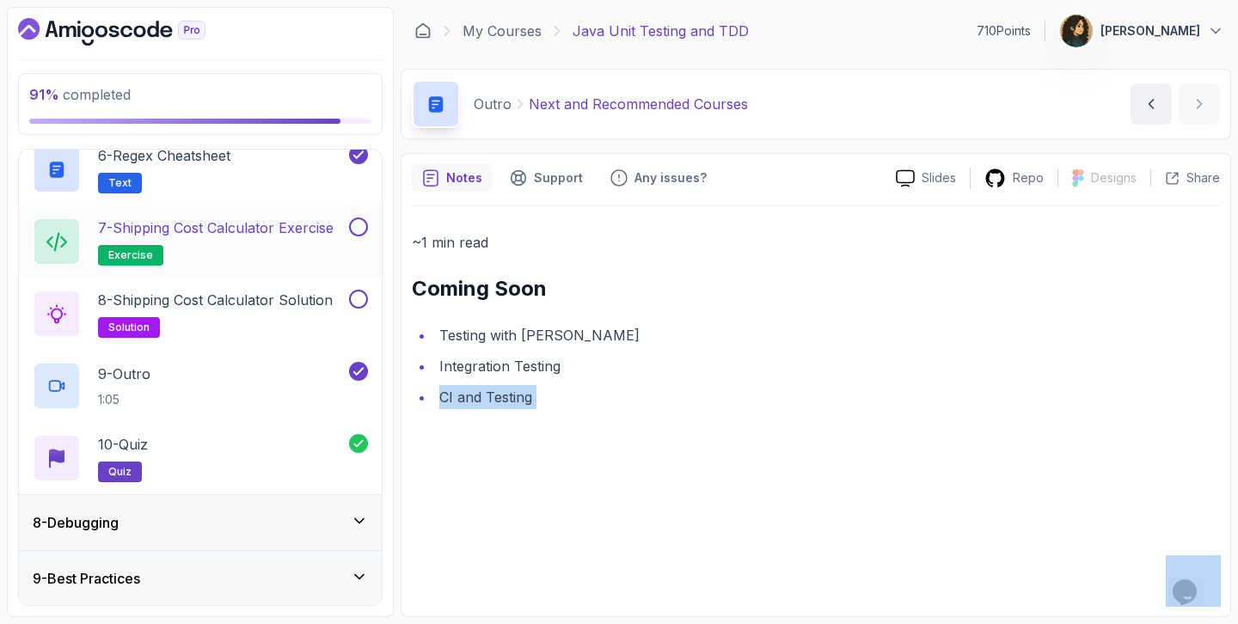
click at [352, 230] on button at bounding box center [358, 226] width 19 height 19
click at [358, 229] on button at bounding box center [358, 226] width 19 height 19
click at [358, 290] on button at bounding box center [358, 299] width 19 height 19
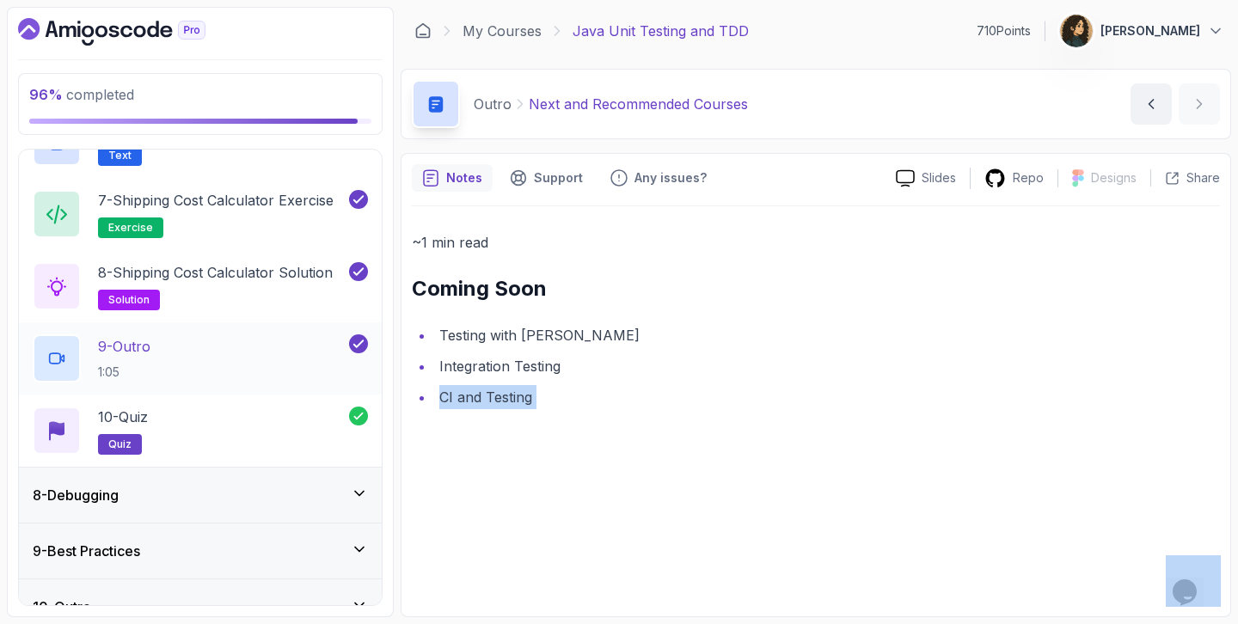
scroll to position [824, 0]
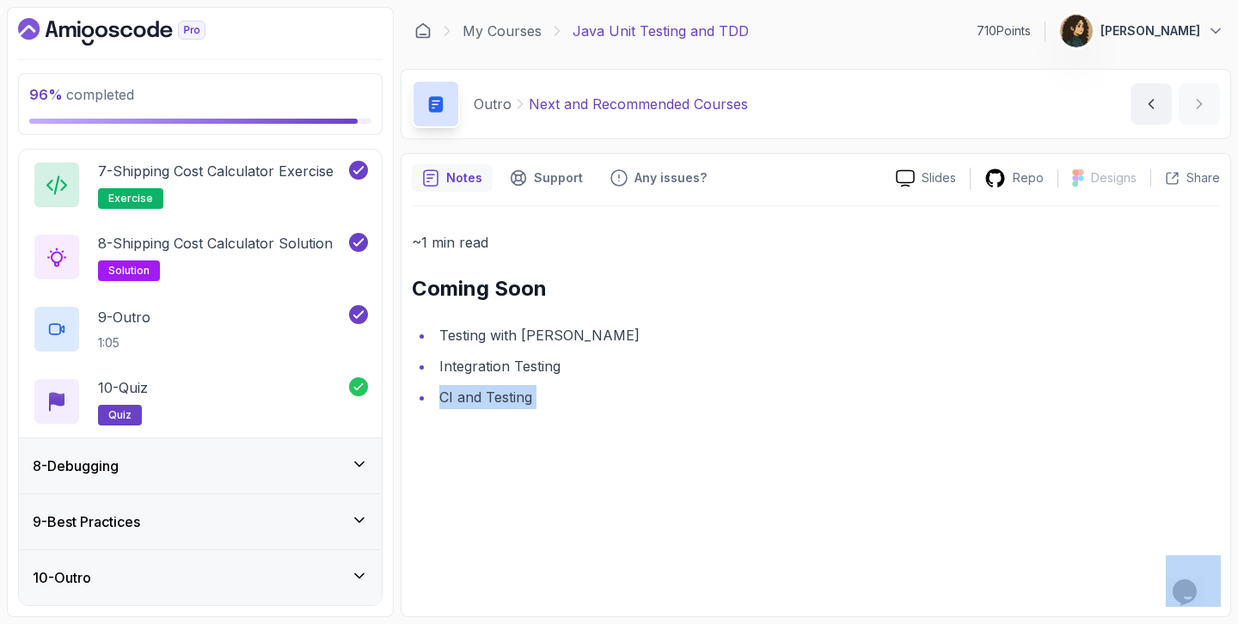
click at [324, 475] on div "8 - Debugging" at bounding box center [200, 466] width 335 height 21
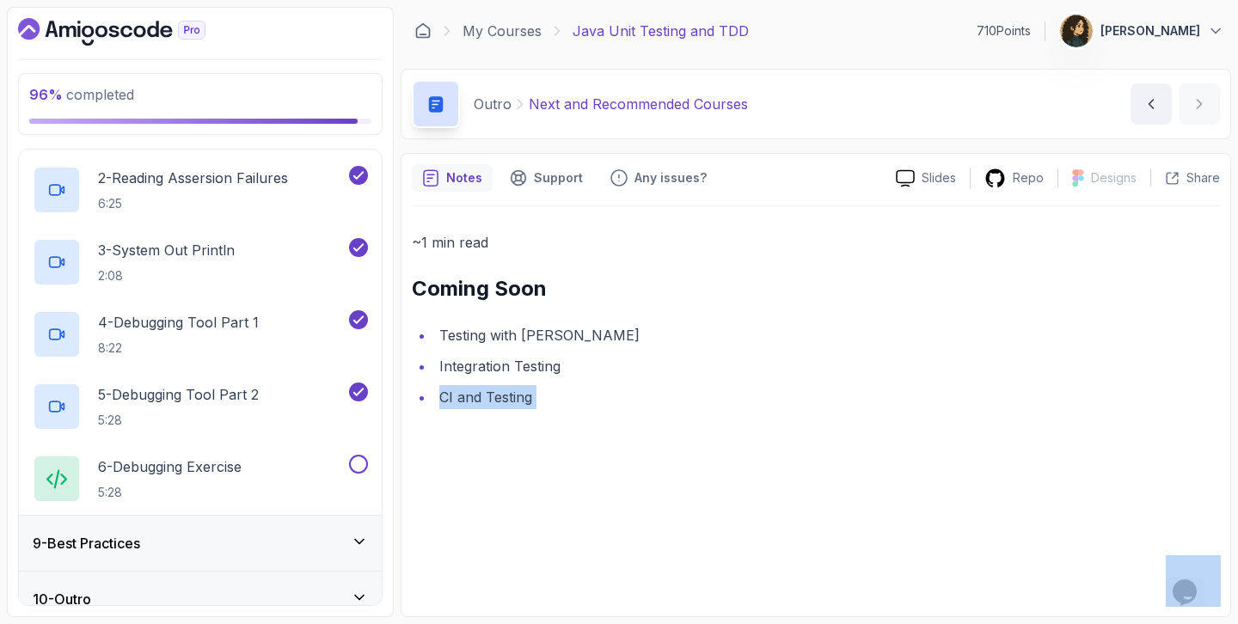
scroll to position [535, 0]
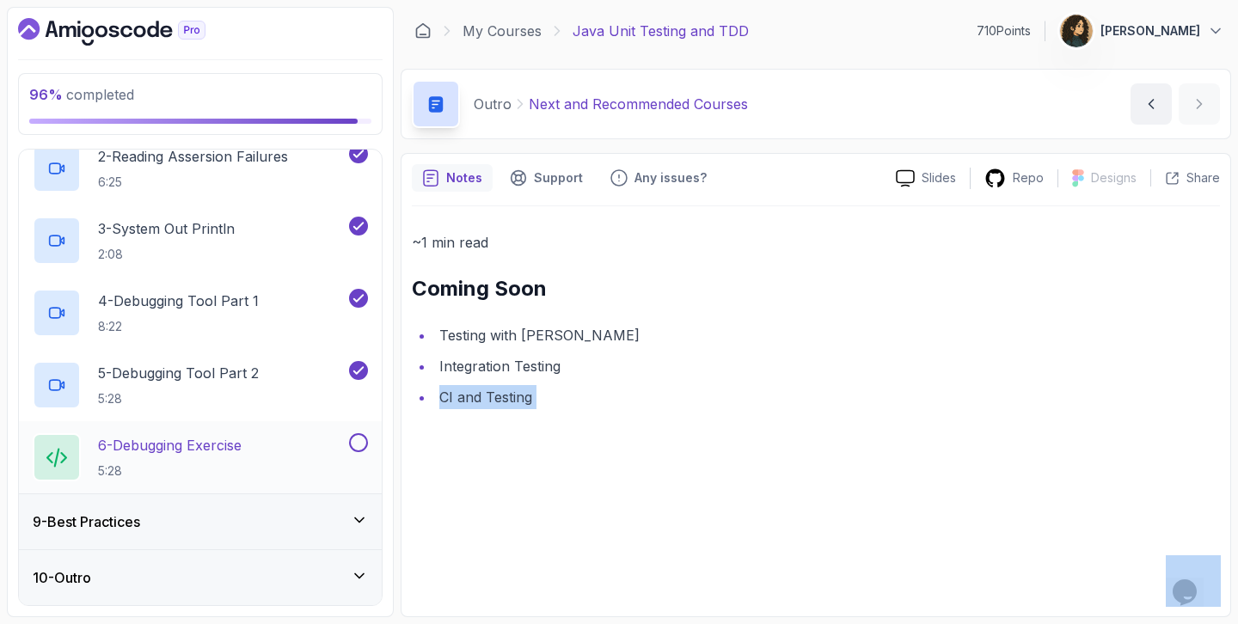
click at [354, 445] on button at bounding box center [358, 442] width 19 height 19
click at [284, 526] on div "9 - Best Practices" at bounding box center [200, 521] width 335 height 21
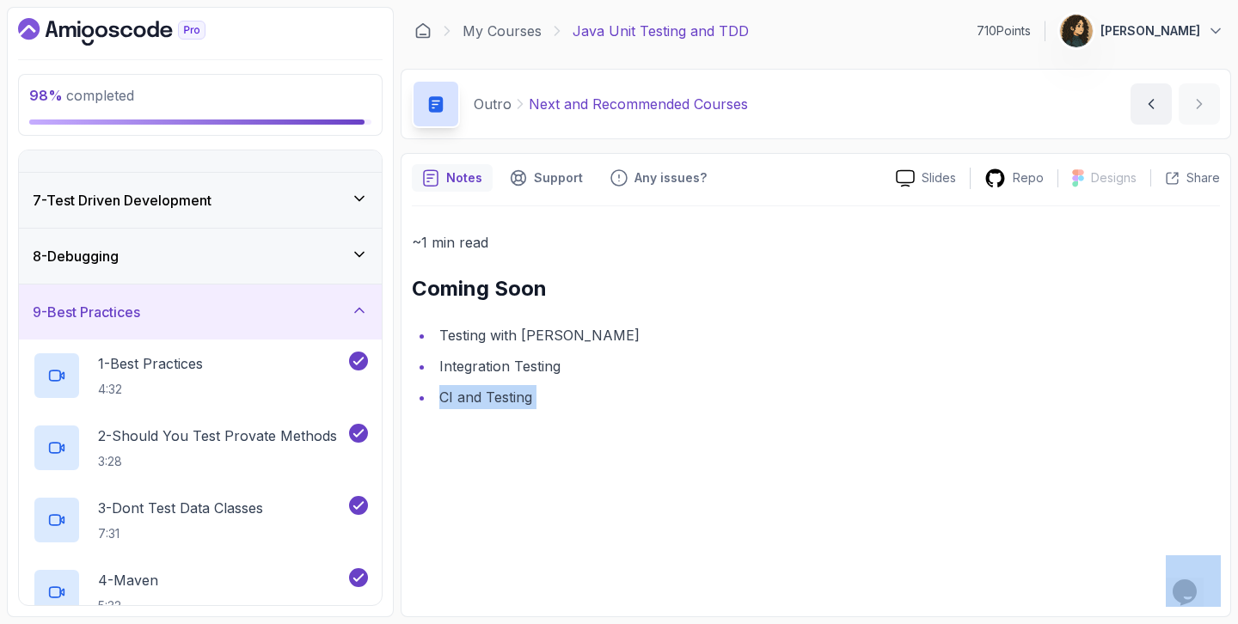
scroll to position [0, 0]
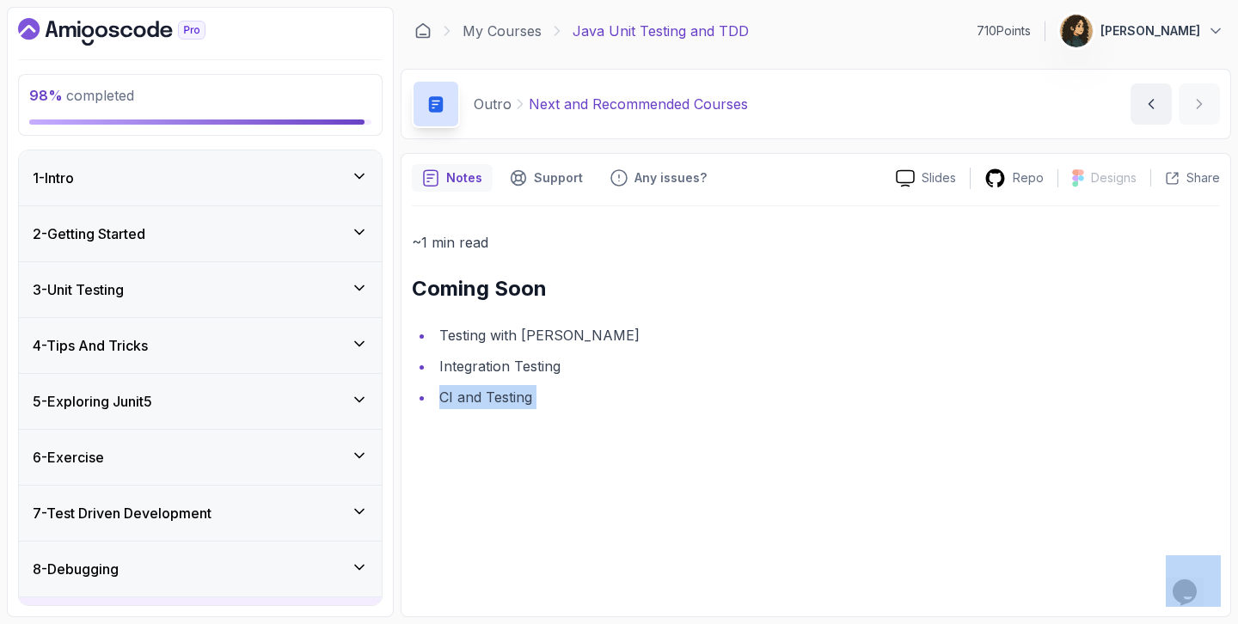
click at [270, 407] on div "5 - Exploring Junit5" at bounding box center [200, 401] width 335 height 21
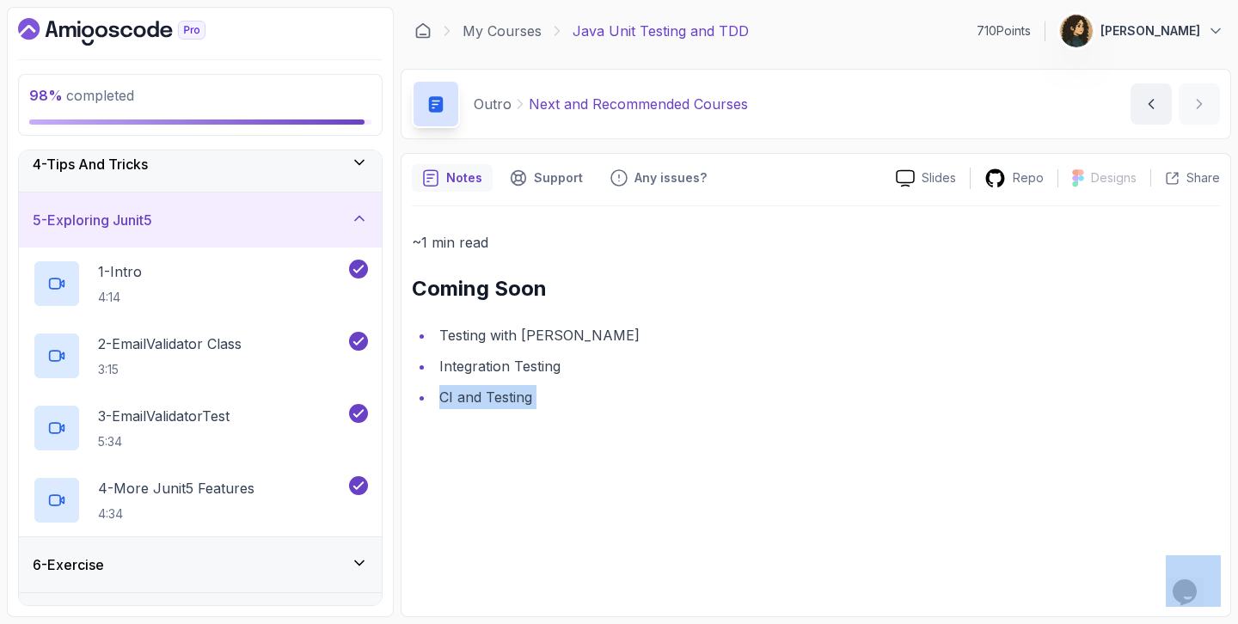
scroll to position [391, 0]
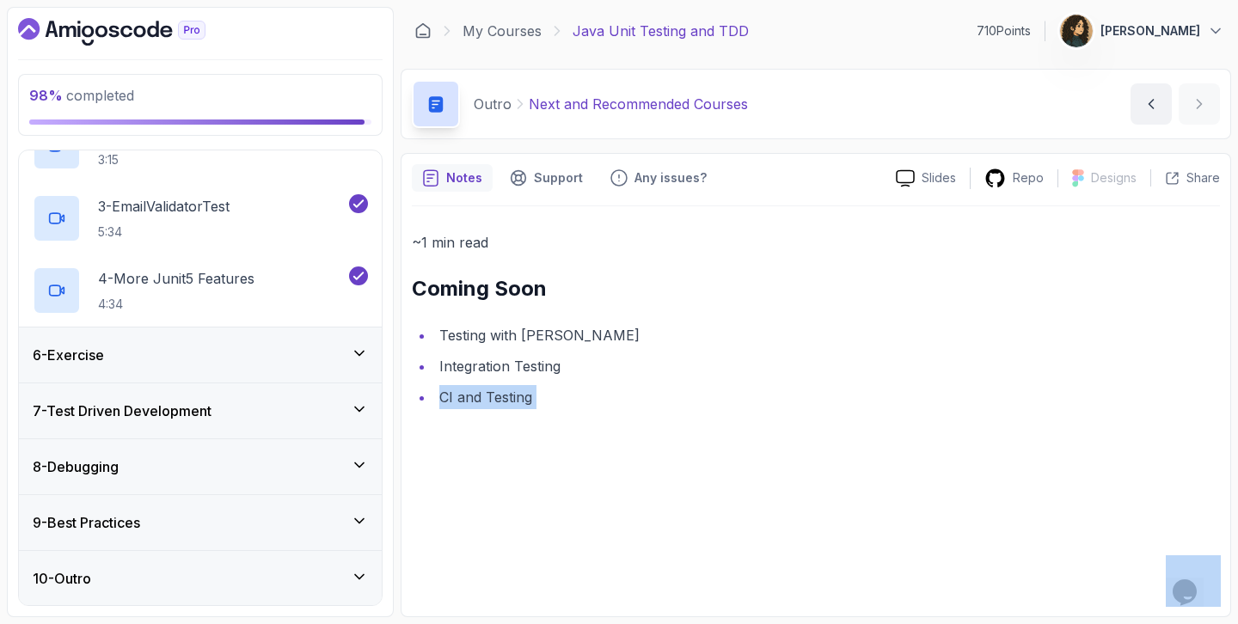
click at [288, 356] on div "6 - Exercise" at bounding box center [200, 355] width 335 height 21
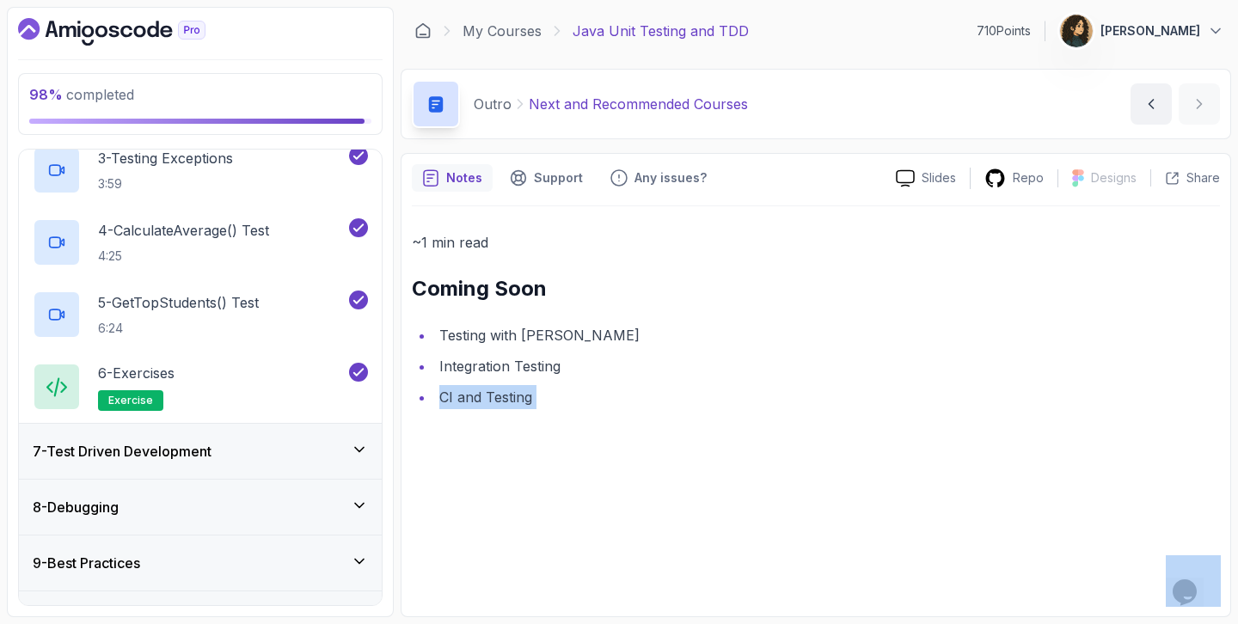
click at [269, 431] on div "7 - Test Driven Development" at bounding box center [200, 451] width 363 height 55
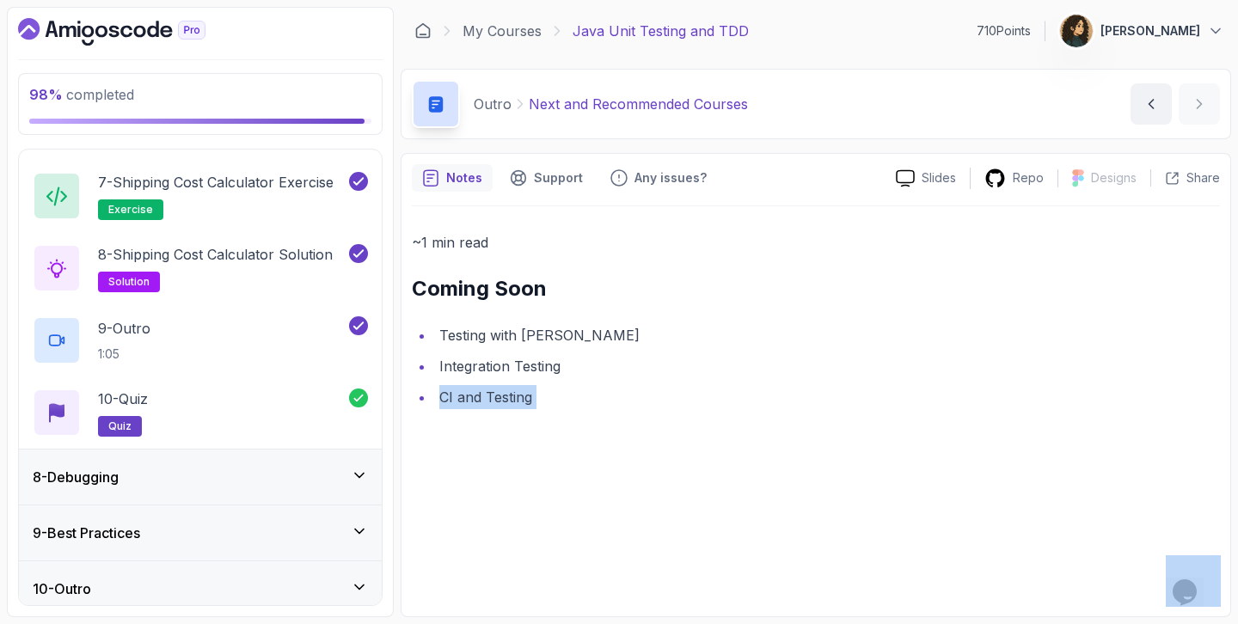
scroll to position [824, 0]
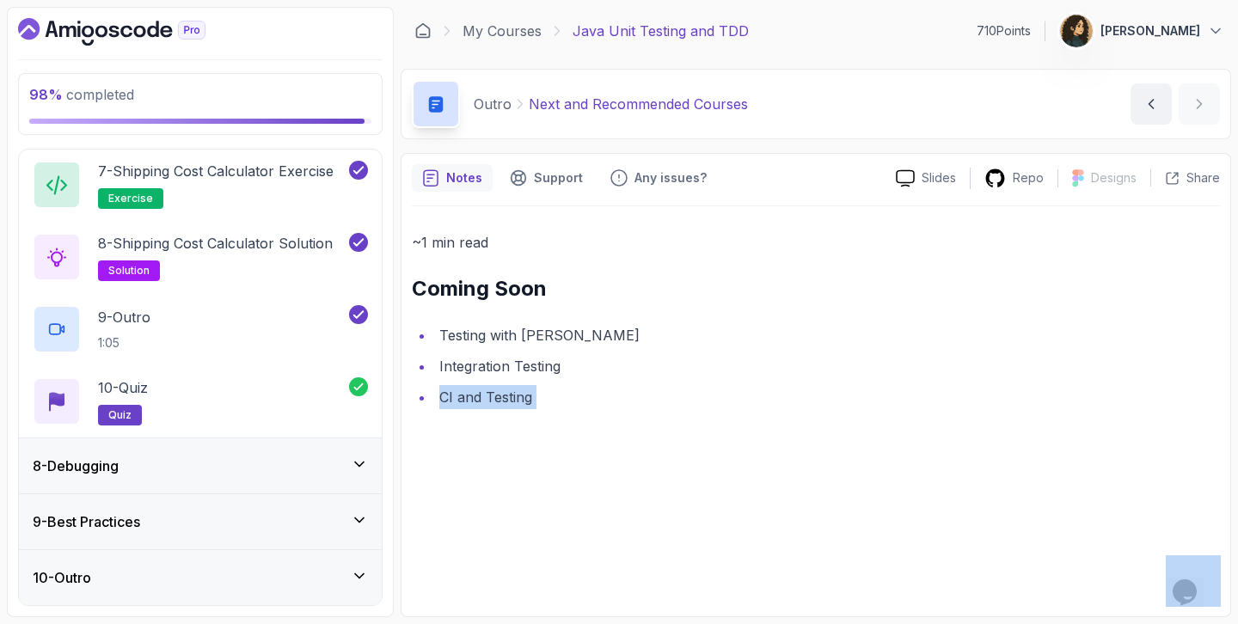
click at [265, 456] on div "8 - Debugging" at bounding box center [200, 466] width 335 height 21
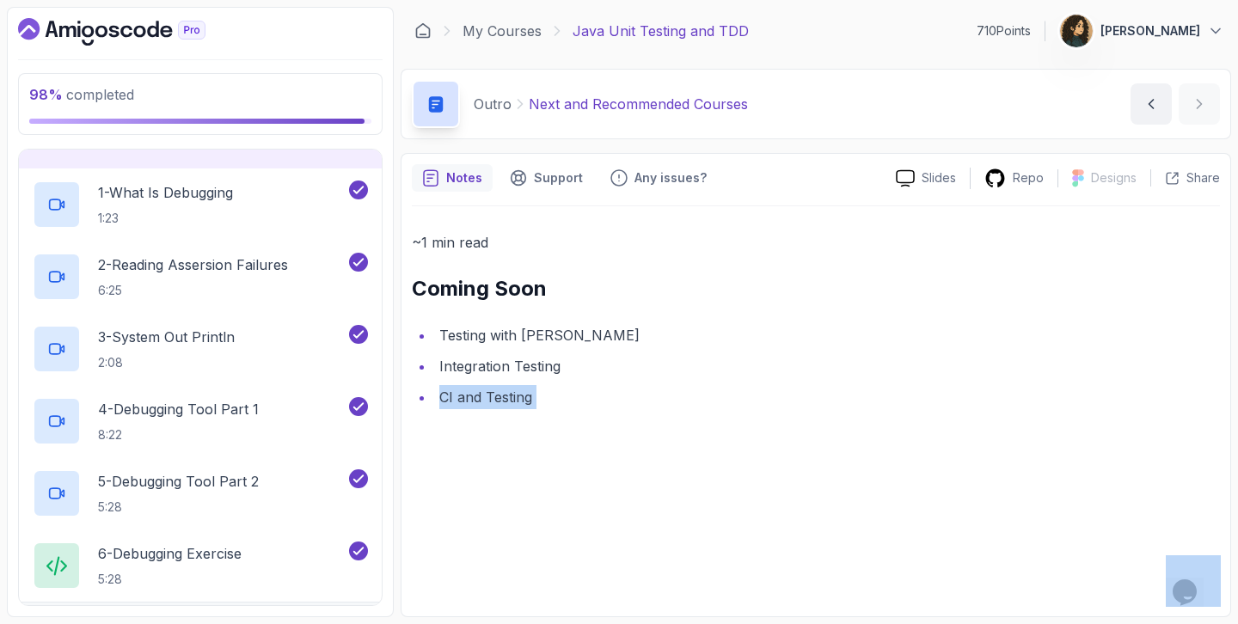
scroll to position [535, 0]
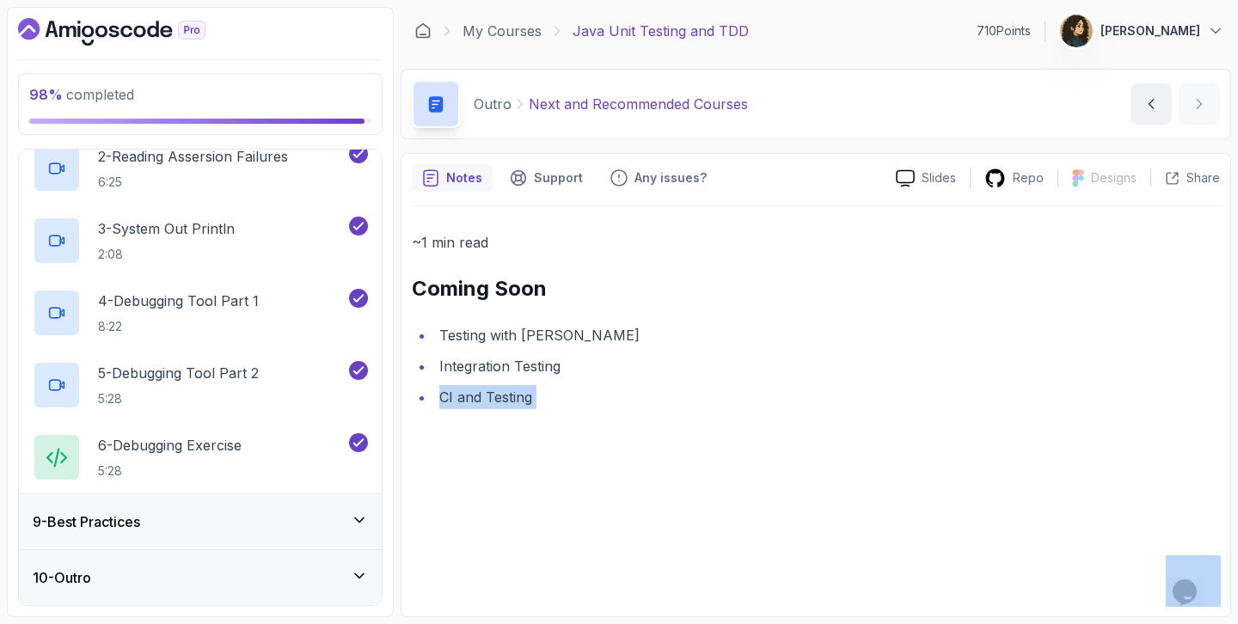
click at [266, 510] on div "9 - Best Practices" at bounding box center [200, 521] width 363 height 55
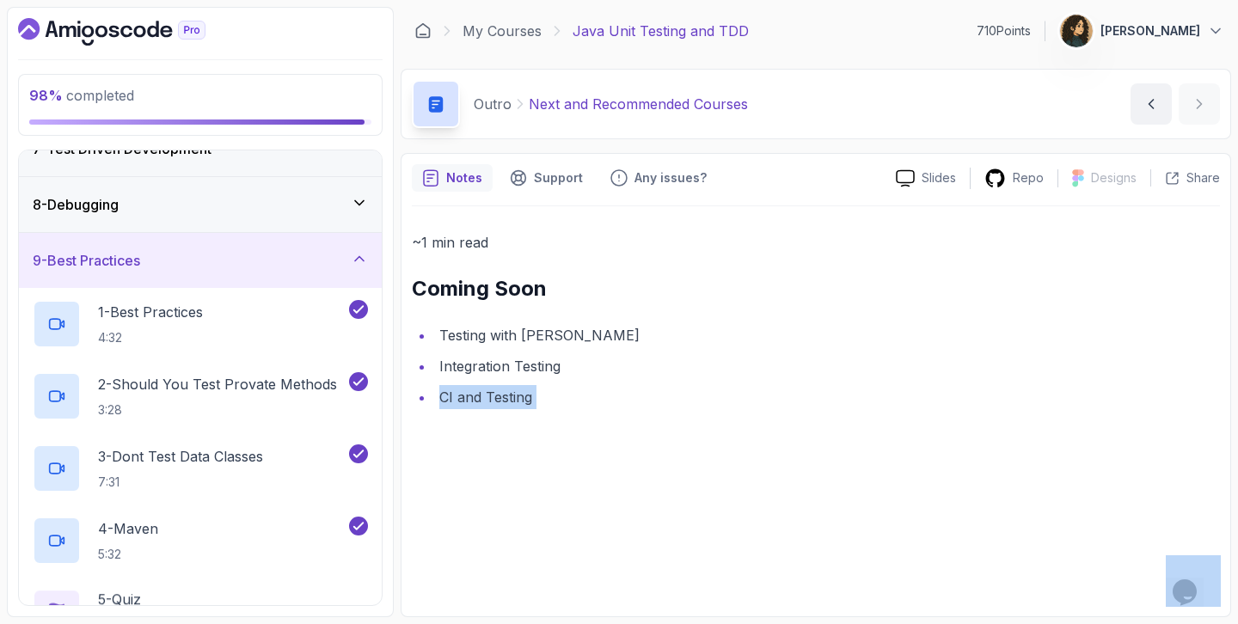
scroll to position [463, 0]
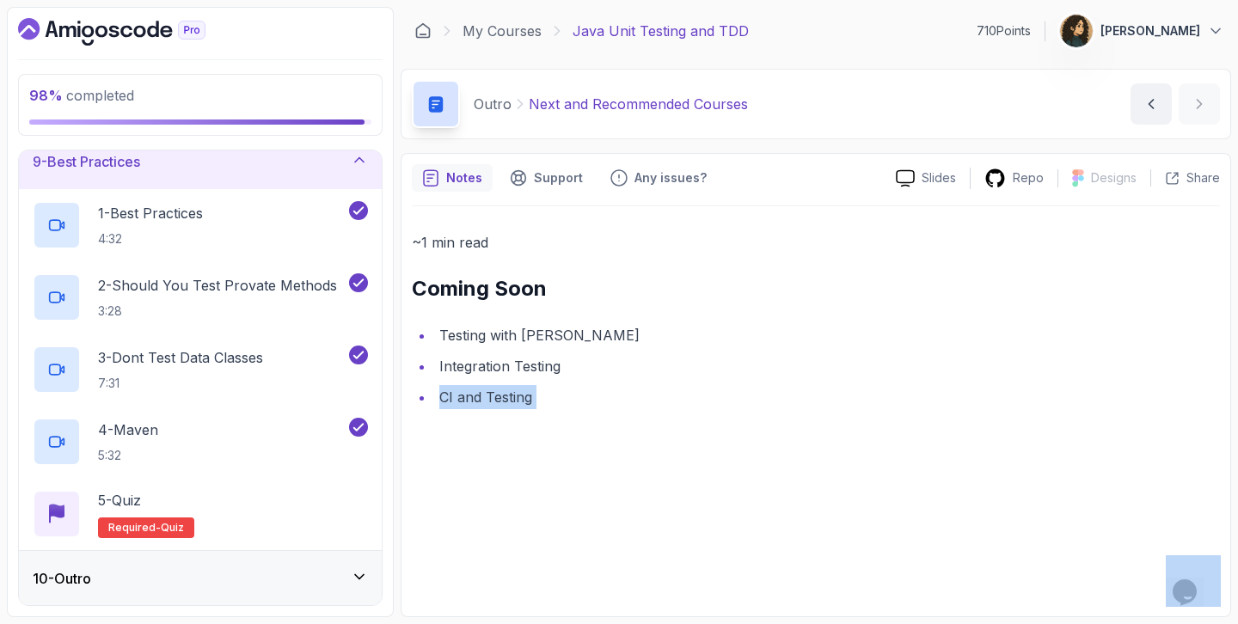
click at [243, 578] on div "10 - Outro" at bounding box center [200, 578] width 335 height 21
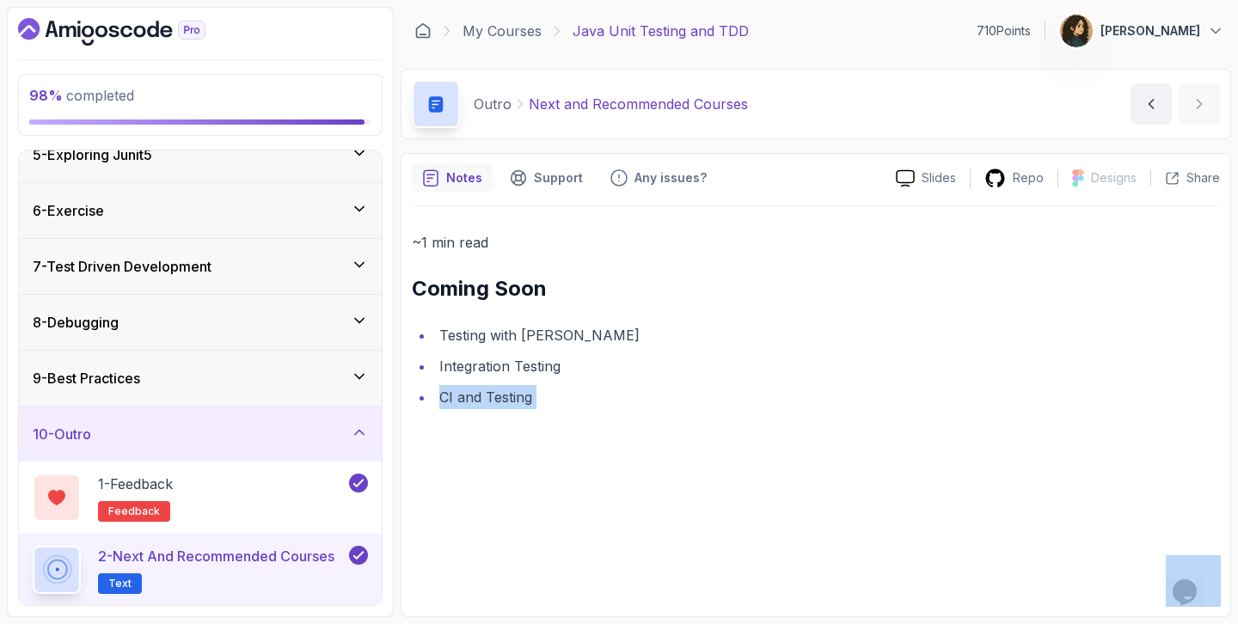
scroll to position [0, 0]
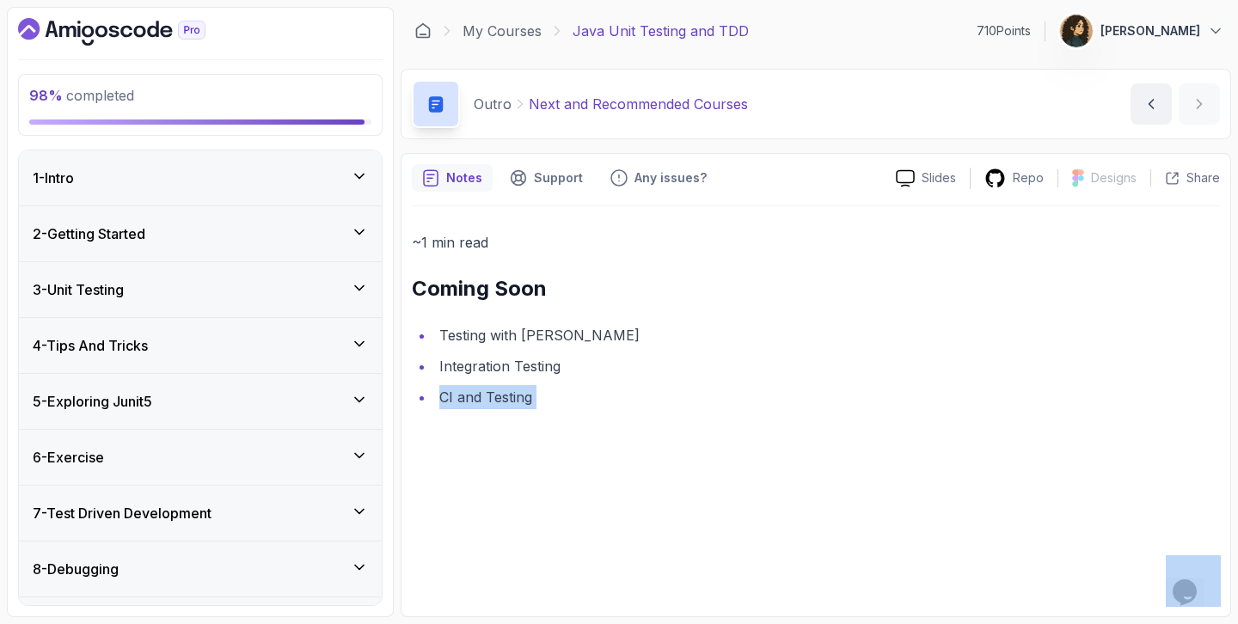
click at [272, 181] on div "1 - Intro" at bounding box center [200, 178] width 335 height 21
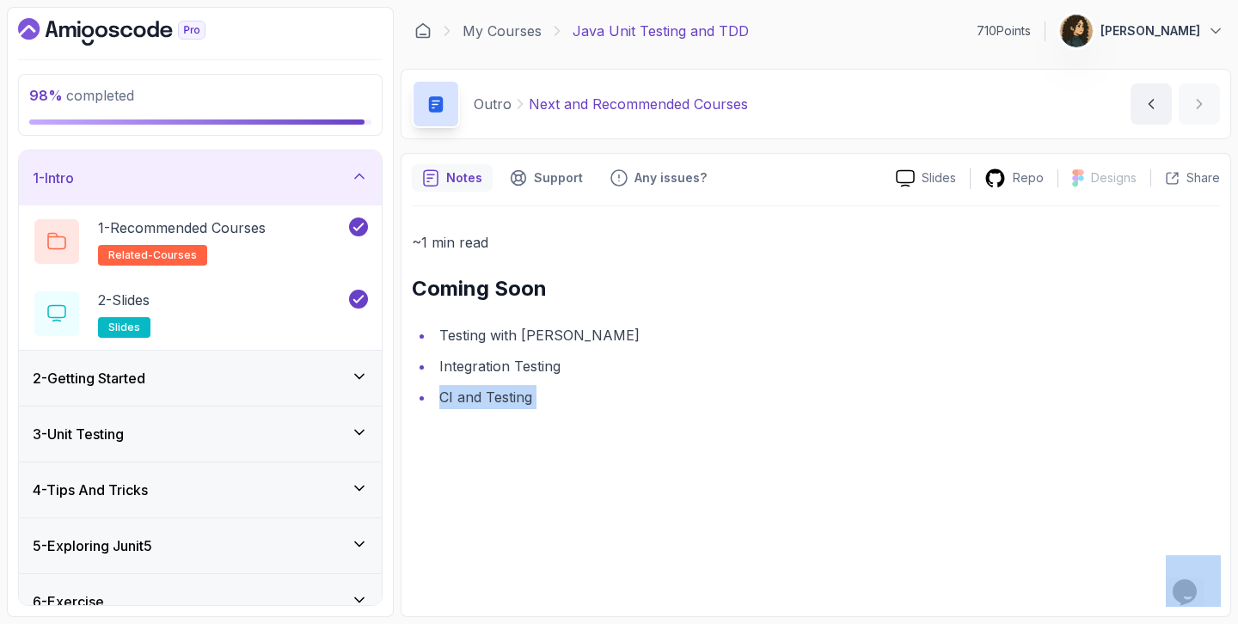
click at [300, 370] on div "2 - Getting Started" at bounding box center [200, 378] width 335 height 21
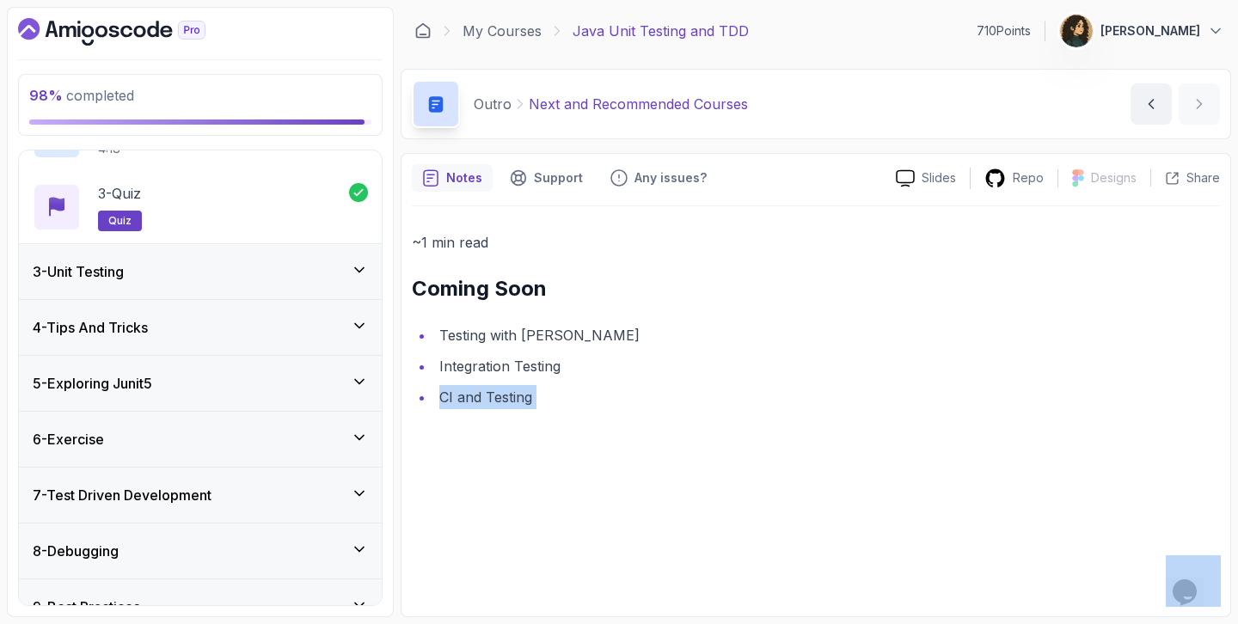
click at [310, 257] on div "3 - Unit Testing" at bounding box center [200, 271] width 363 height 55
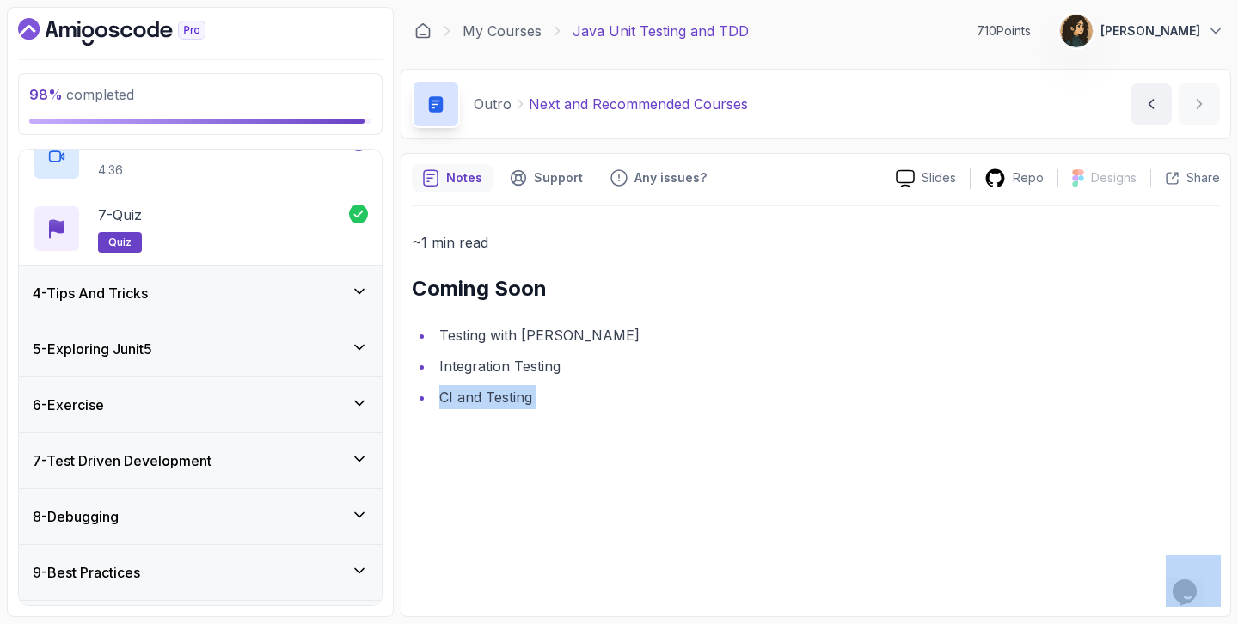
click at [303, 281] on div "4 - Tips And Tricks" at bounding box center [200, 293] width 363 height 55
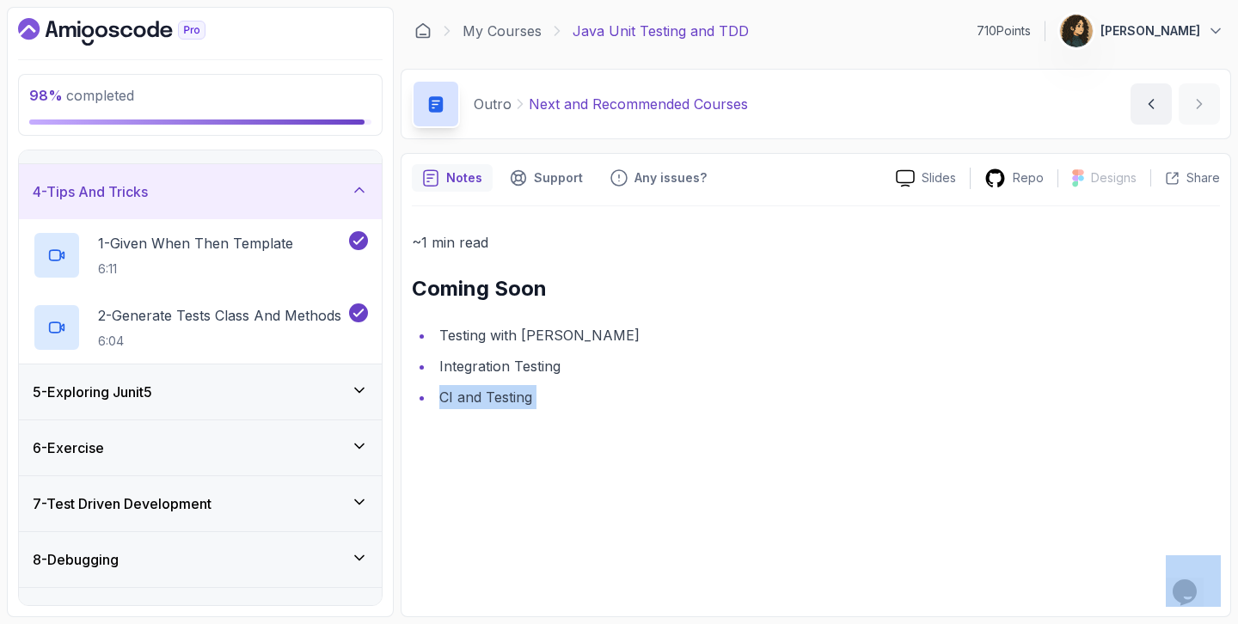
scroll to position [161, 0]
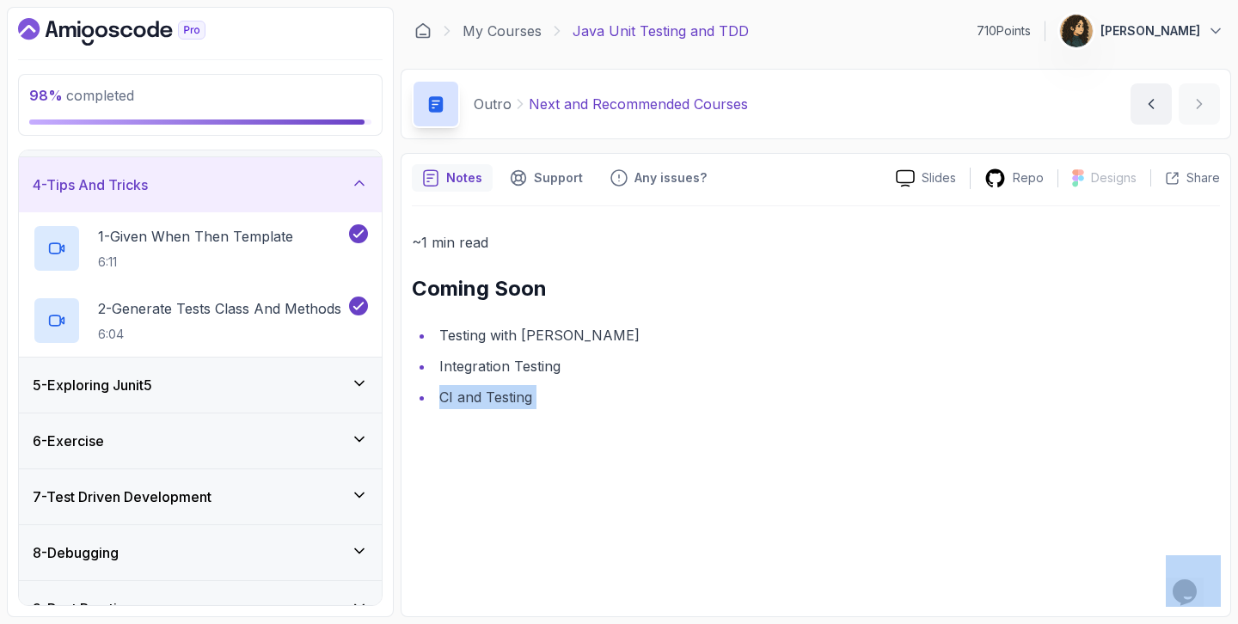
click at [279, 391] on div "5 - Exploring Junit5" at bounding box center [200, 385] width 335 height 21
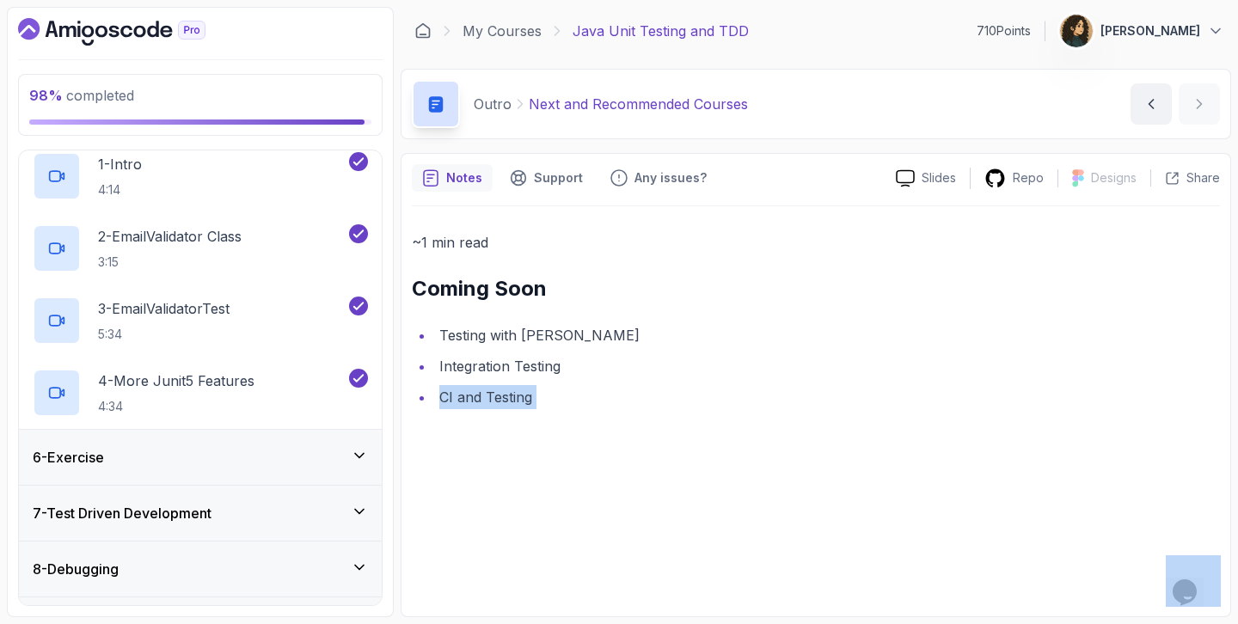
scroll to position [391, 0]
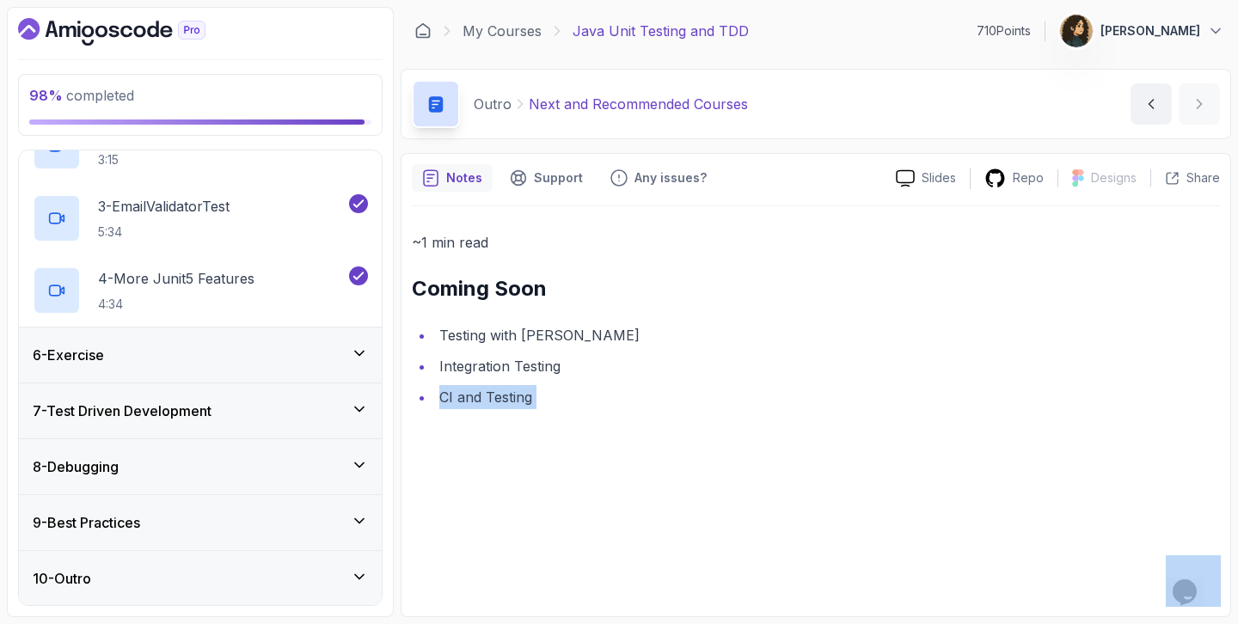
click at [288, 353] on div "6 - Exercise" at bounding box center [200, 355] width 335 height 21
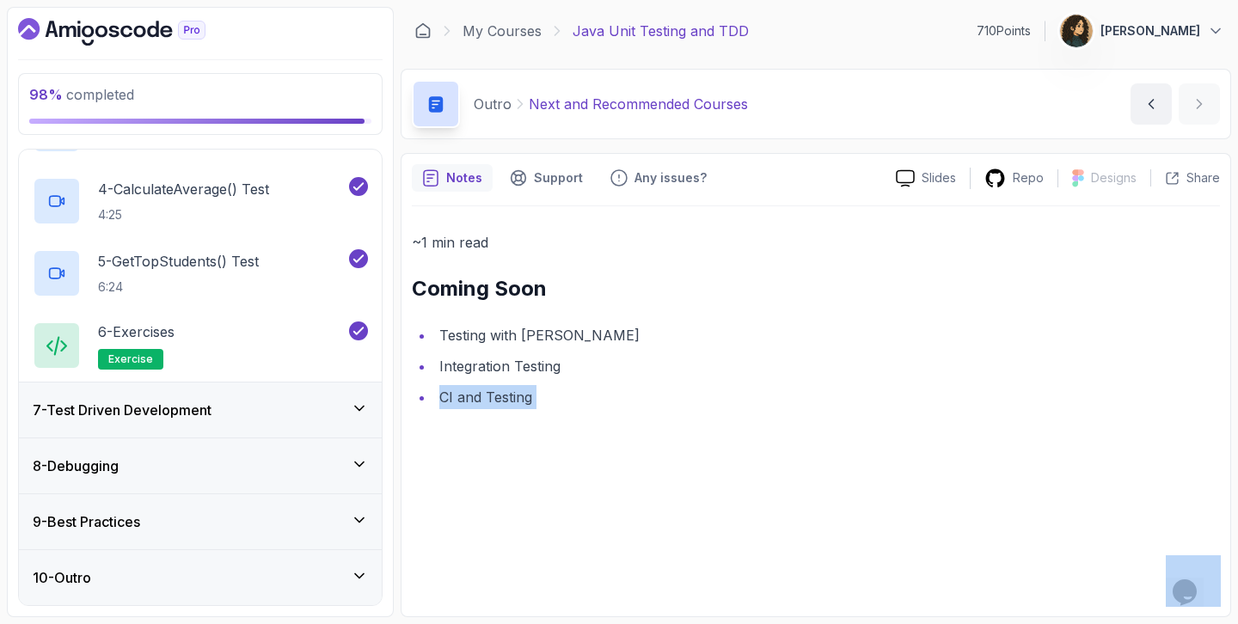
click at [273, 399] on div "7 - Test Driven Development" at bounding box center [200, 409] width 363 height 55
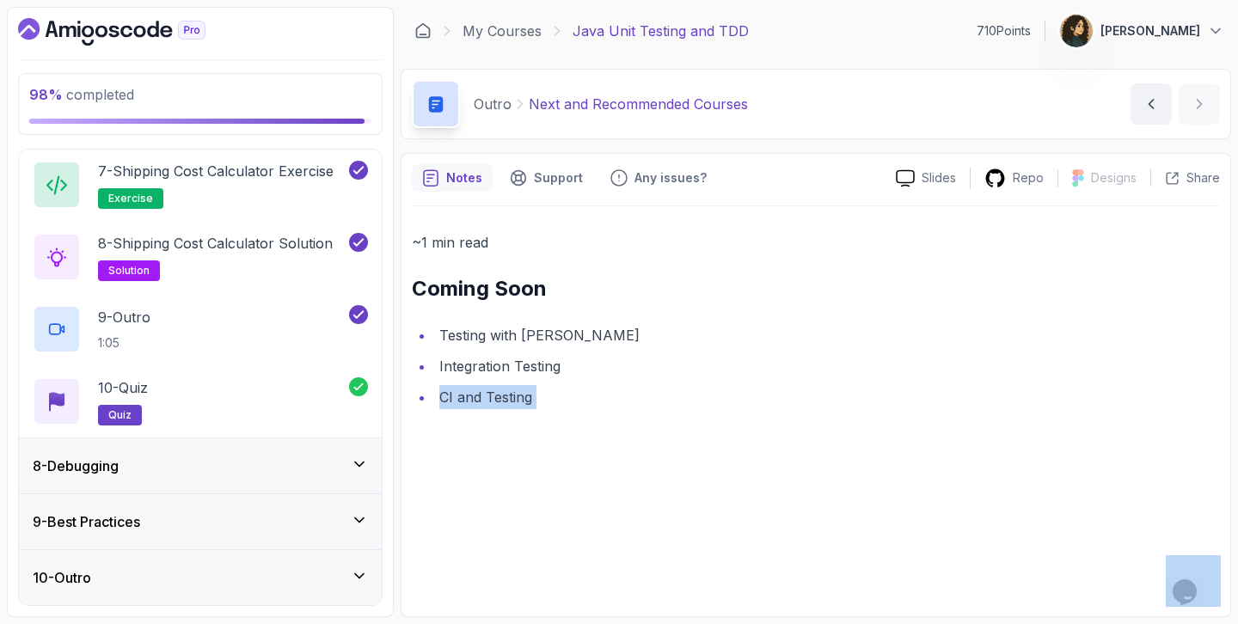
click at [260, 454] on div "8 - Debugging" at bounding box center [200, 465] width 363 height 55
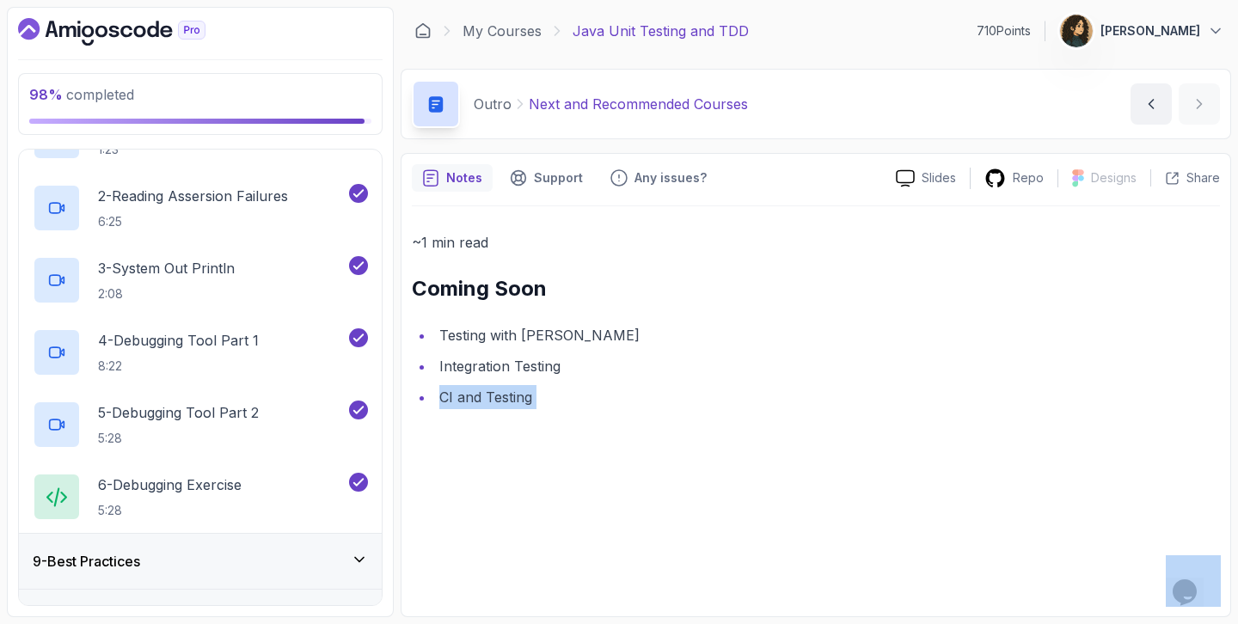
scroll to position [535, 0]
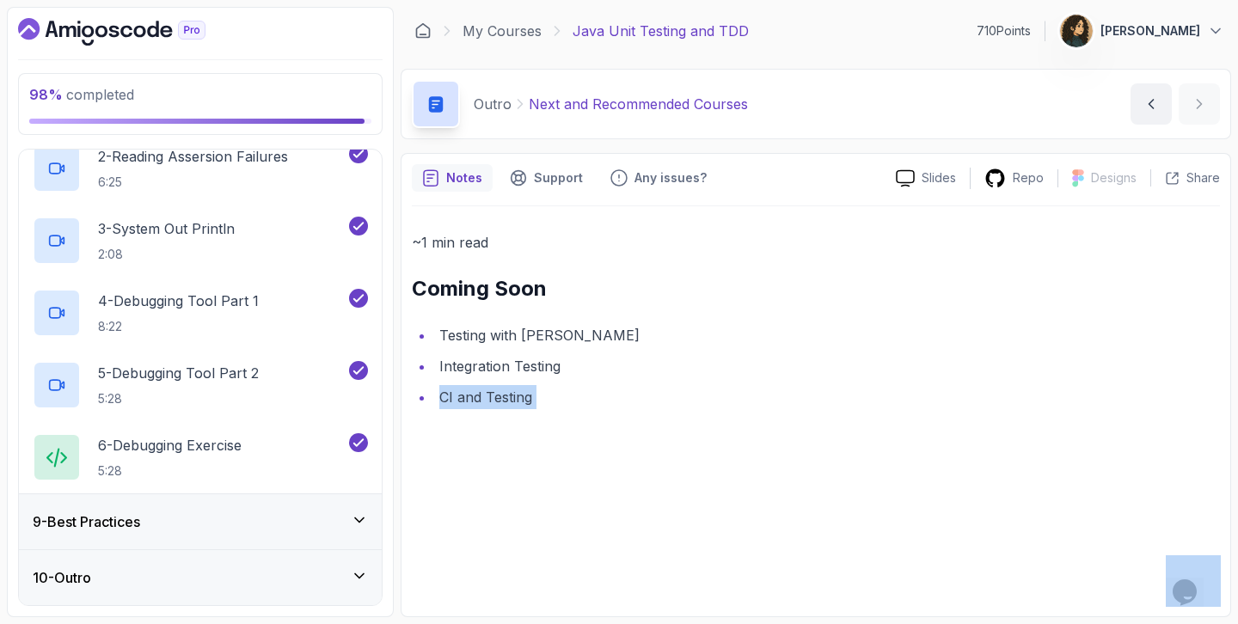
click at [246, 511] on div "9 - Best Practices" at bounding box center [200, 521] width 335 height 21
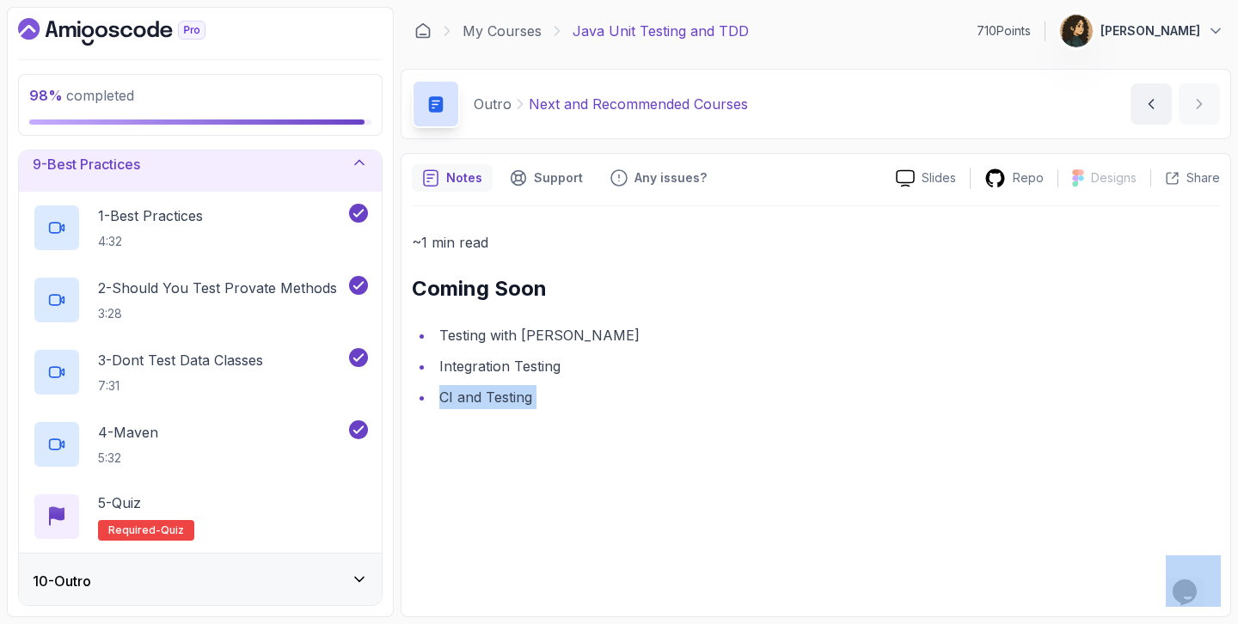
scroll to position [463, 0]
click at [243, 572] on div "10 - Outro" at bounding box center [200, 578] width 335 height 21
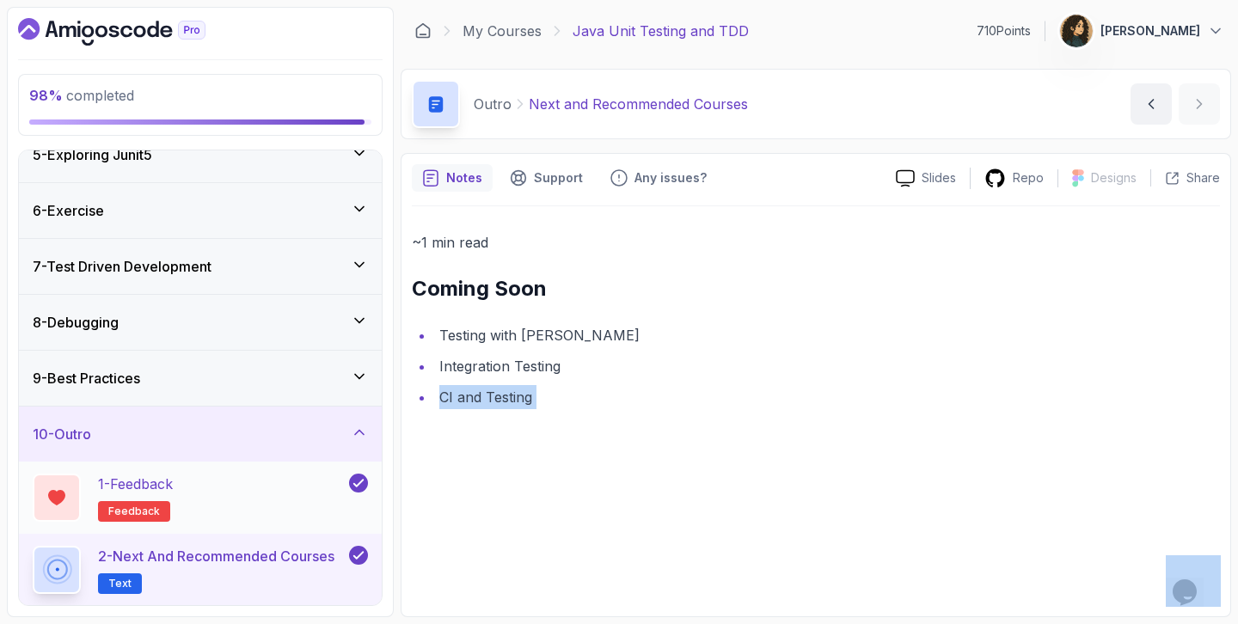
scroll to position [0, 0]
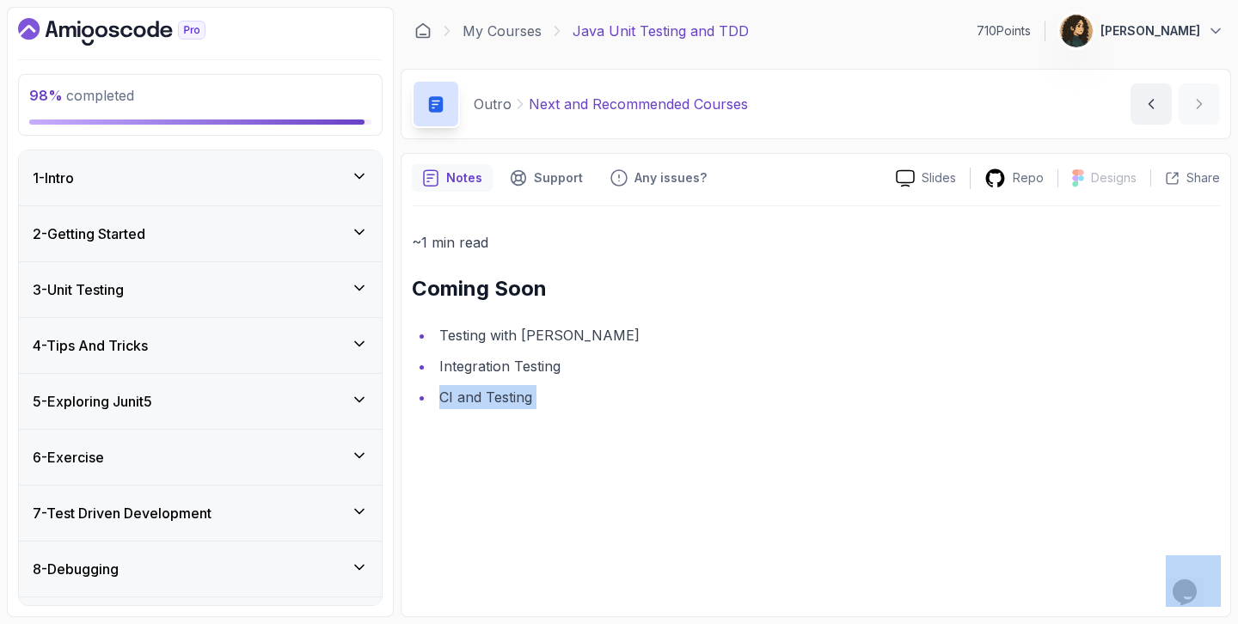
click at [247, 171] on div "1 - Intro" at bounding box center [200, 178] width 335 height 21
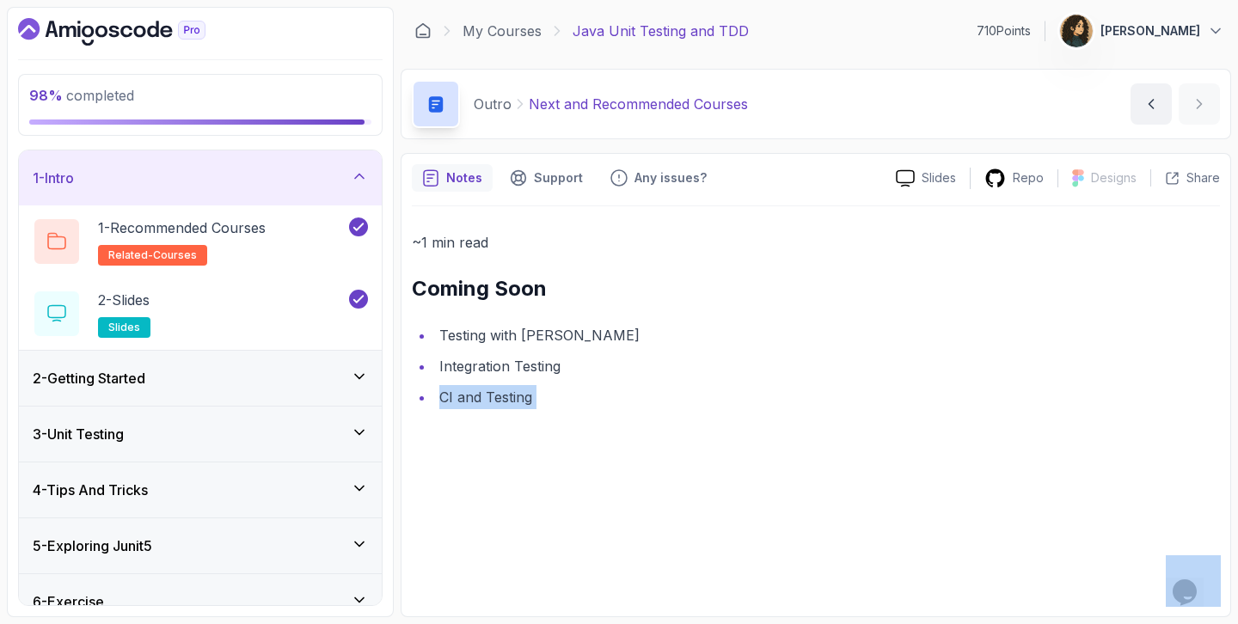
click at [247, 171] on div "1 - Intro" at bounding box center [200, 178] width 335 height 21
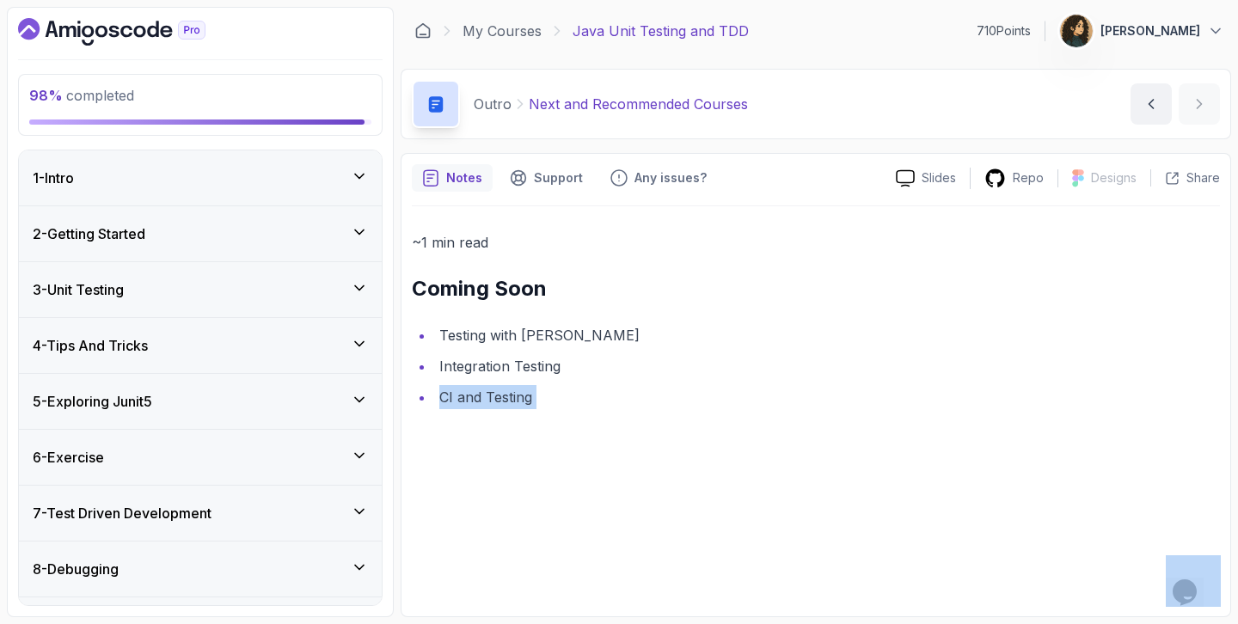
click at [201, 259] on div "2 - Getting Started" at bounding box center [200, 233] width 363 height 55
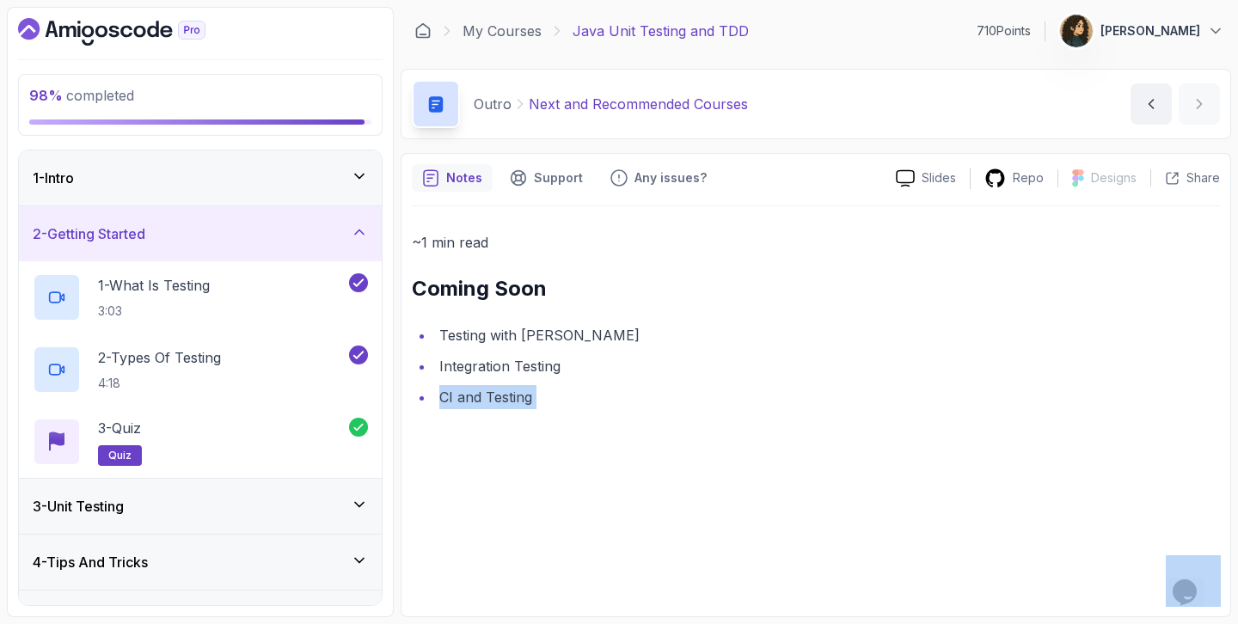
click at [212, 245] on div "2 - Getting Started" at bounding box center [200, 233] width 363 height 55
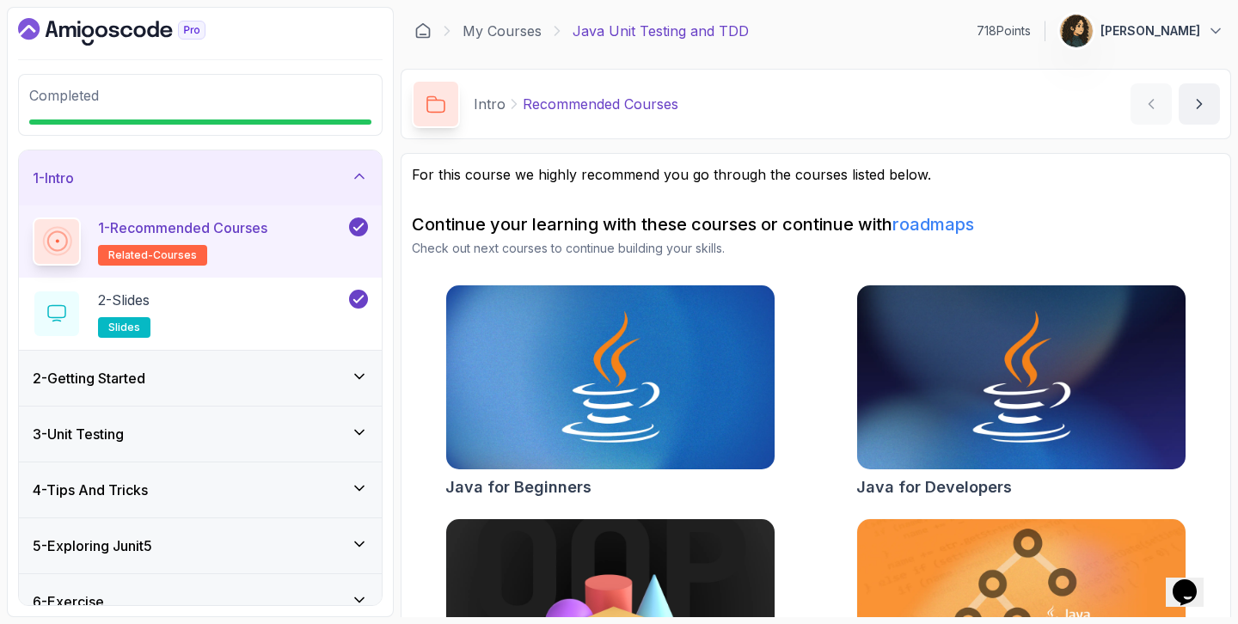
click at [282, 187] on div "1 - Intro" at bounding box center [200, 178] width 335 height 21
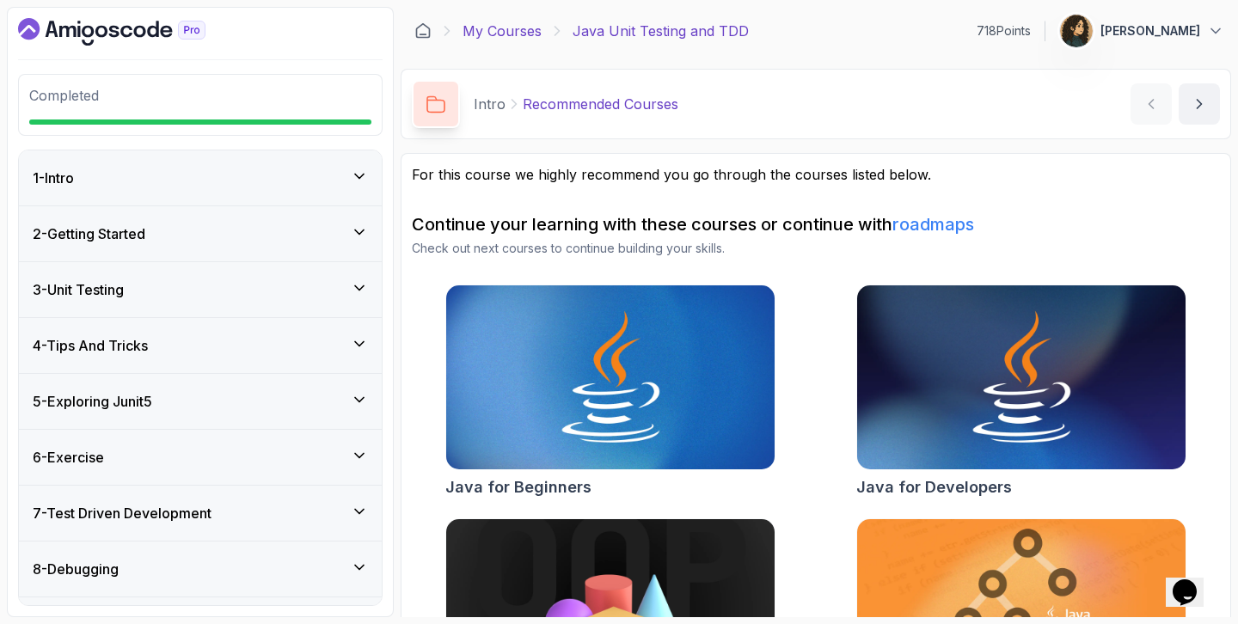
click at [512, 39] on link "My Courses" at bounding box center [501, 31] width 79 height 21
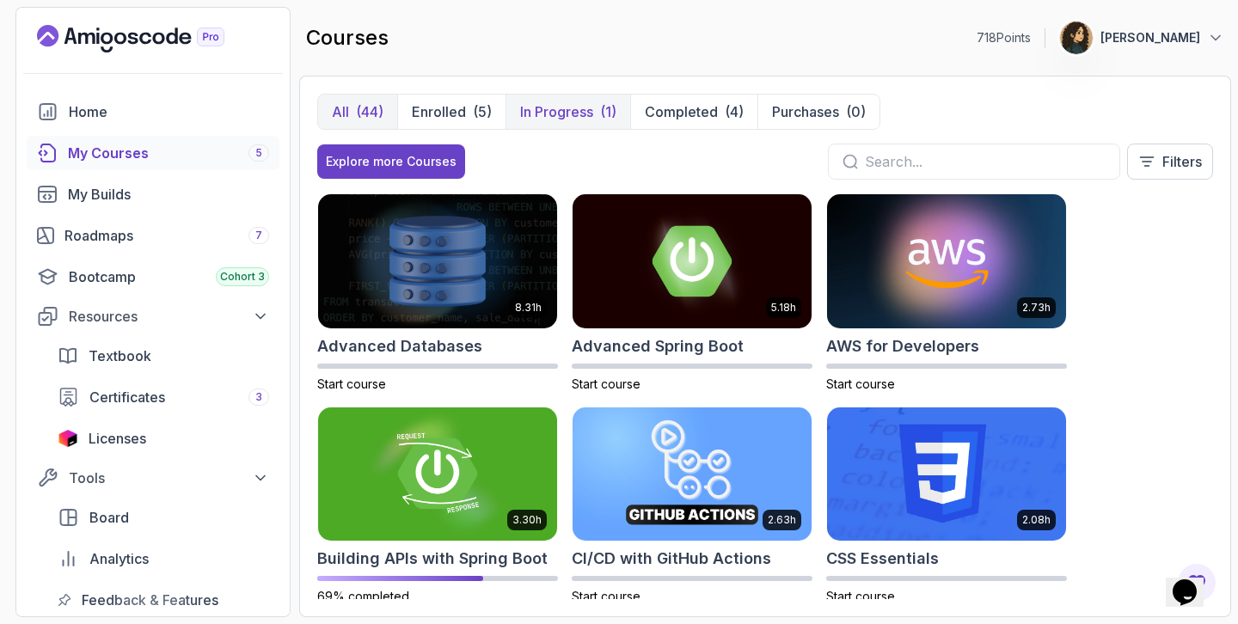
click at [543, 98] on button "In Progress (1)" at bounding box center [567, 112] width 125 height 34
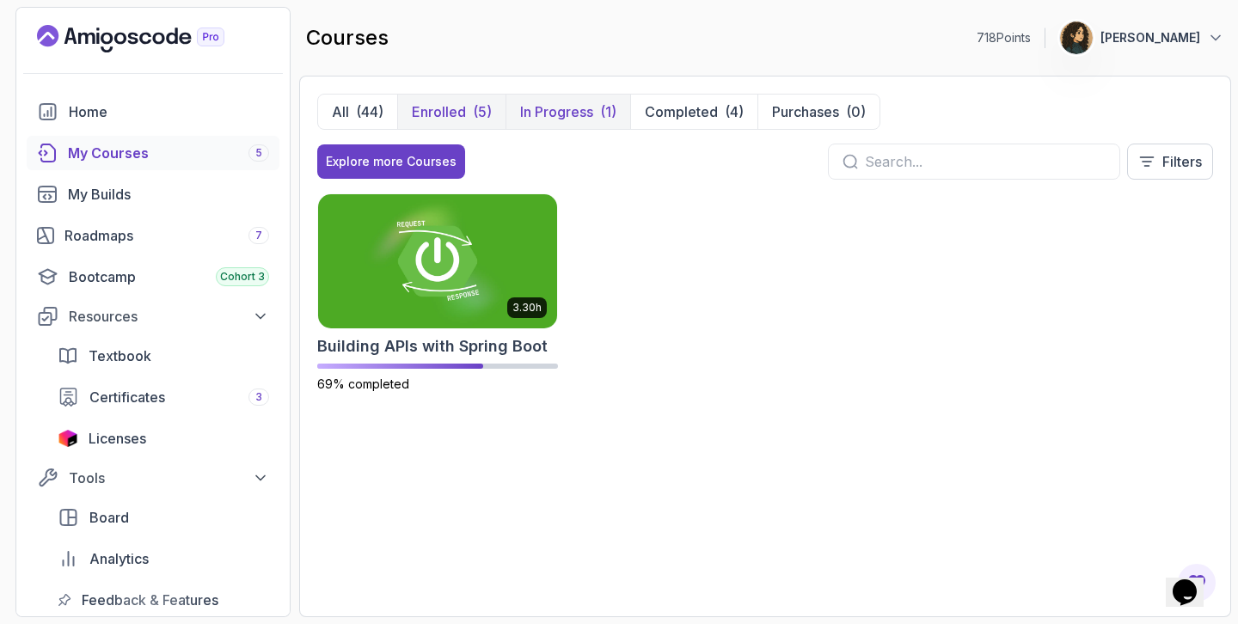
click at [469, 119] on button "Enrolled (5)" at bounding box center [451, 112] width 108 height 34
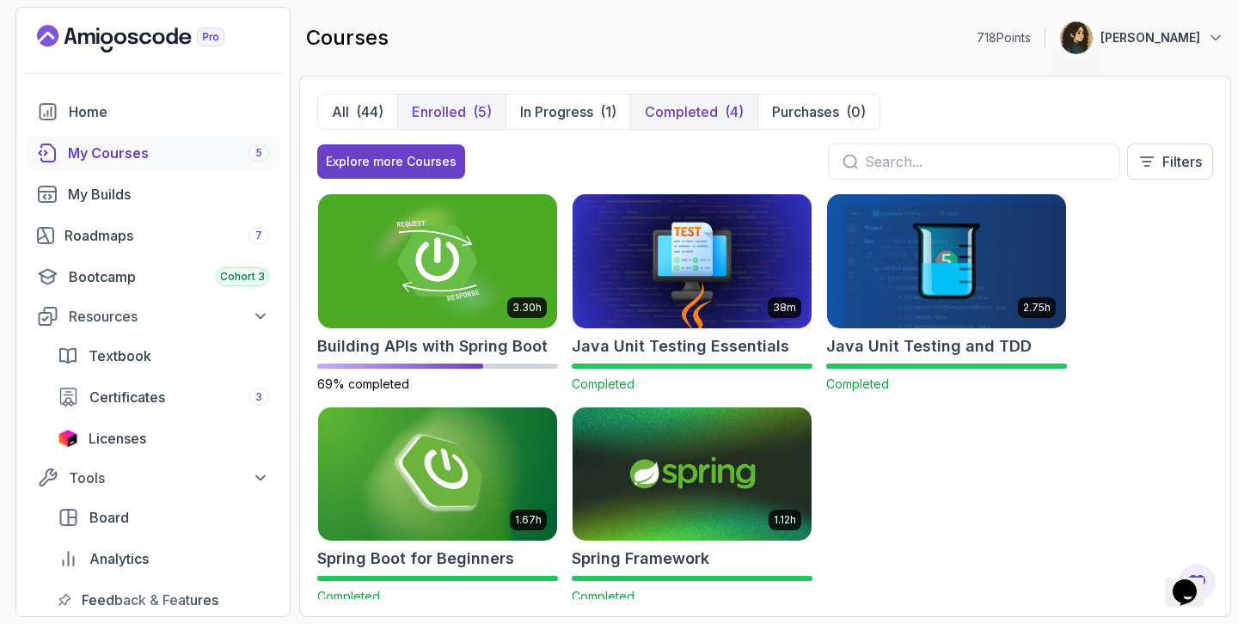
click at [652, 119] on p "Completed" at bounding box center [681, 111] width 73 height 21
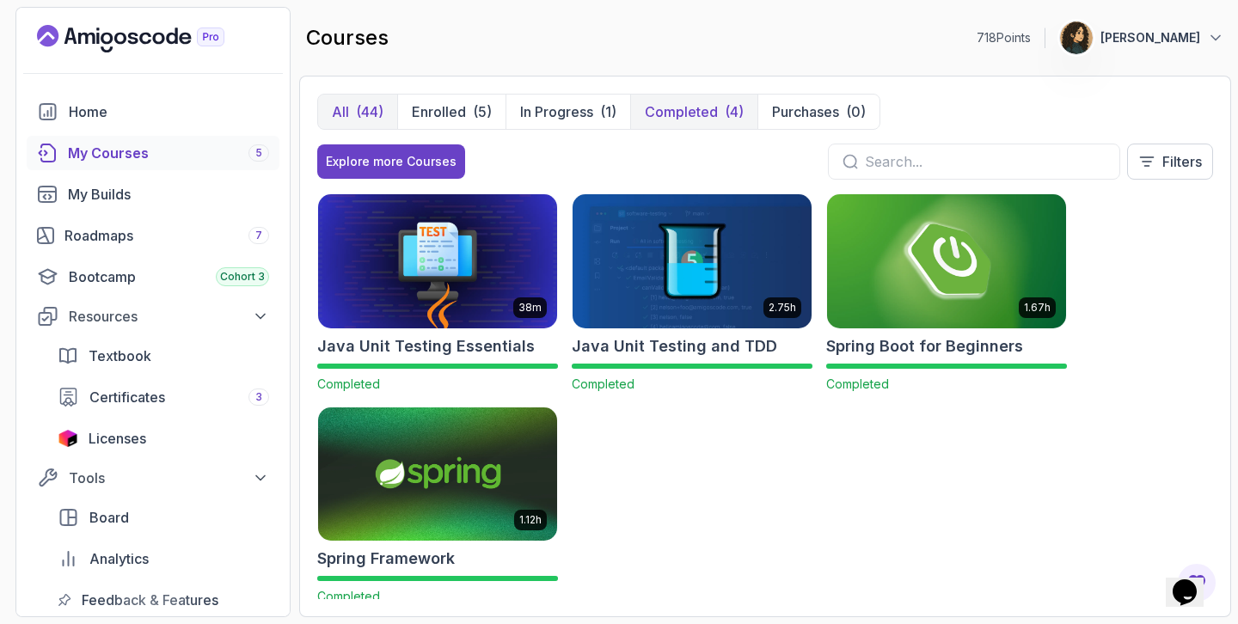
click at [362, 107] on div "(44)" at bounding box center [370, 111] width 28 height 21
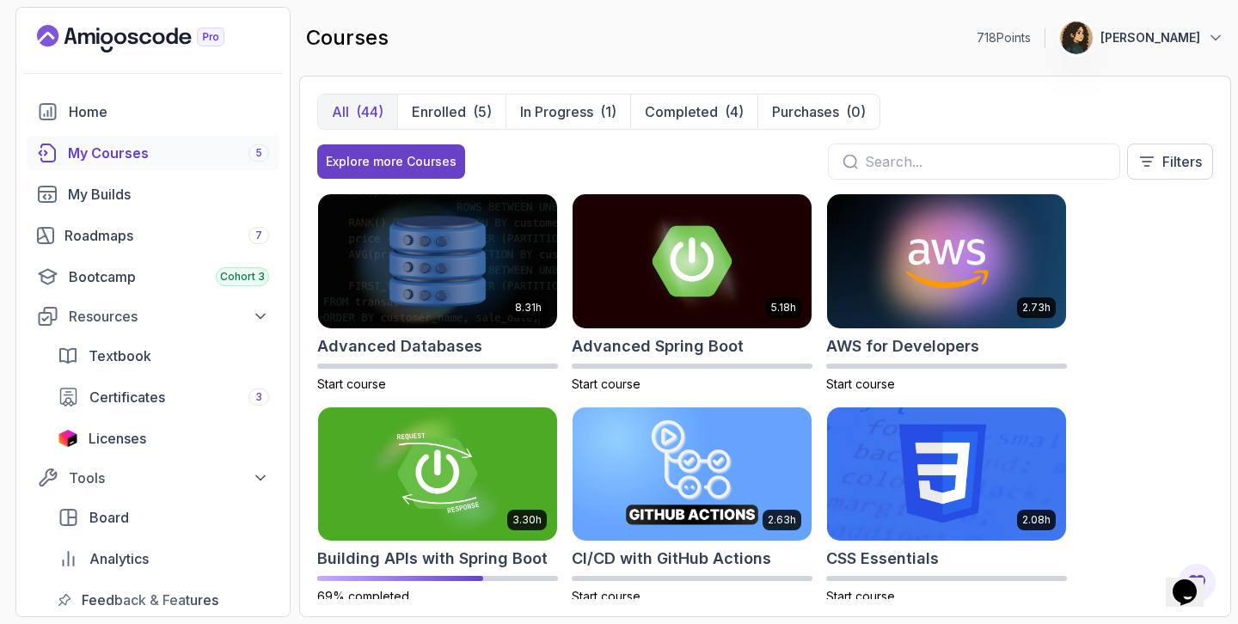
click at [899, 171] on input "text" at bounding box center [985, 161] width 241 height 21
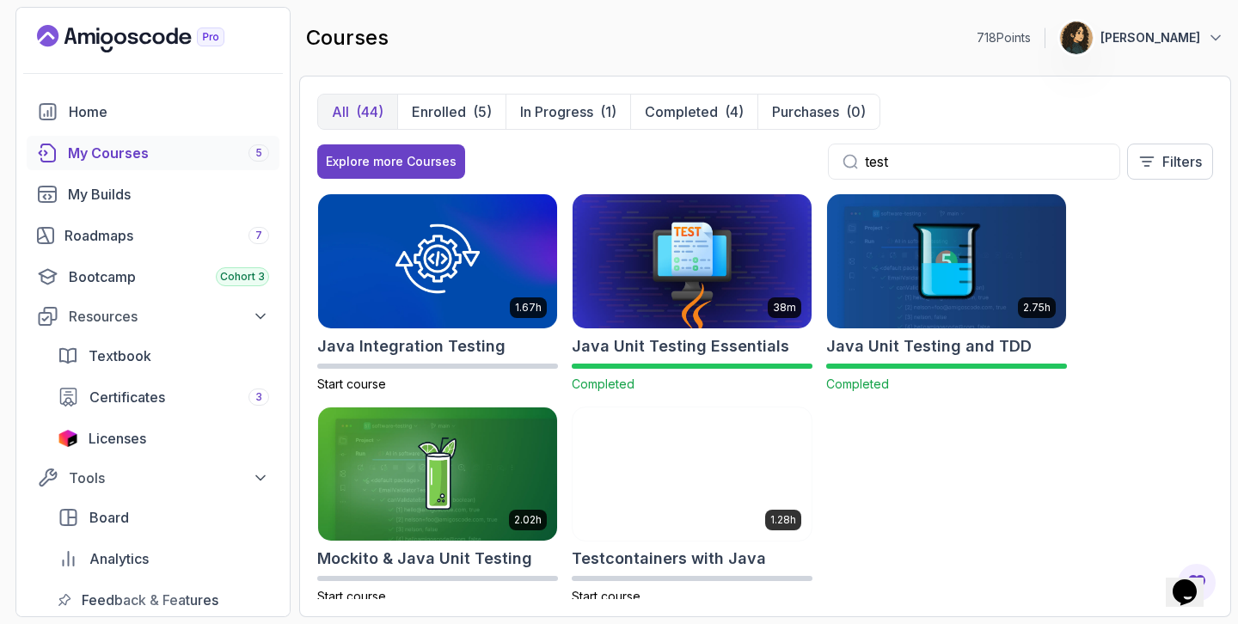
type input "test"
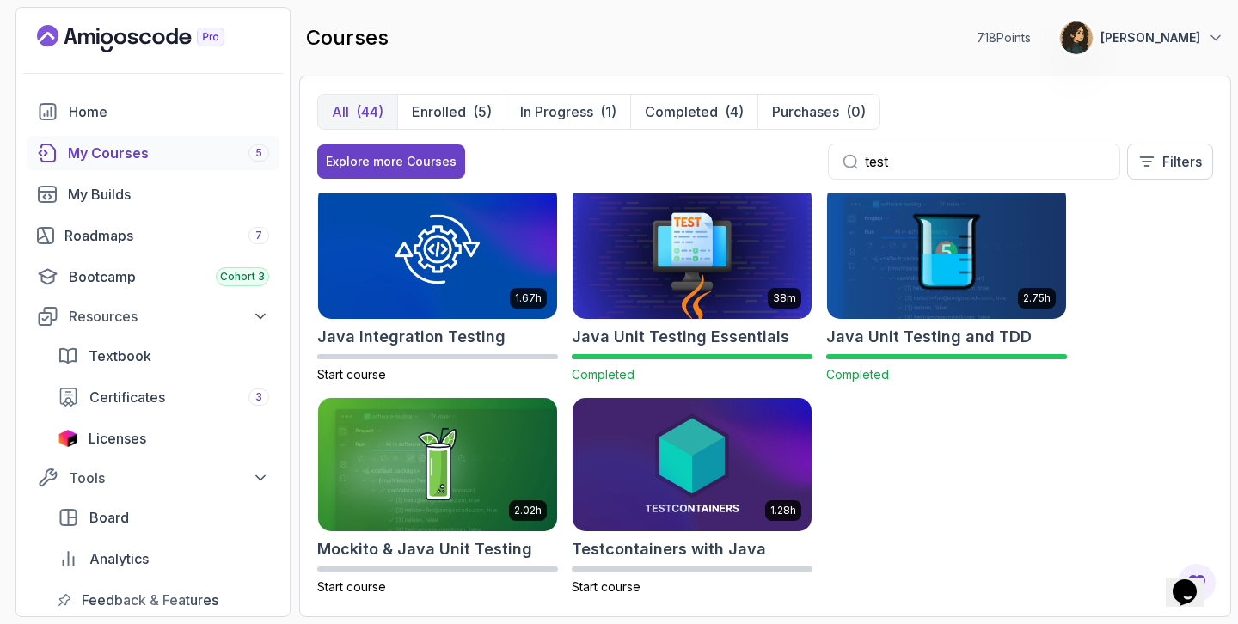
scroll to position [27, 0]
